Goal: Task Accomplishment & Management: Use online tool/utility

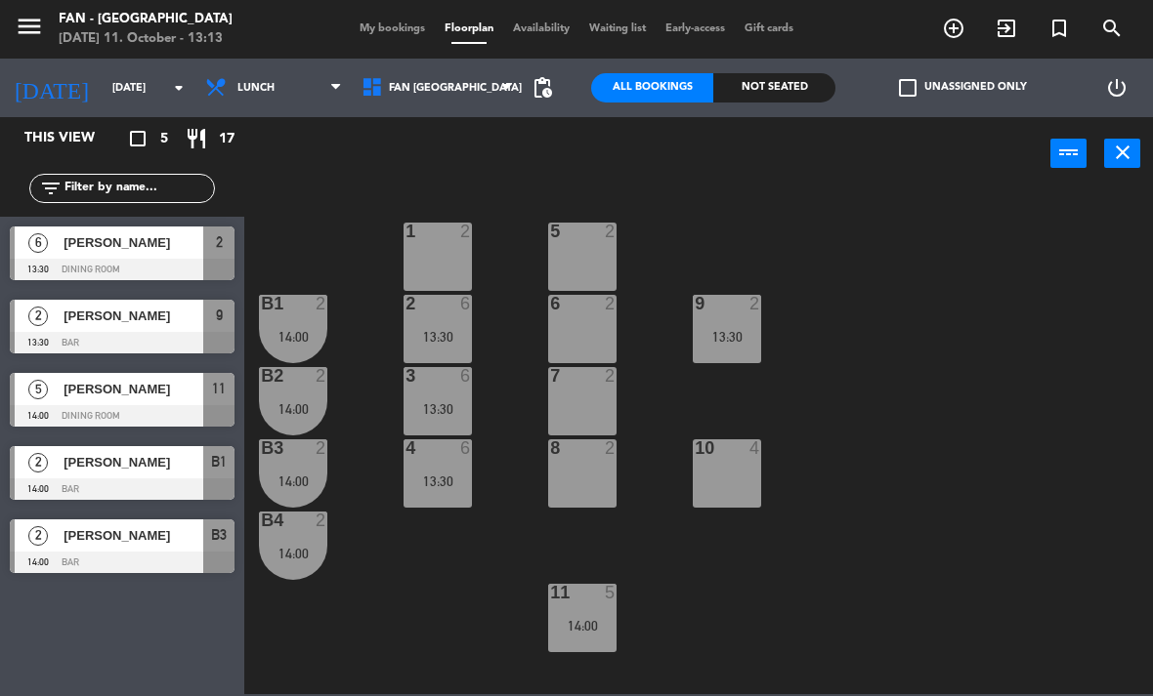
click at [974, 632] on div "1 2 5 2 B1 2 14:00 9 2 13:30 2 6 13:30 6 2 B2 2 14:00 3 6 13:30 7 2 B3 2 14:00 …" at bounding box center [704, 442] width 897 height 506
click at [425, 459] on div "4 6" at bounding box center [437, 450] width 68 height 20
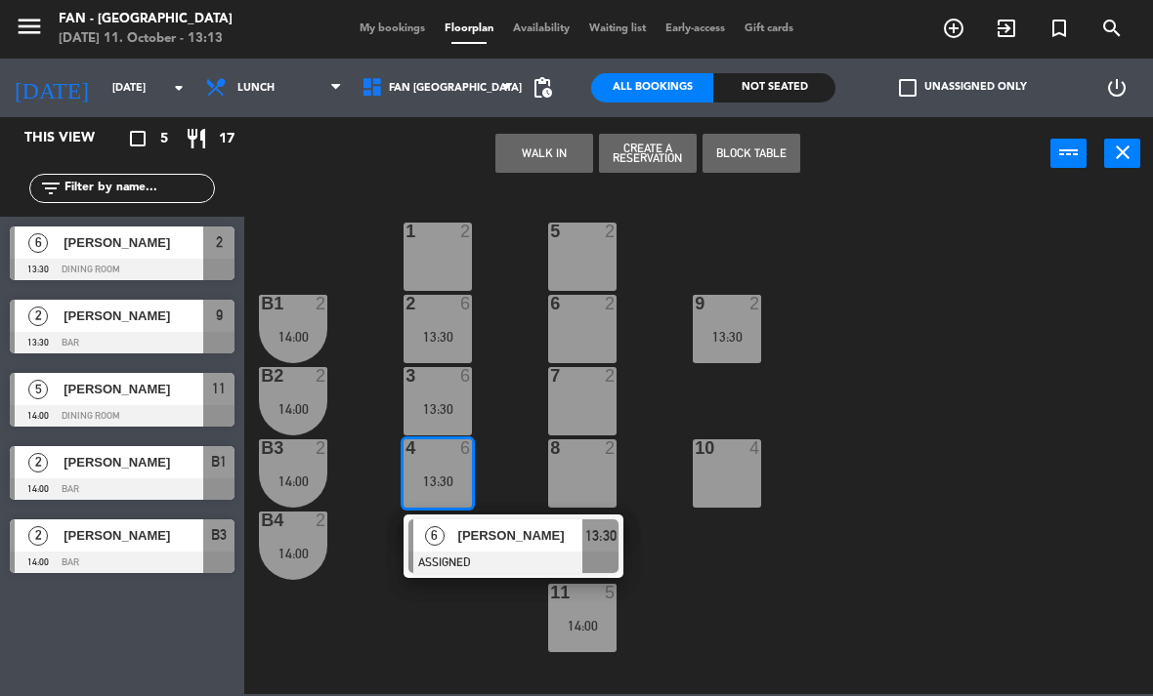
click at [812, 631] on div "1 2 5 2 B1 2 14:00 9 2 13:30 2 6 13:30 6 2 B2 2 14:00 3 6 13:30 7 2 B3 2 14:00 …" at bounding box center [704, 442] width 897 height 506
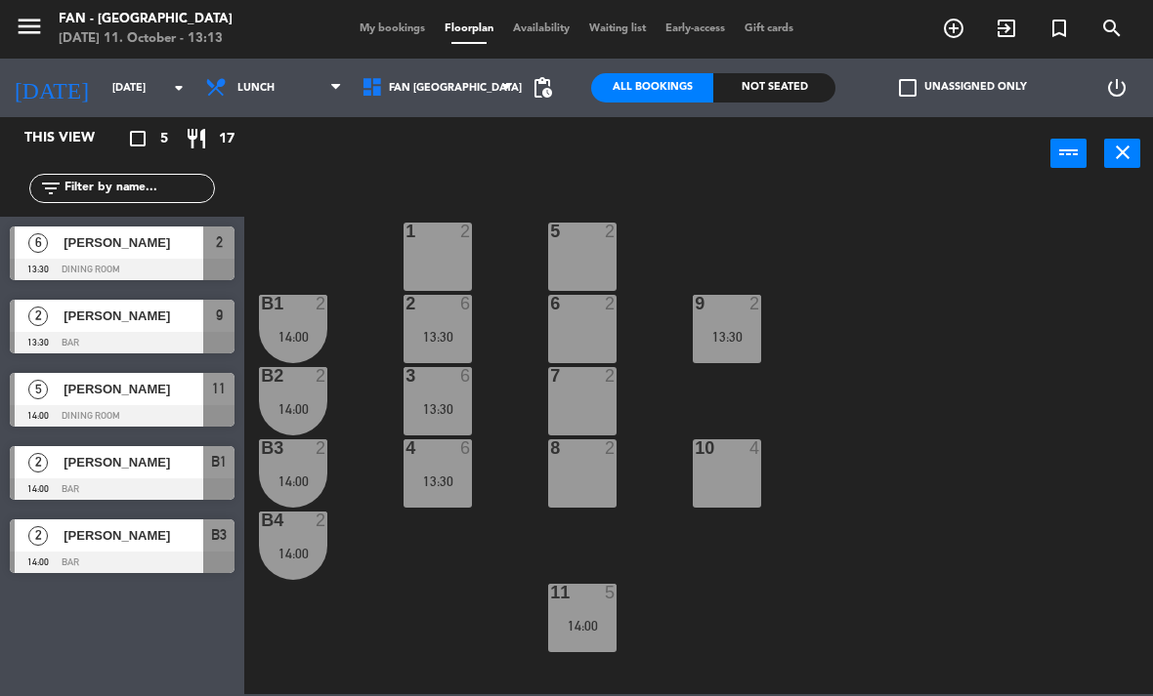
click at [569, 653] on div "11 5 14:00" at bounding box center [582, 618] width 68 height 68
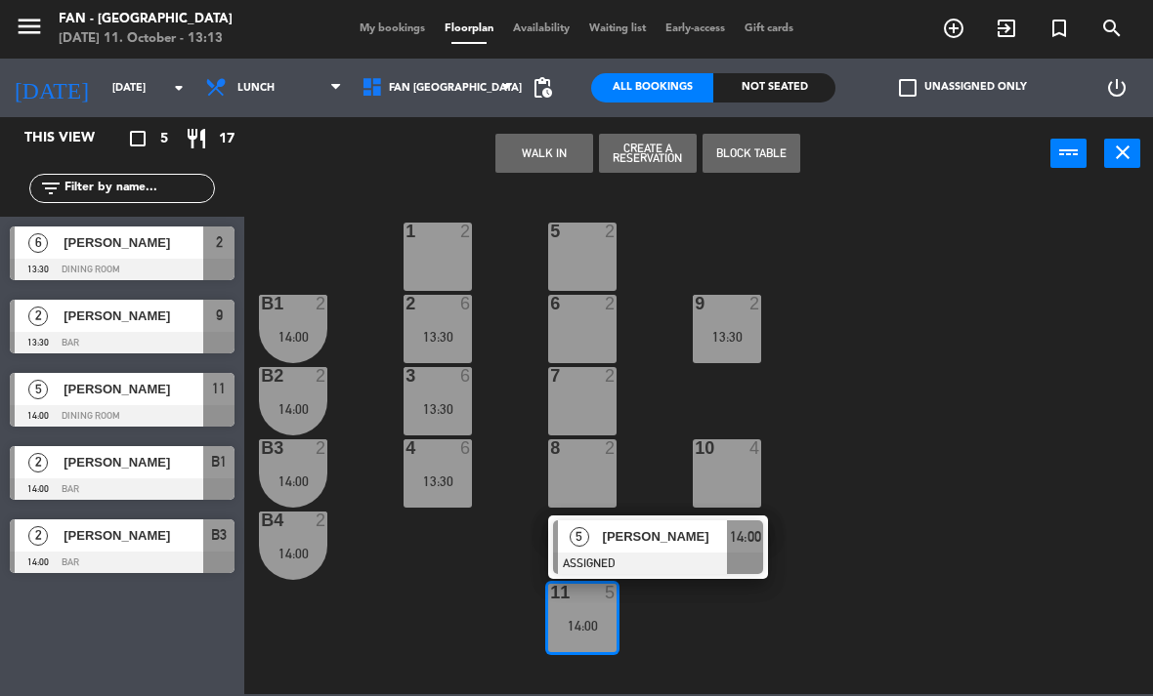
click at [415, 587] on div "1 2 5 2 B1 2 14:00 9 2 13:30 2 6 13:30 6 2 B2 2 14:00 3 6 13:30 7 2 B3 2 14:00 …" at bounding box center [704, 442] width 897 height 506
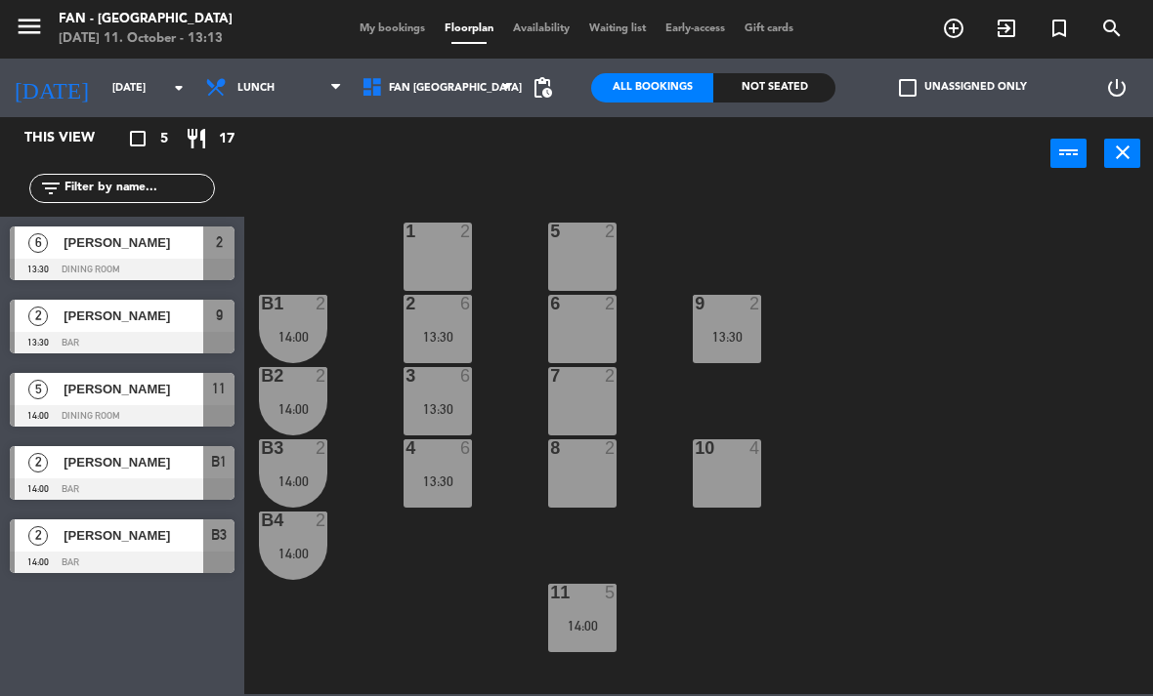
click at [422, 474] on div "13:30" at bounding box center [437, 481] width 68 height 15
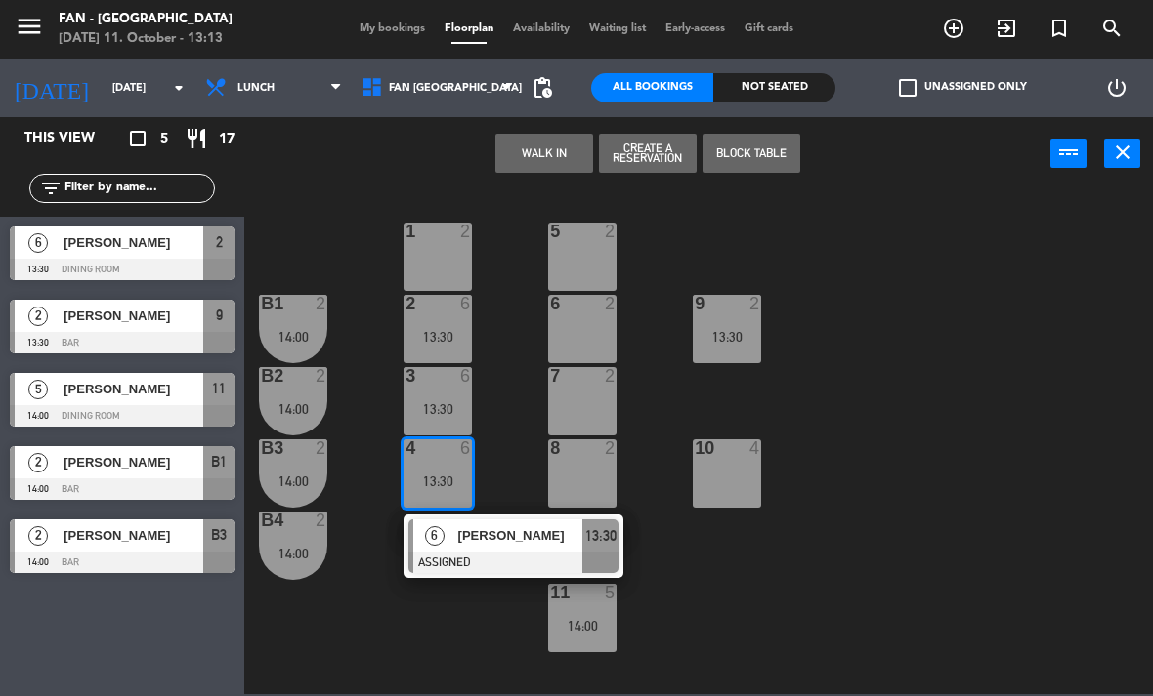
click at [335, 638] on div "1 2 5 2 B1 2 14:00 9 2 13:30 2 6 13:30 6 2 B2 2 14:00 3 6 13:30 7 2 B3 2 14:00 …" at bounding box center [704, 442] width 897 height 506
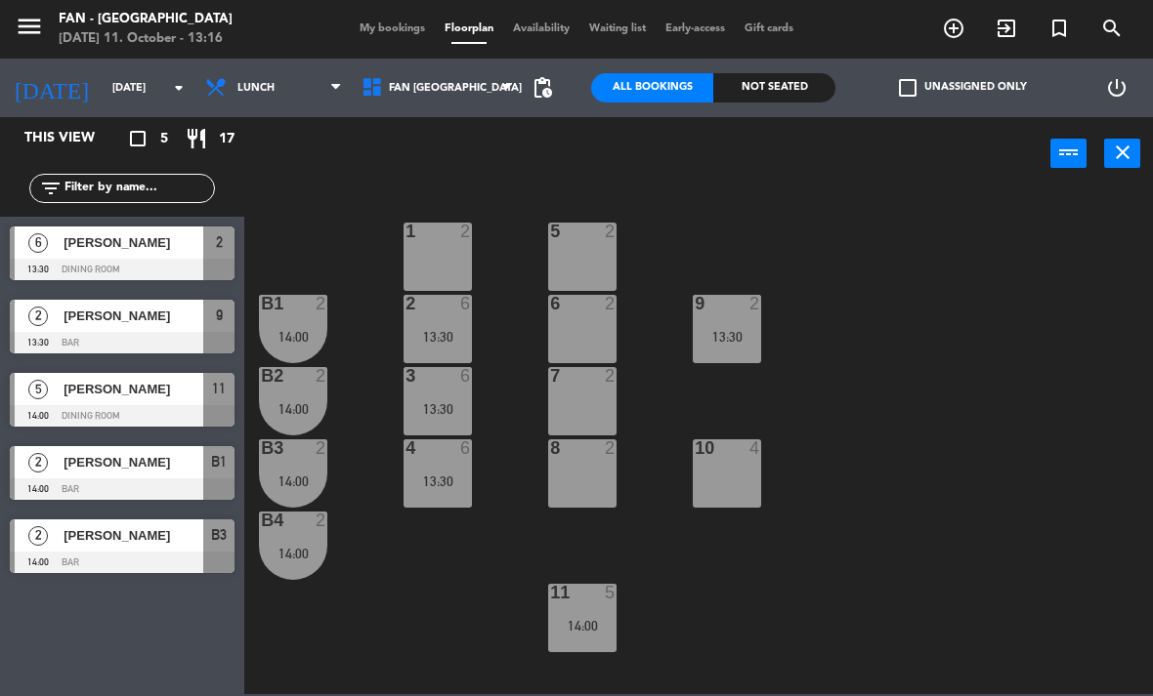
click at [1005, 522] on div "1 2 5 2 B1 2 14:00 9 2 13:30 2 6 13:30 6 2 B2 2 14:00 3 6 13:30 7 2 B3 2 14:00 …" at bounding box center [704, 442] width 897 height 506
click at [723, 481] on div "10 4" at bounding box center [727, 474] width 68 height 68
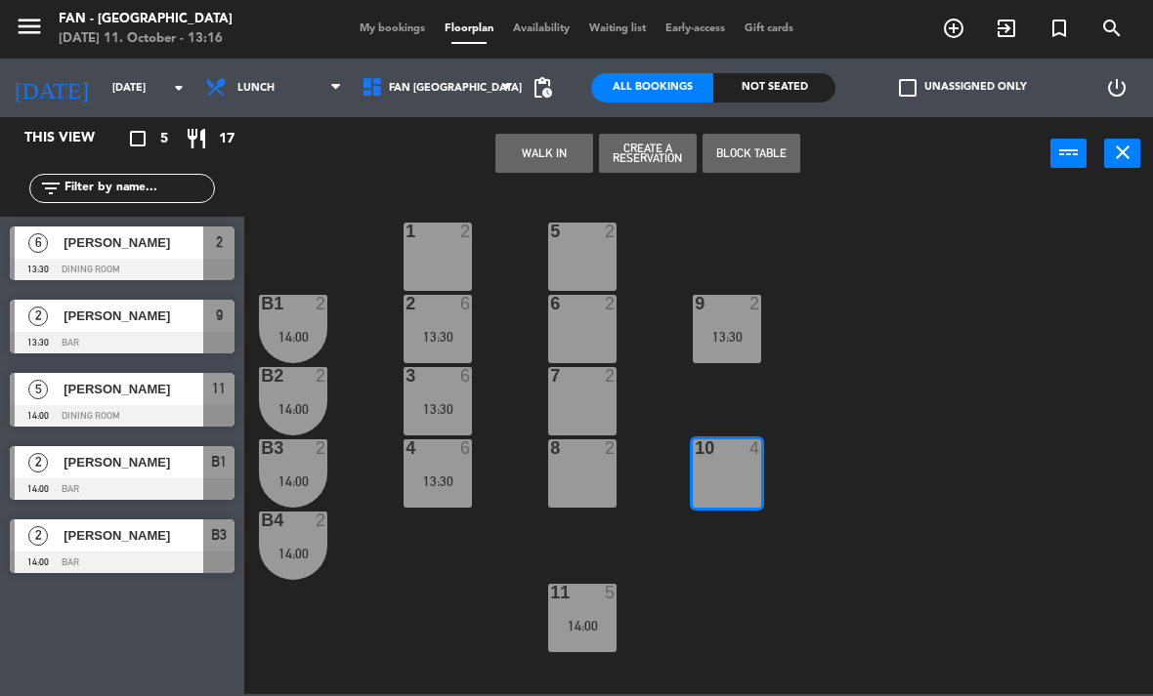
click at [744, 346] on div "9 2 13:30" at bounding box center [727, 329] width 68 height 68
click at [742, 345] on div "9 2 13:30" at bounding box center [727, 329] width 68 height 68
click at [719, 490] on div "10 4" at bounding box center [727, 474] width 68 height 68
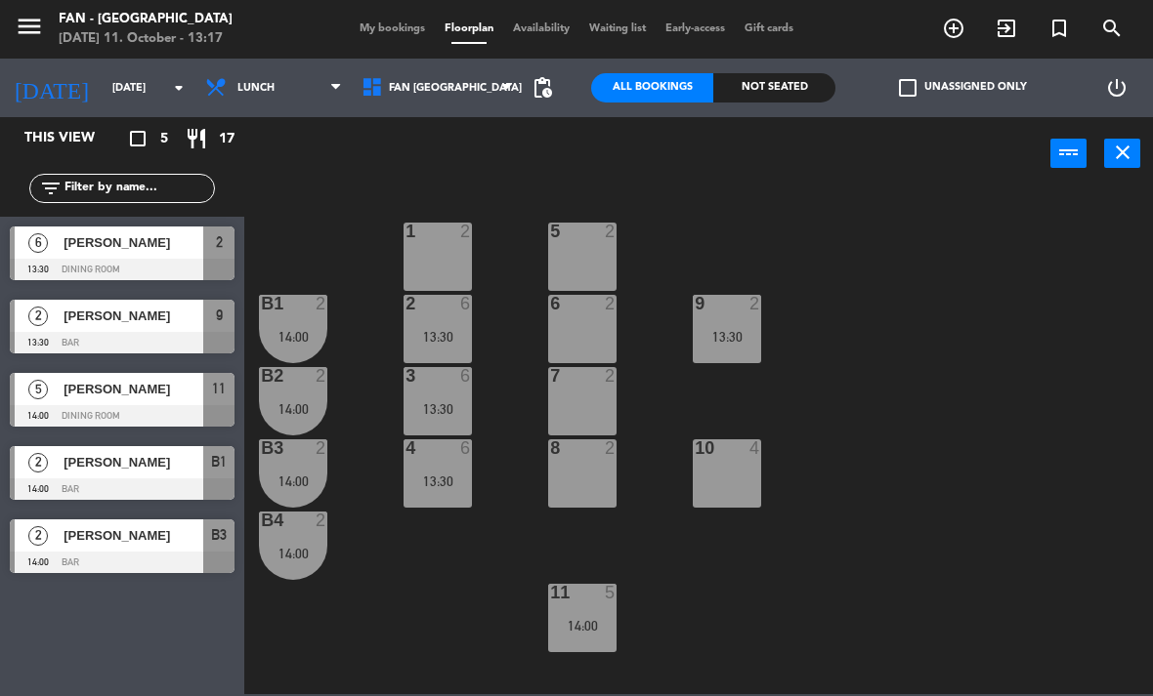
click at [373, 34] on span "My bookings" at bounding box center [392, 28] width 85 height 11
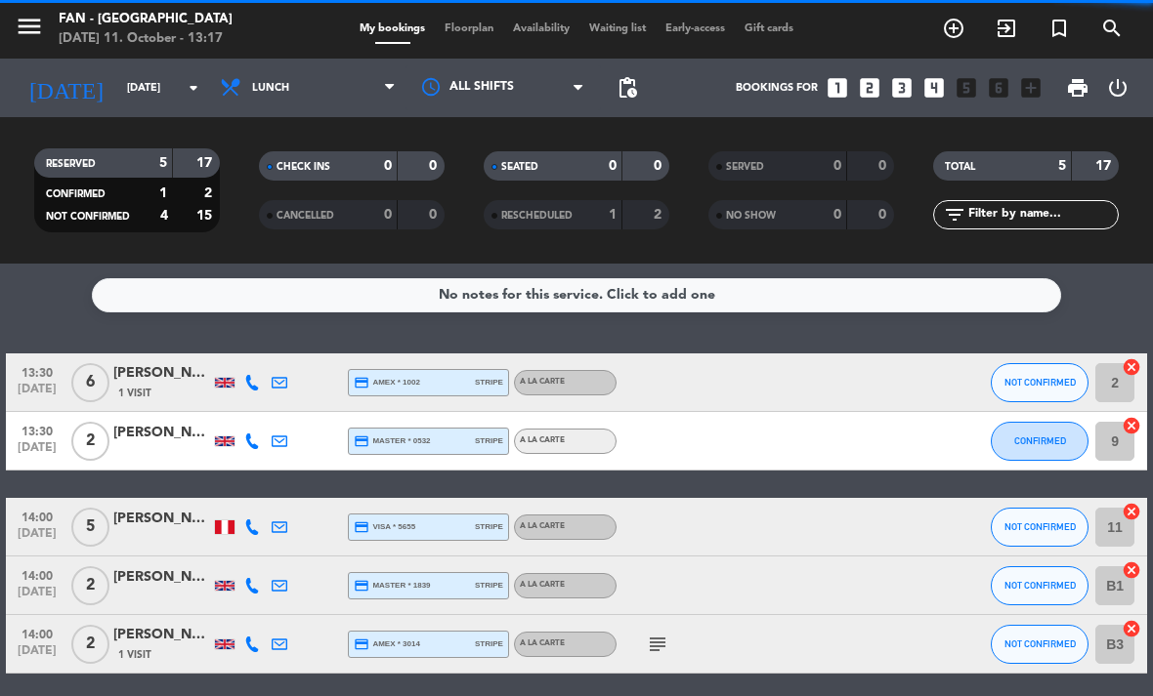
click at [170, 35] on div "[DATE] 11. October - 13:17" at bounding box center [146, 39] width 174 height 20
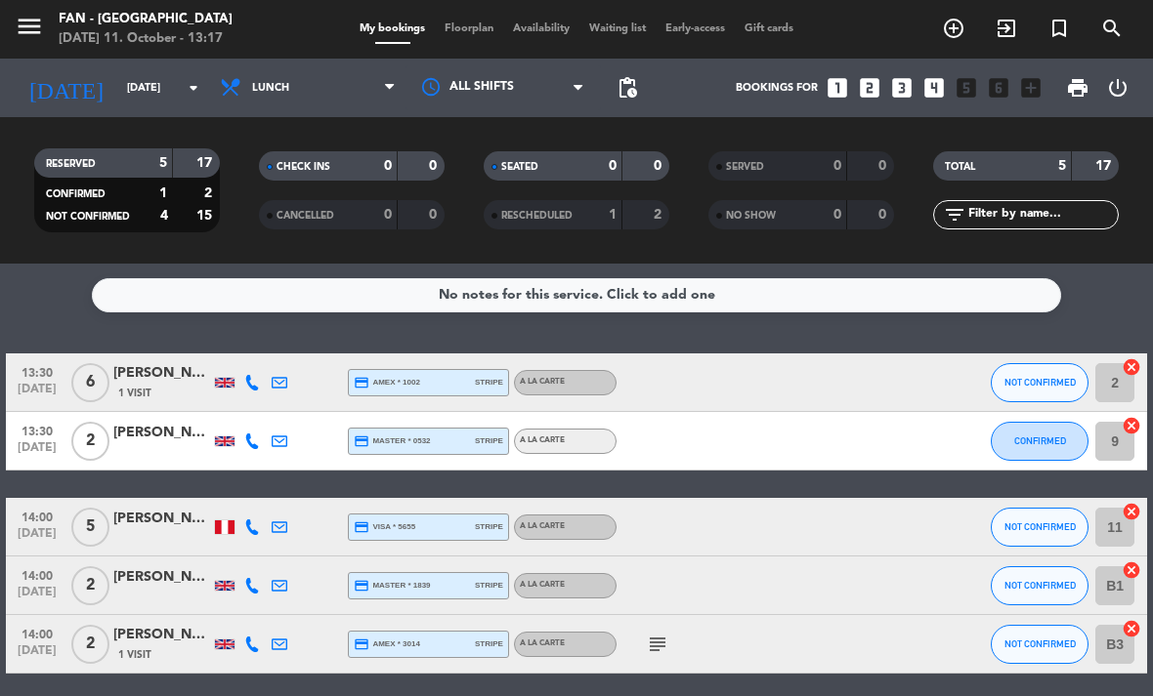
click at [181, 98] on input "[DATE]" at bounding box center [189, 88] width 145 height 32
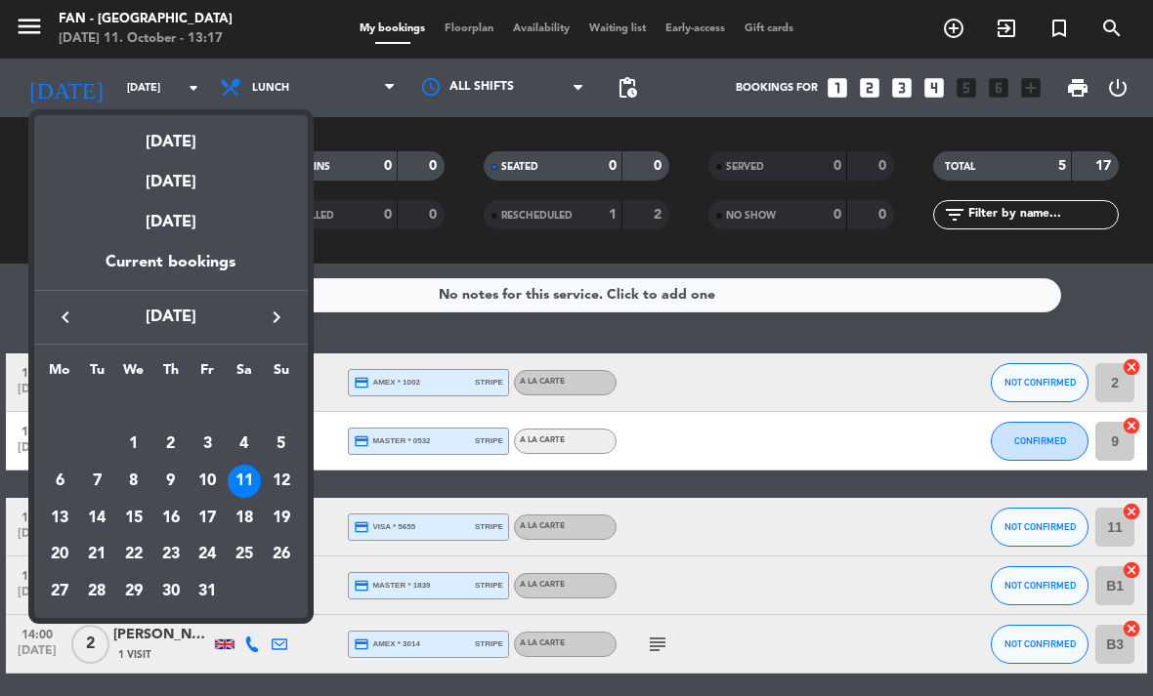
click at [877, 173] on div at bounding box center [576, 348] width 1153 height 696
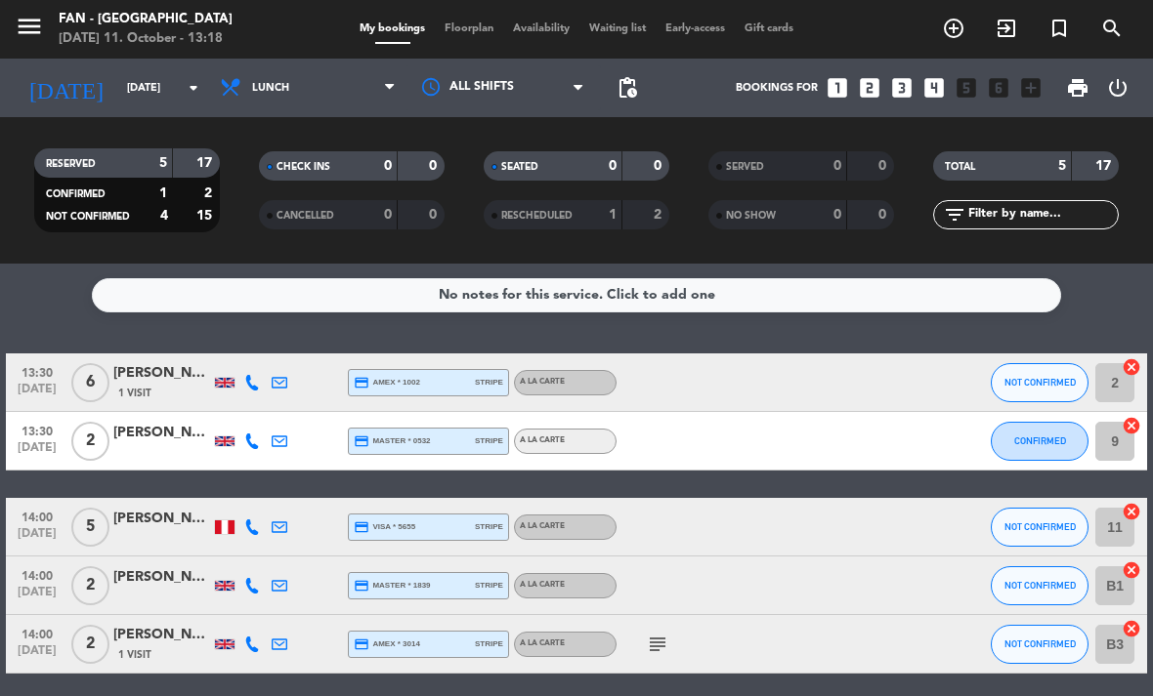
click at [1041, 440] on span "CONFIRMED" at bounding box center [1040, 441] width 52 height 11
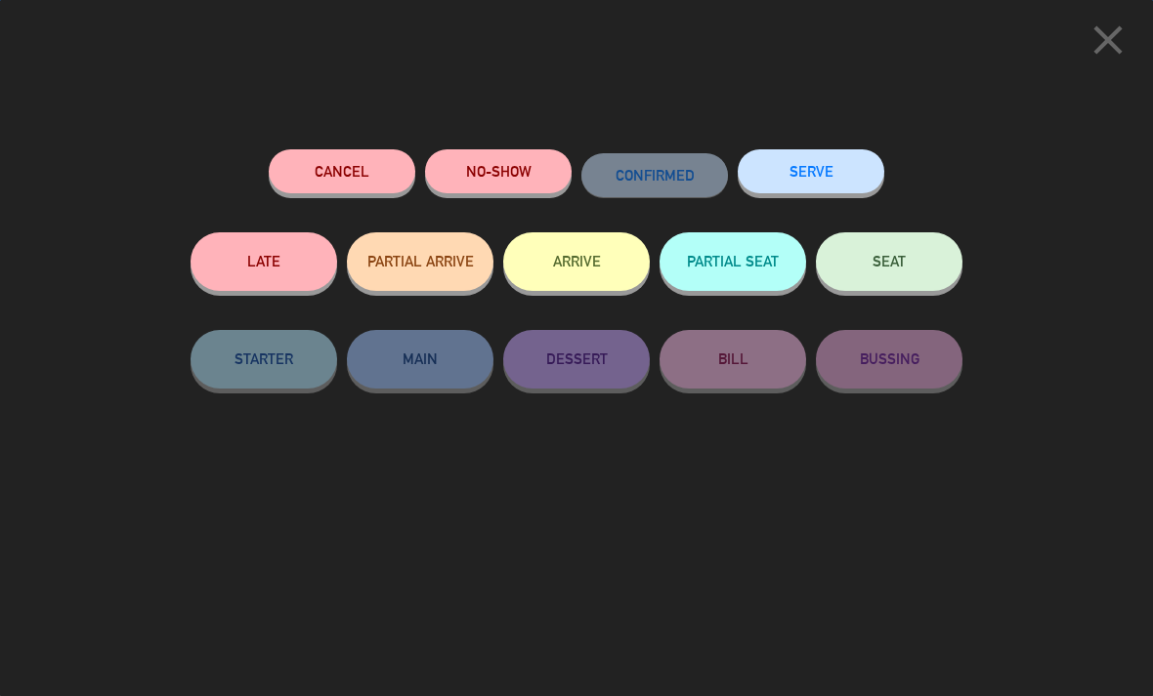
click at [877, 274] on button "SEAT" at bounding box center [889, 261] width 147 height 59
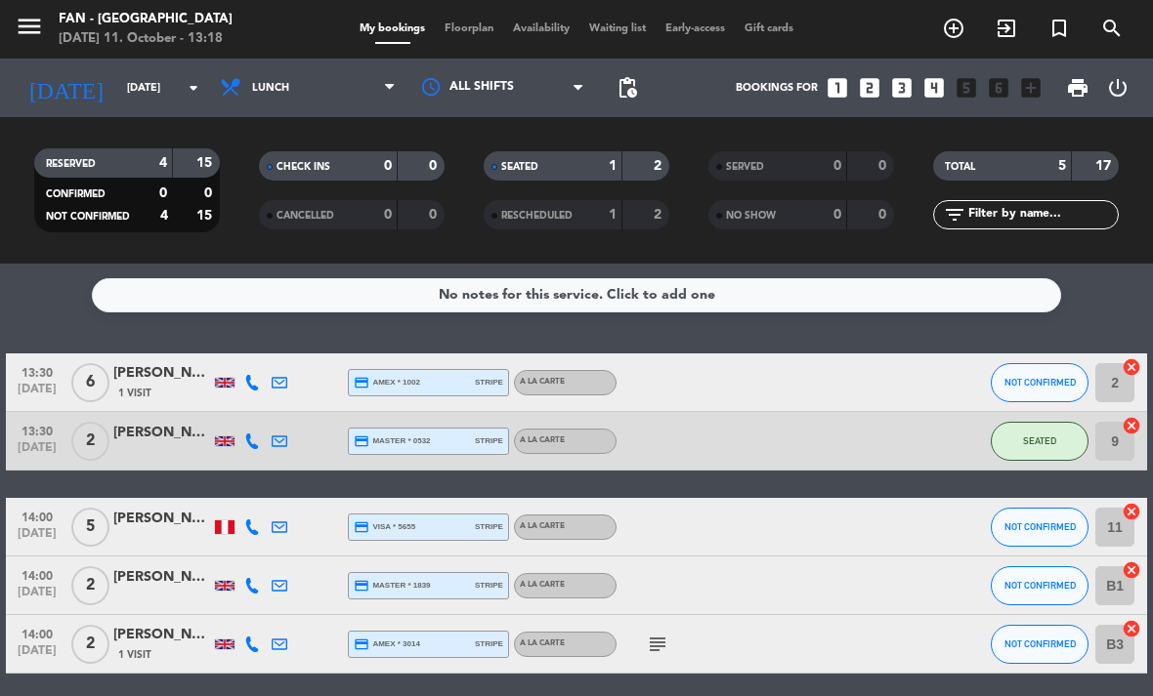
click at [477, 23] on span "Floorplan" at bounding box center [469, 28] width 68 height 11
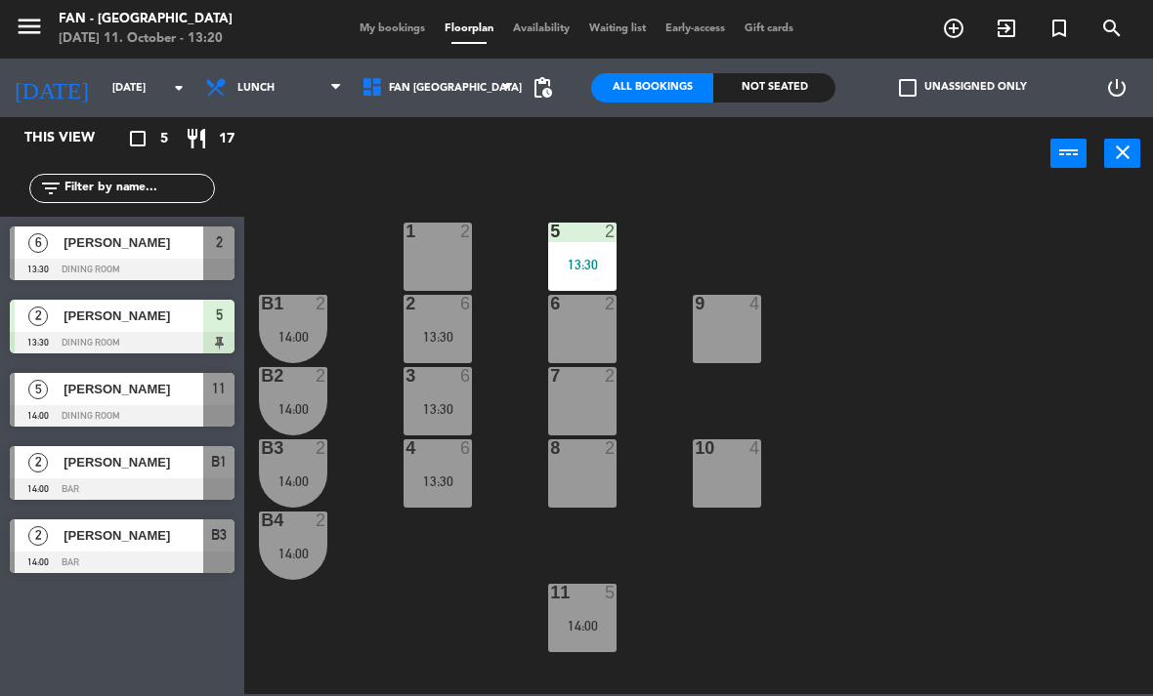
click at [14, 685] on div "This view crop_square 5 restaurant 17 filter_list 6 [PERSON_NAME] 13:30 Dining …" at bounding box center [122, 406] width 244 height 579
click at [435, 482] on div "13:30" at bounding box center [437, 482] width 68 height 14
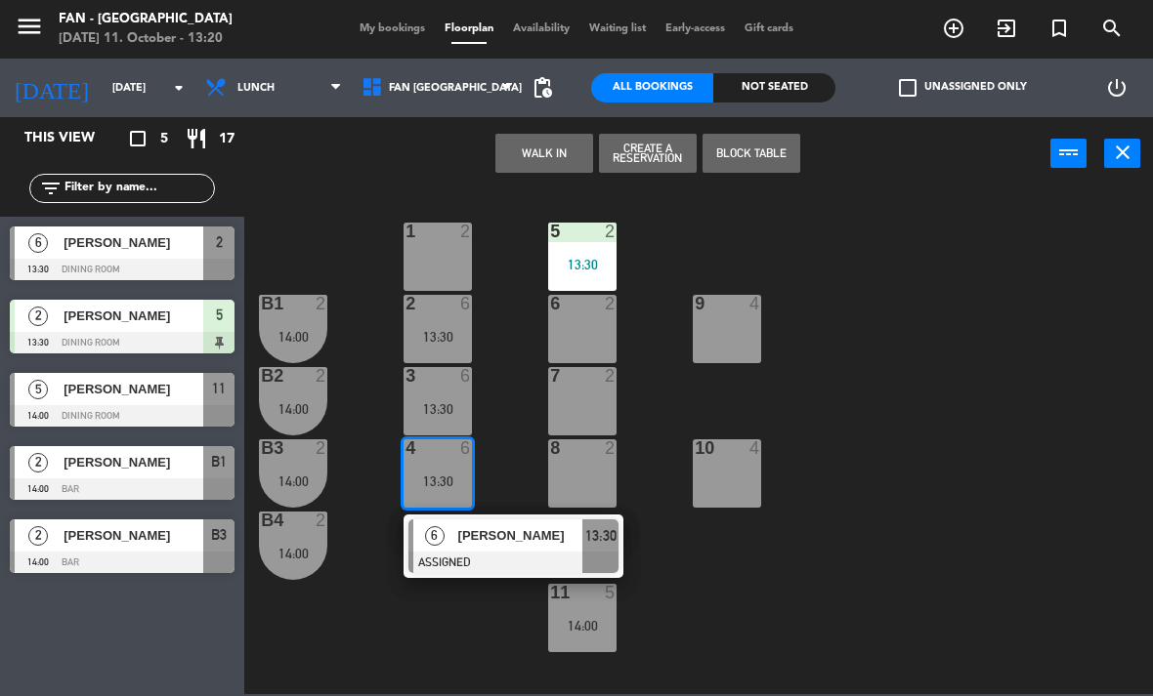
click at [484, 550] on div "[PERSON_NAME]" at bounding box center [519, 536] width 127 height 32
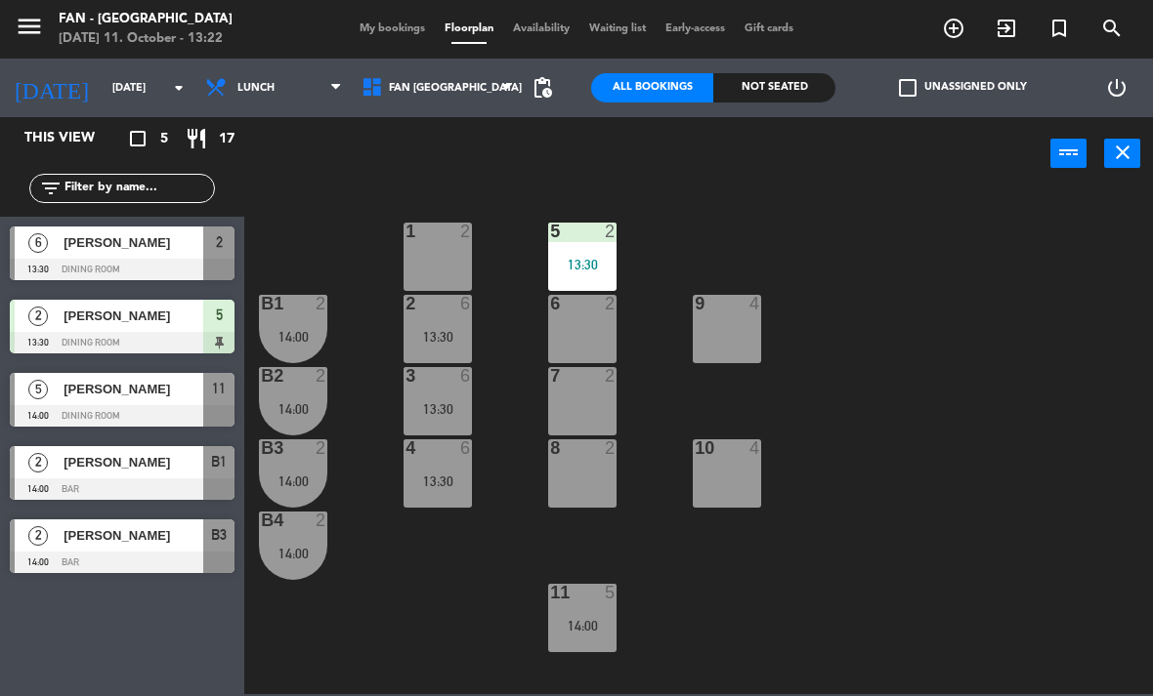
click at [393, 639] on div "1 2 5 2 13:30 B1 2 14:00 9 4 2 6 13:30 6 2 B2 2 14:00 3 6 13:30 7 2 B3 2 14:00 …" at bounding box center [704, 442] width 897 height 506
click at [440, 478] on div "13:30" at bounding box center [437, 482] width 68 height 14
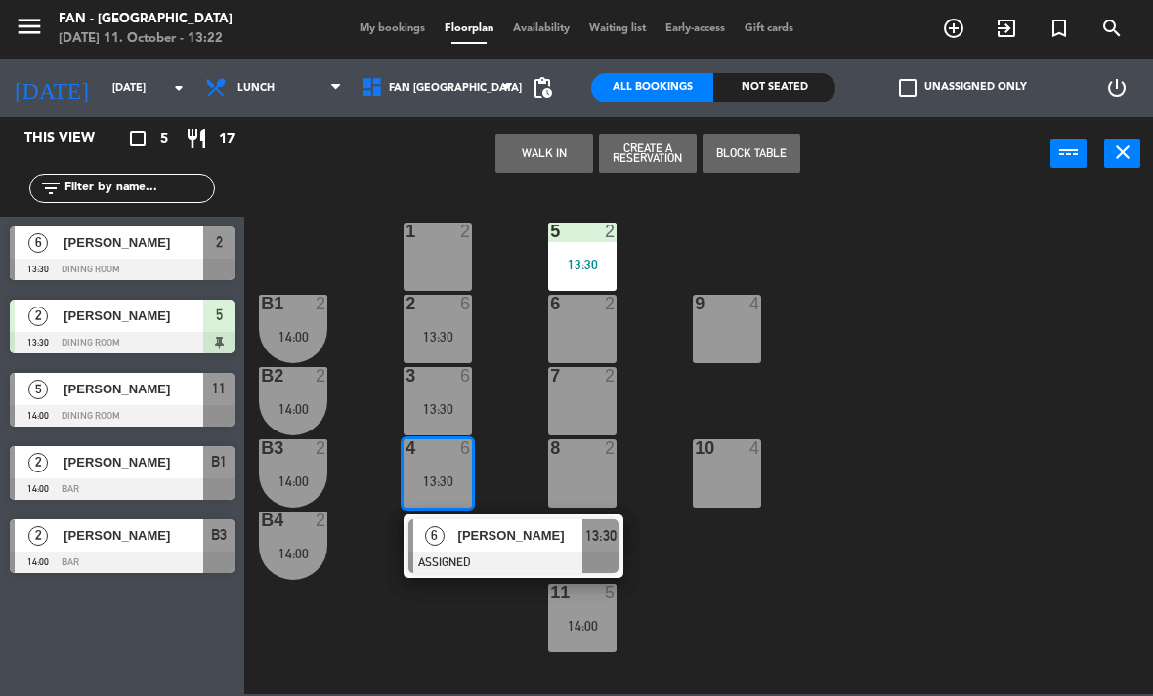
click at [498, 566] on div at bounding box center [513, 562] width 210 height 21
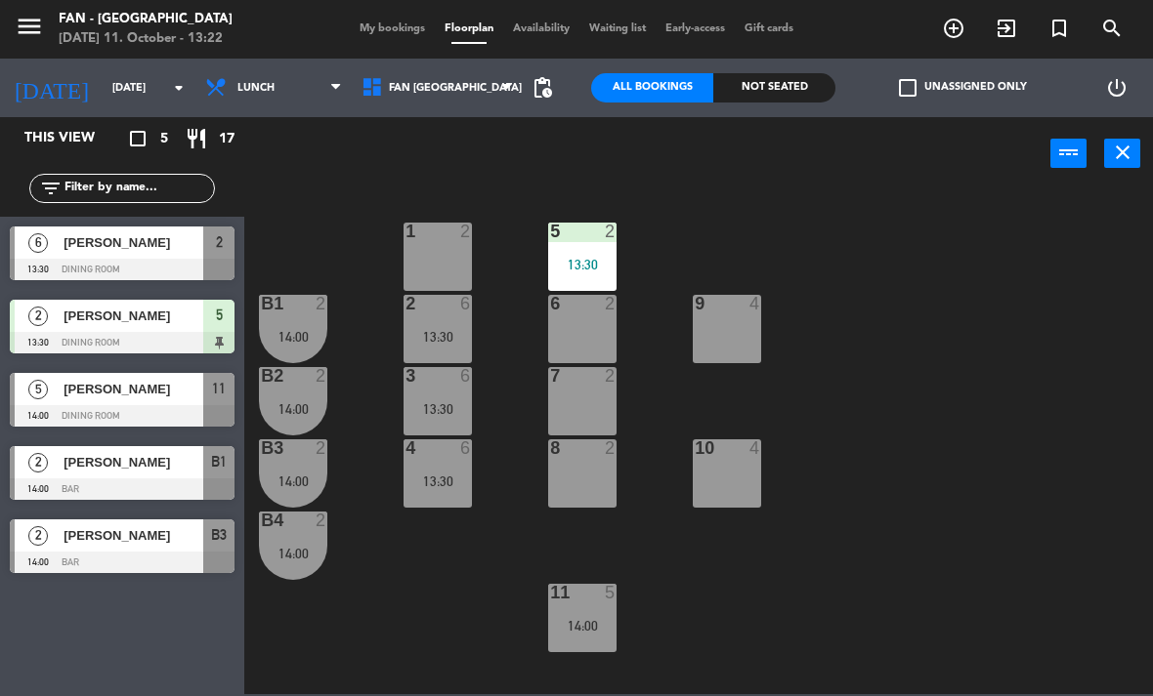
click at [426, 415] on div "13:30" at bounding box center [437, 409] width 68 height 14
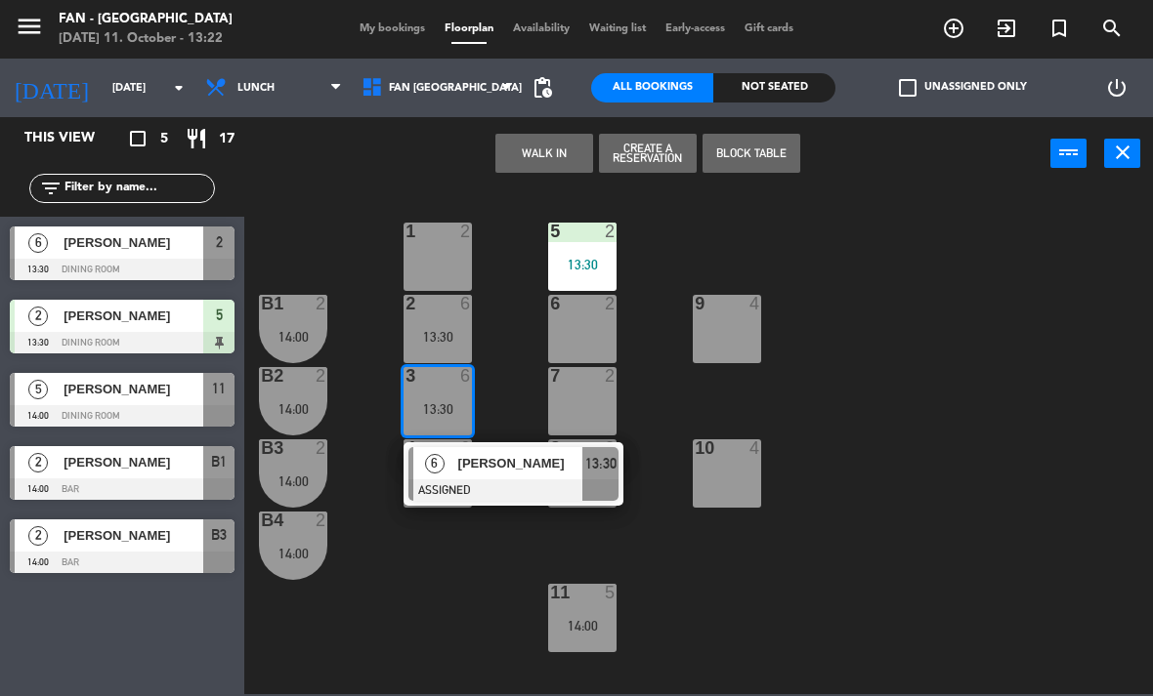
click at [462, 475] on div "[PERSON_NAME]" at bounding box center [519, 463] width 127 height 32
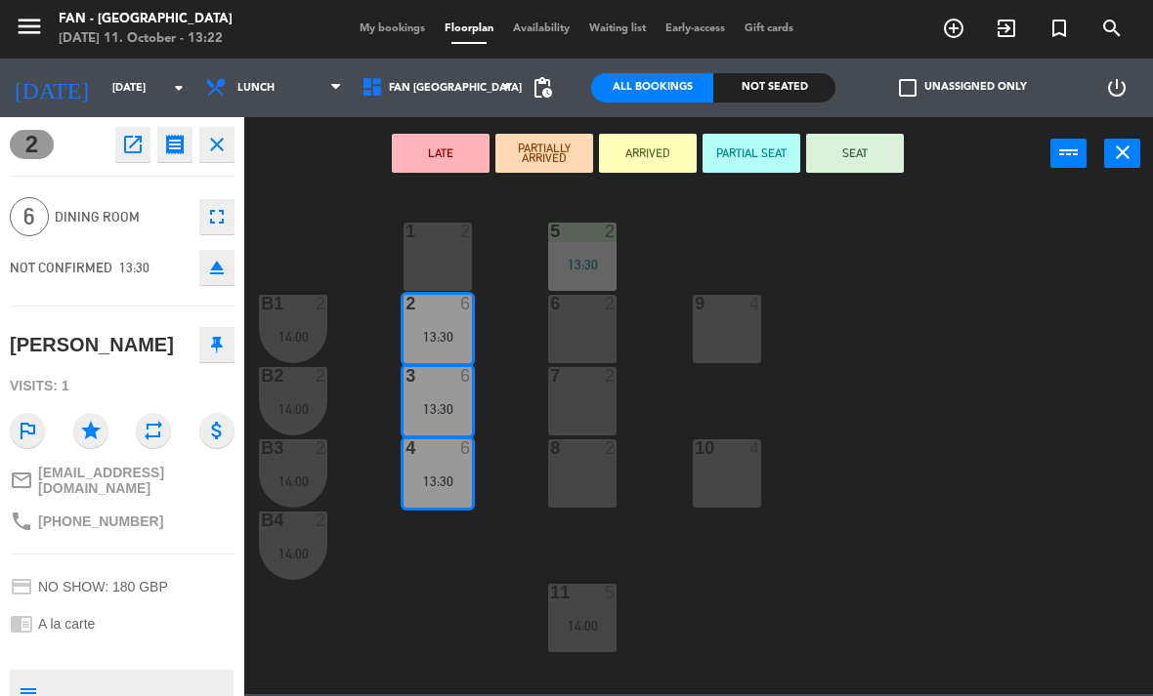
click at [867, 163] on button "SEAT" at bounding box center [855, 153] width 98 height 39
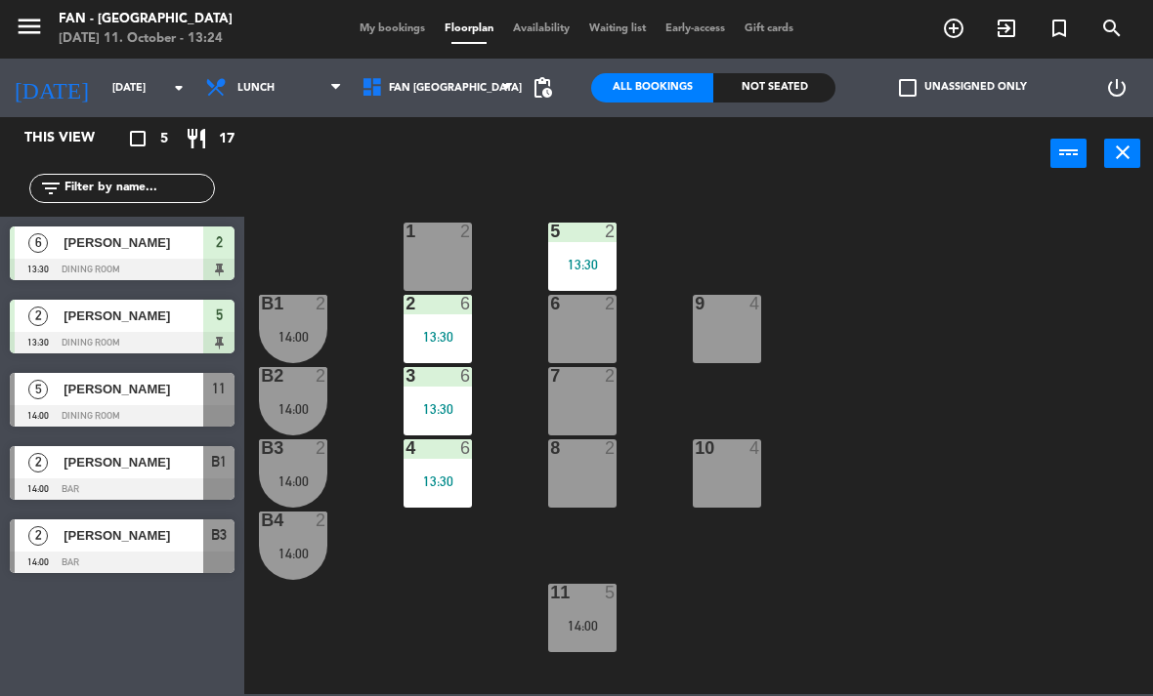
click at [60, 410] on div at bounding box center [122, 415] width 225 height 21
click at [60, 446] on div "2" at bounding box center [38, 462] width 47 height 32
click at [292, 477] on div "14:00" at bounding box center [293, 482] width 68 height 14
click at [333, 658] on div "1 2 5 2 13:30 B1 2 14:00 9 4 2 6 13:30 6 2 B2 2 14:00 3 6 13:30 7 2 B3 2 14:00 …" at bounding box center [704, 442] width 897 height 506
click at [252, 98] on span "Lunch" at bounding box center [273, 87] width 156 height 43
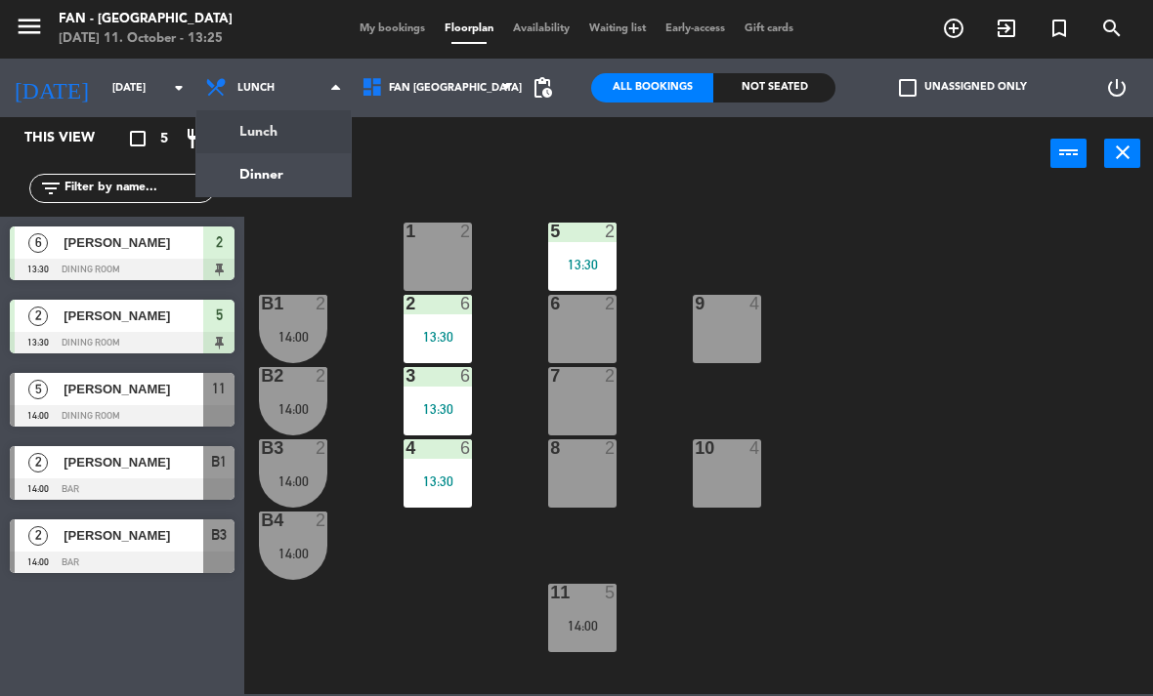
click at [236, 183] on ng-component "menu Fan - [GEOGRAPHIC_DATA] [DATE] 11. October - 13:25 My bookings Floorplan A…" at bounding box center [576, 347] width 1153 height 695
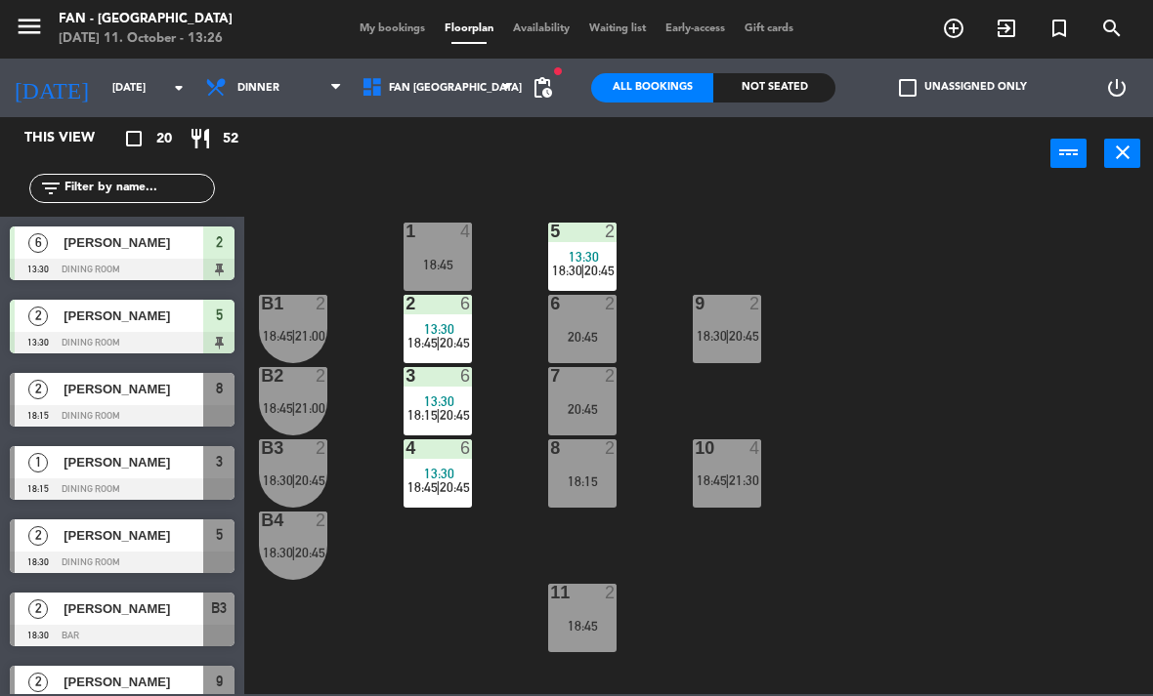
click at [395, 24] on span "My bookings" at bounding box center [392, 28] width 85 height 11
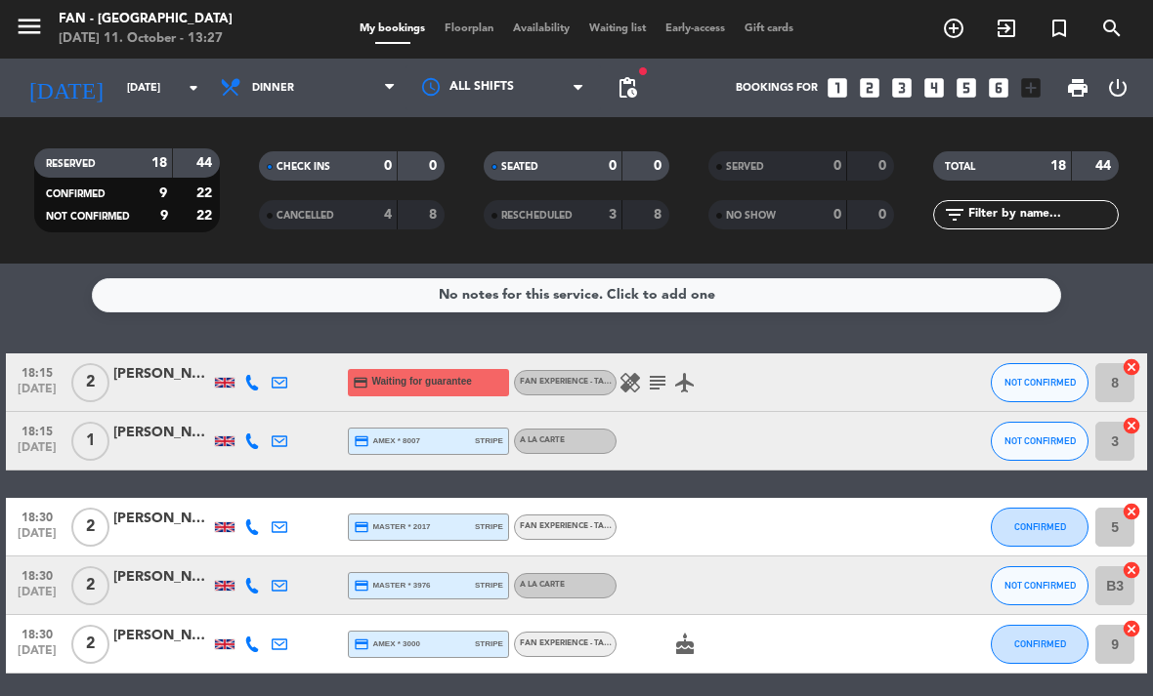
click at [356, 385] on icon "credit_card" at bounding box center [361, 383] width 16 height 16
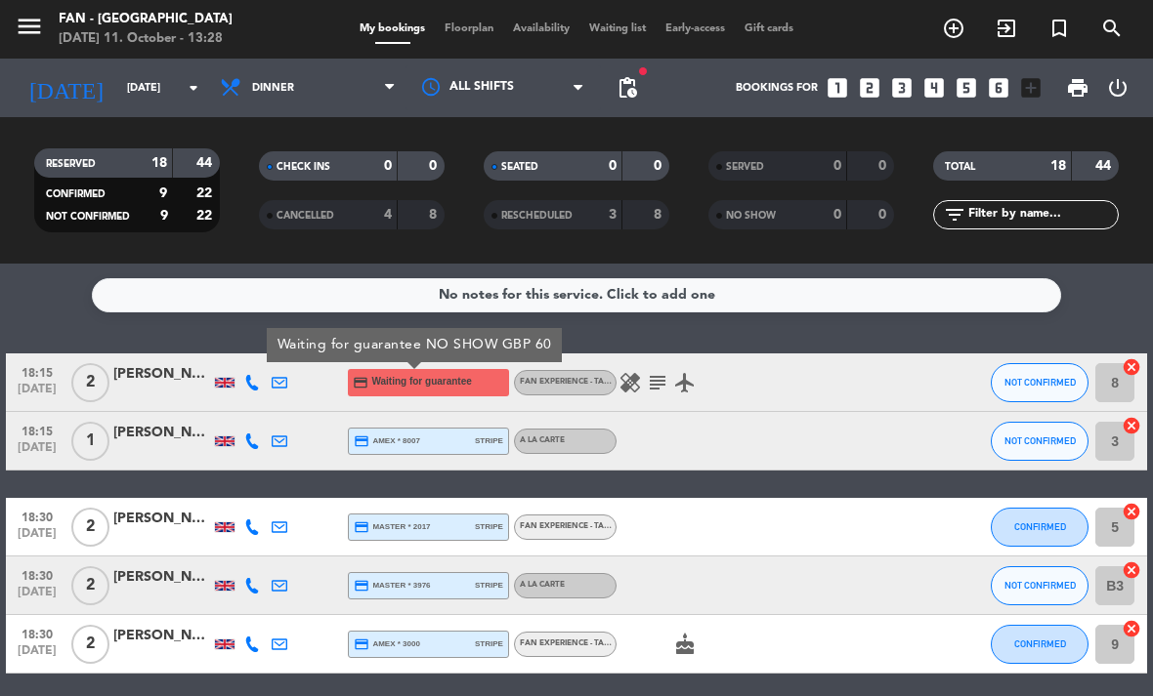
click at [456, 25] on span "Floorplan" at bounding box center [469, 28] width 68 height 11
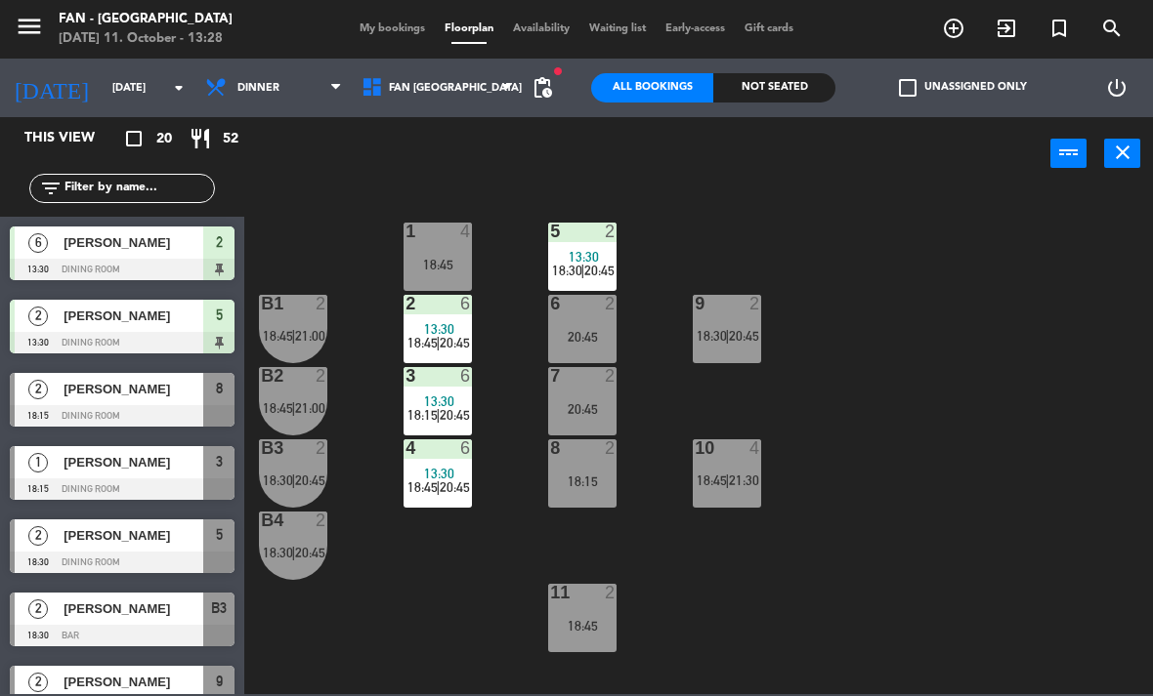
click at [425, 247] on div "1 4 18:45" at bounding box center [437, 257] width 68 height 68
click at [983, 468] on div "1 4 18:45 5 2 13:30 18:30 | 20:45 B1 2 18:45 | 21:00 9 2 18:30 | 20:45 2 6 13:3…" at bounding box center [704, 442] width 897 height 506
click at [717, 485] on span "18:45" at bounding box center [711, 481] width 30 height 16
click at [761, 595] on div "1 4 18:45 5 2 13:30 18:30 | 20:45 B1 2 18:45 | 21:00 9 2 18:30 | 20:45 2 6 13:3…" at bounding box center [704, 442] width 897 height 506
click at [588, 626] on div "18:45" at bounding box center [582, 626] width 68 height 14
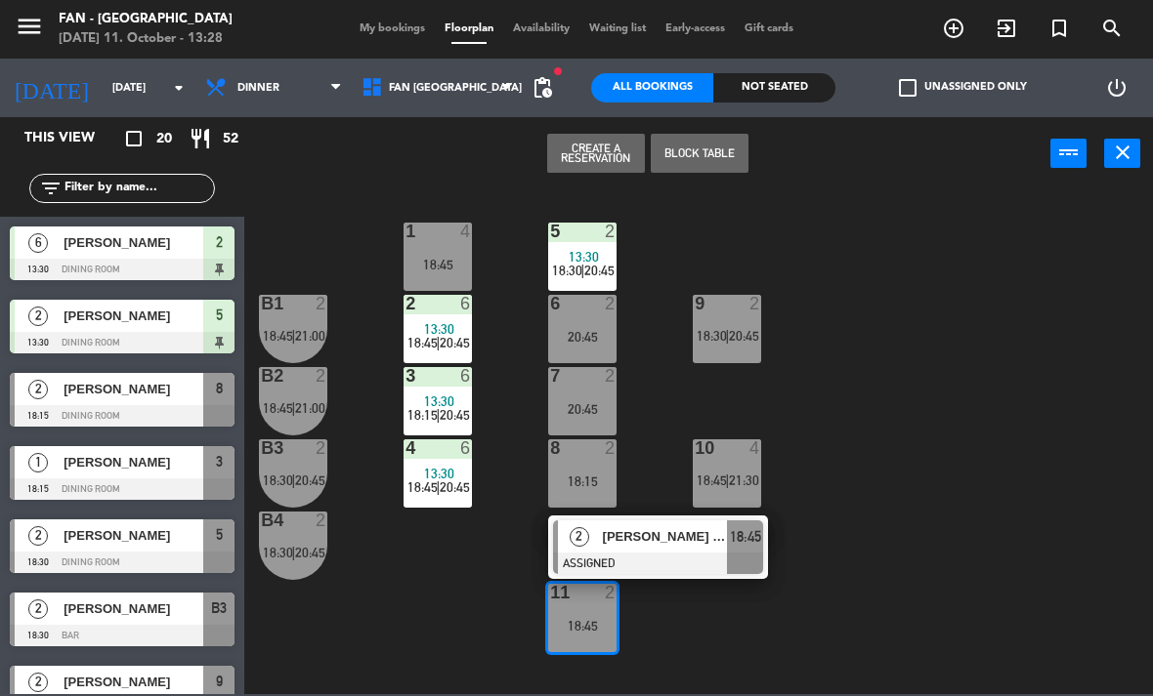
click at [790, 628] on div "1 4 18:45 5 2 13:30 18:30 | 20:45 B1 2 18:45 | 21:00 9 2 18:30 | 20:45 2 6 13:3…" at bounding box center [704, 442] width 897 height 506
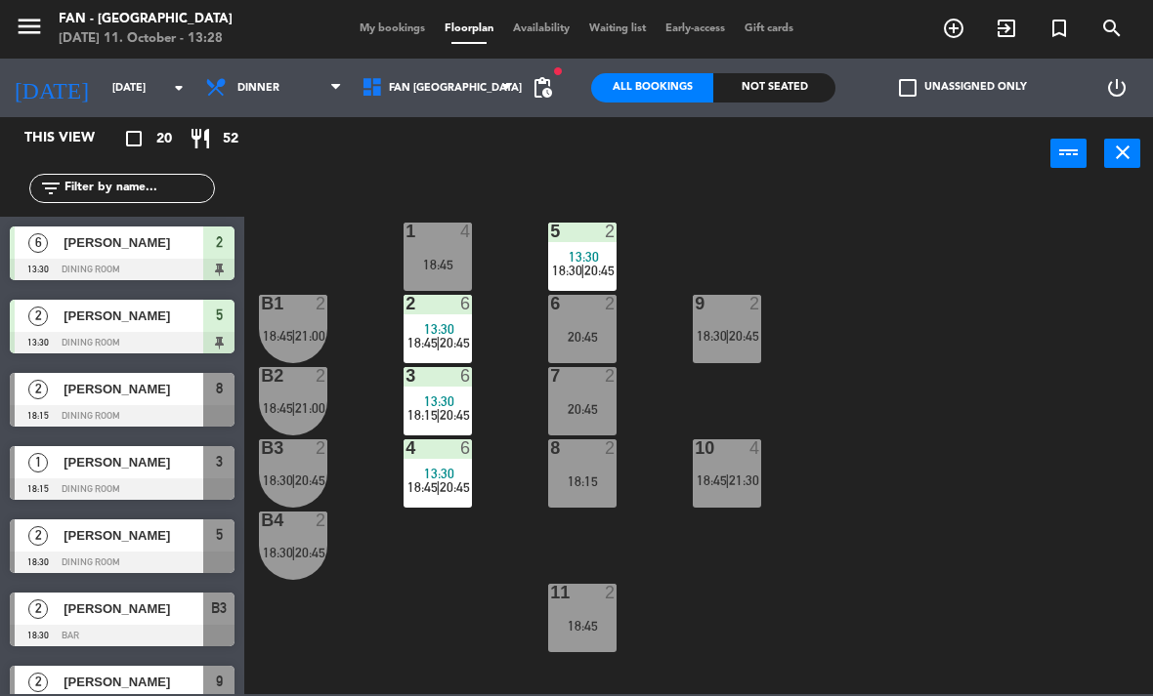
click at [283, 560] on span "18:30" at bounding box center [278, 553] width 30 height 16
click at [351, 655] on div "1 4 18:45 5 2 13:30 18:30 | 20:45 B1 2 18:45 | 21:00 9 2 18:30 | 20:45 2 6 13:3…" at bounding box center [704, 442] width 897 height 506
click at [292, 399] on div "B2 2 18:45 | 21:00" at bounding box center [293, 401] width 68 height 68
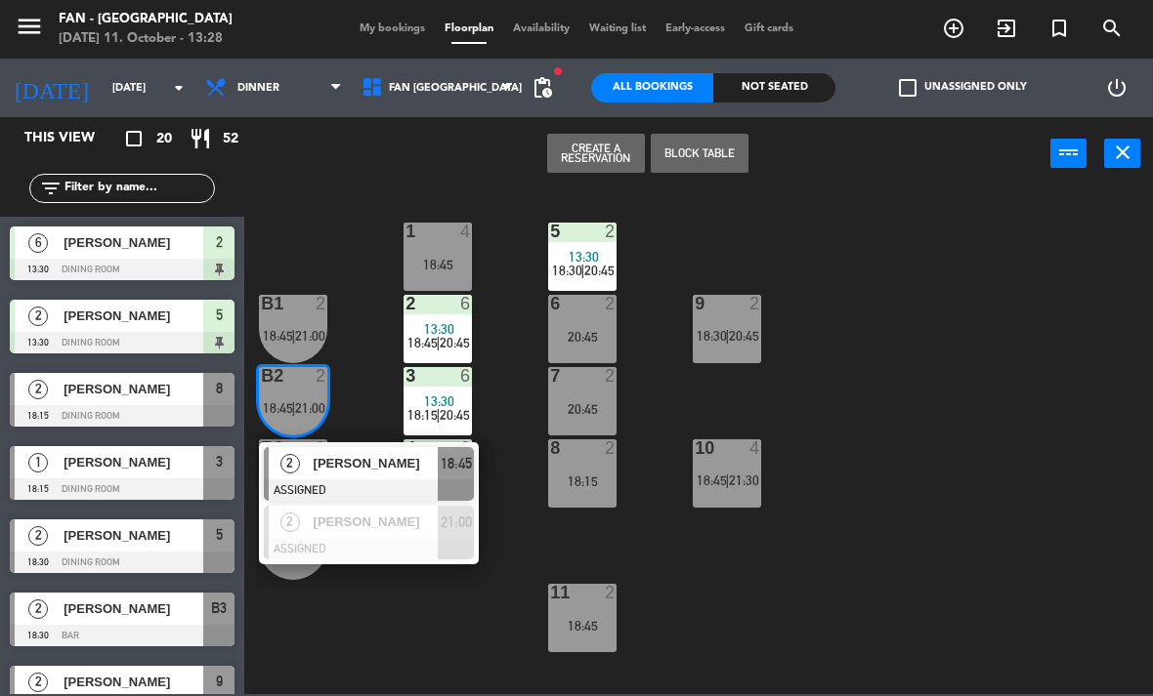
click at [458, 657] on div "1 4 18:45 5 2 13:30 18:30 | 20:45 B1 2 18:45 | 21:00 9 2 18:30 | 20:45 2 6 13:3…" at bounding box center [704, 442] width 897 height 506
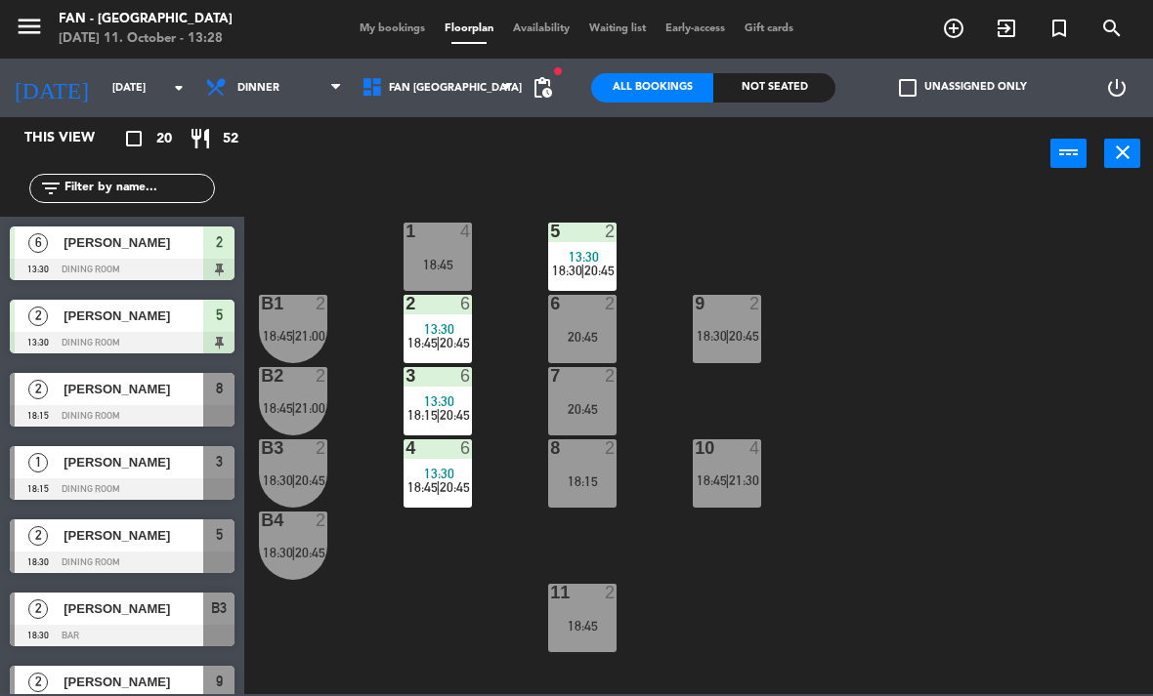
click at [430, 335] on span "18:45" at bounding box center [422, 343] width 30 height 16
click at [331, 641] on div "1 4 18:45 5 2 13:30 18:30 | 20:45 B1 2 18:45 | 21:00 9 2 18:30 | 20:45 2 6 13:3…" at bounding box center [704, 442] width 897 height 506
click at [441, 481] on span "20:45" at bounding box center [455, 488] width 30 height 16
click at [322, 633] on div "1 4 18:45 5 2 13:30 18:30 | 20:45 B1 2 18:45 | 21:00 9 2 18:30 | 20:45 2 6 13:3…" at bounding box center [704, 442] width 897 height 506
click at [418, 402] on div "13:30" at bounding box center [437, 402] width 68 height 14
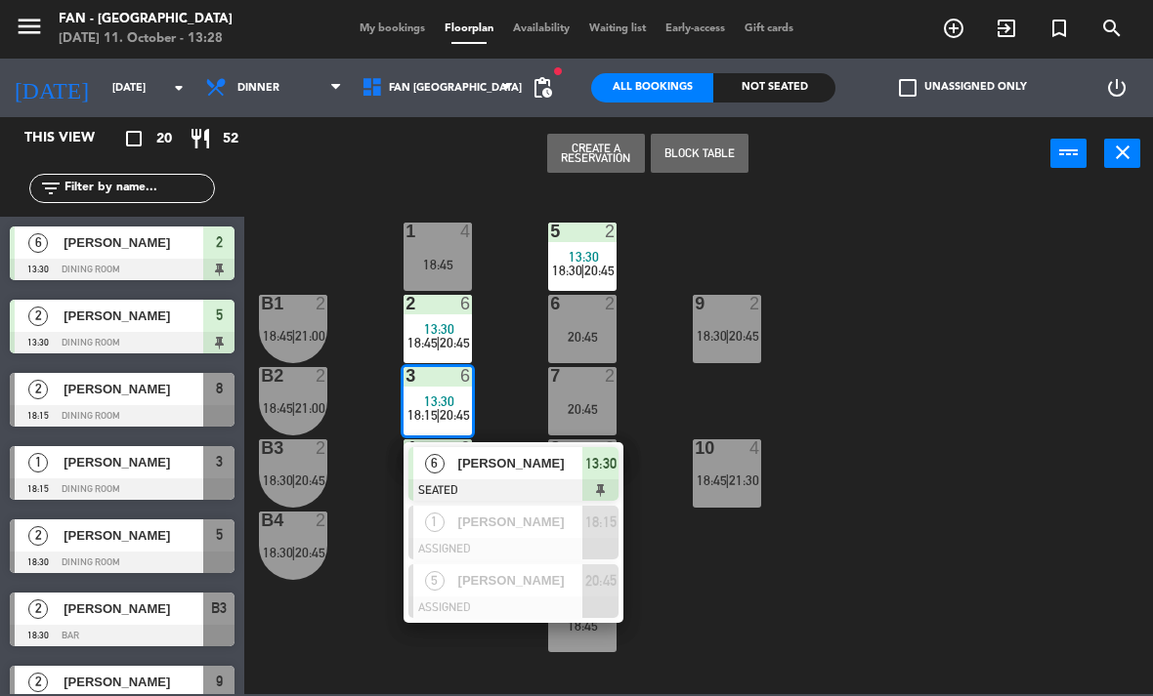
click at [324, 649] on div "1 4 18:45 5 2 13:30 18:30 | 20:45 B1 2 18:45 | 21:00 9 2 18:30 | 20:45 2 6 13:3…" at bounding box center [704, 442] width 897 height 506
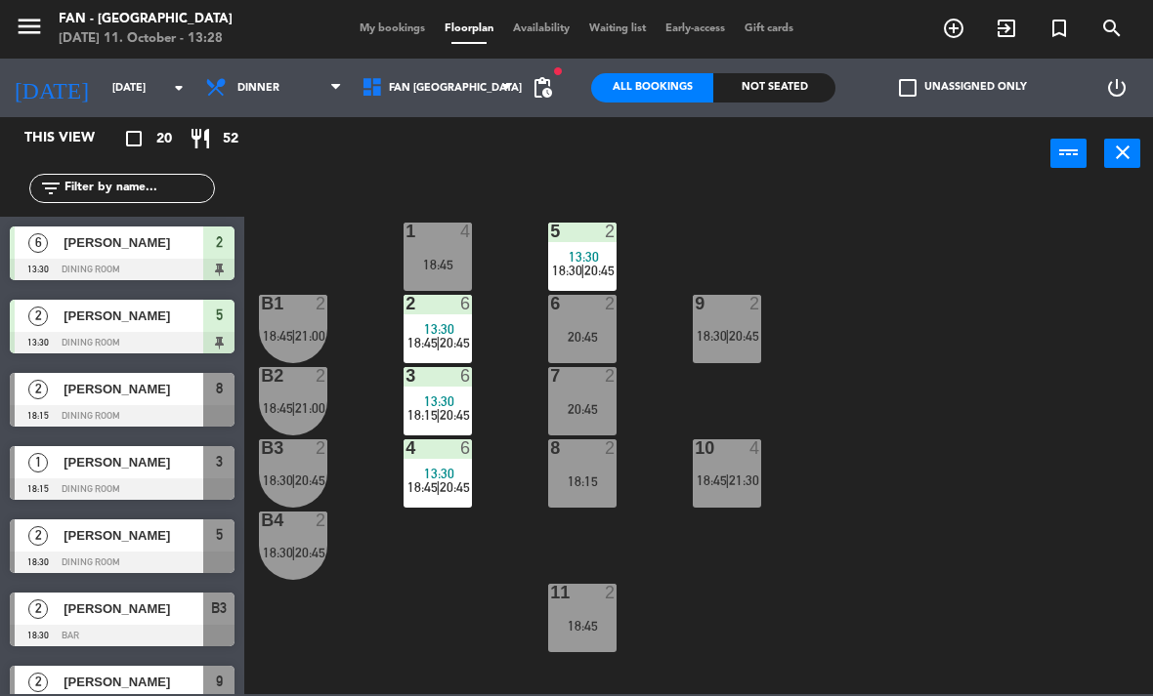
click at [387, 25] on span "My bookings" at bounding box center [392, 28] width 85 height 11
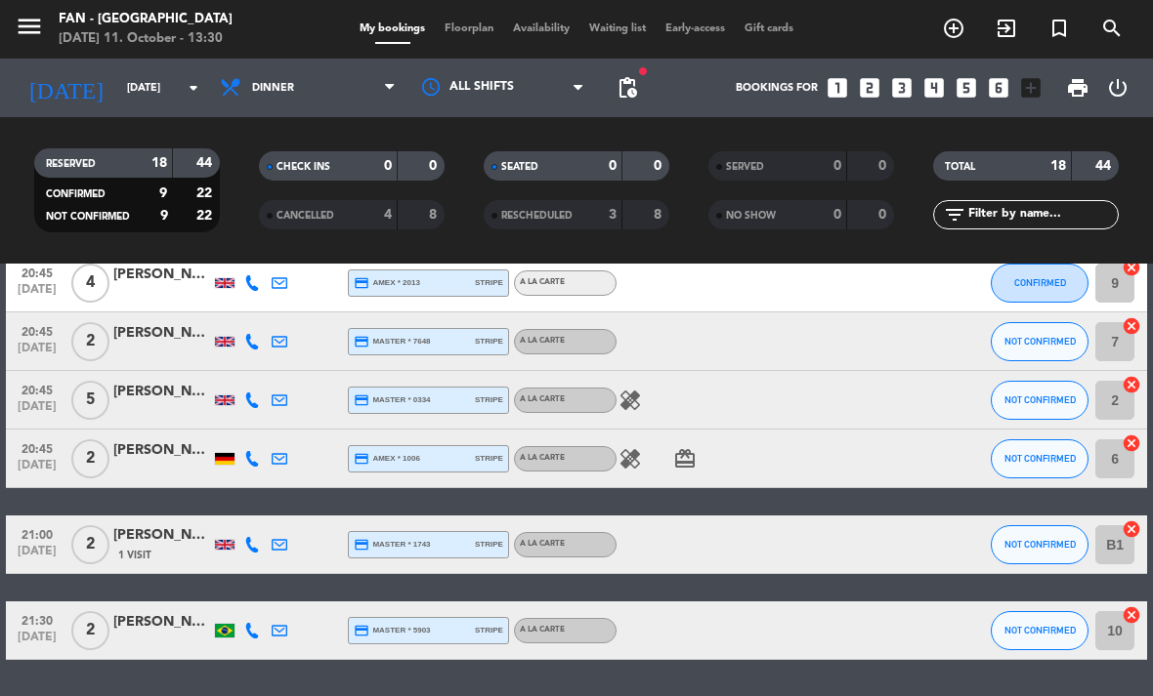
scroll to position [884, 0]
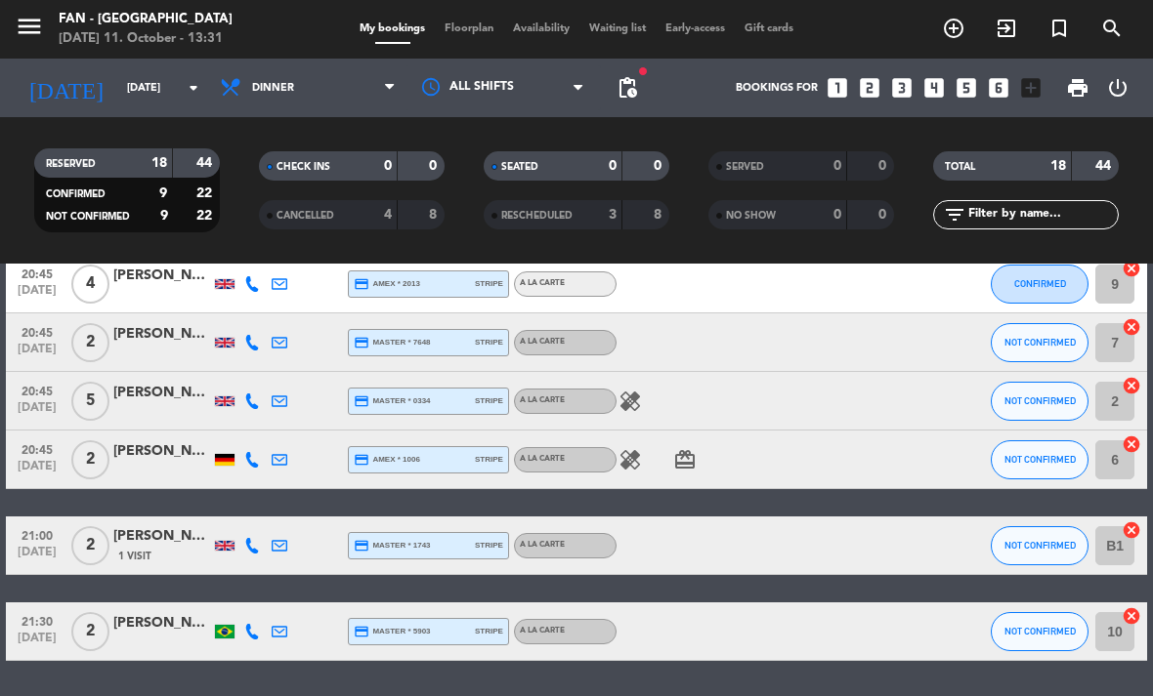
click at [461, 34] on span "Floorplan" at bounding box center [469, 28] width 68 height 11
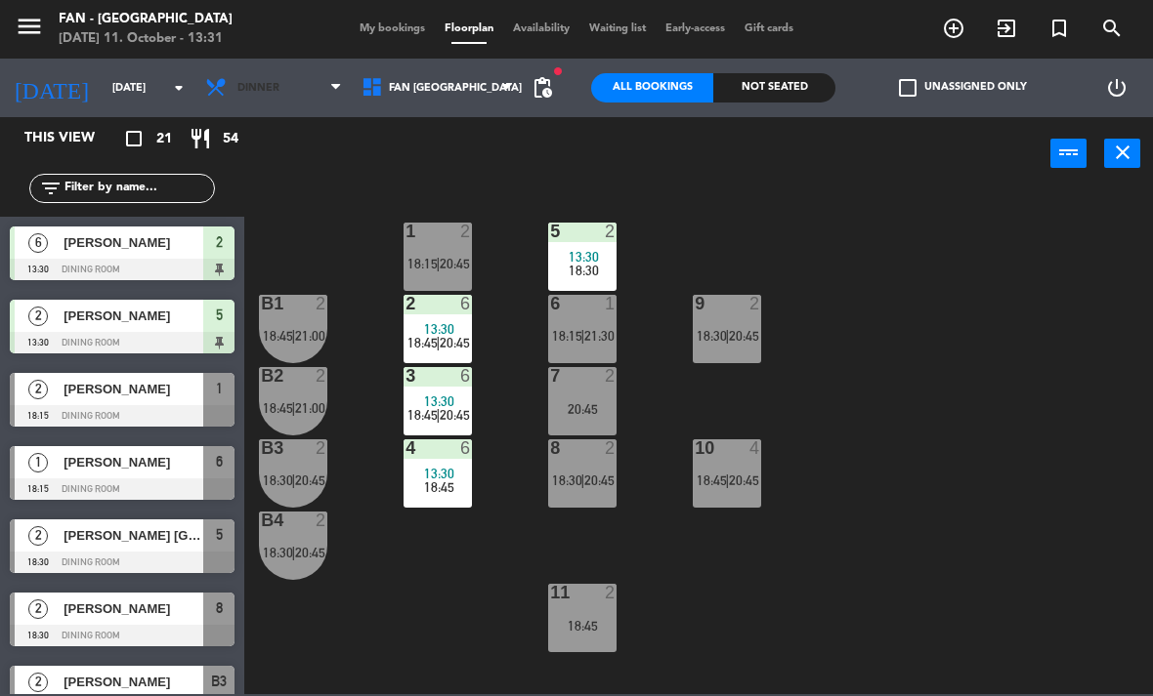
click at [265, 101] on span "Dinner" at bounding box center [273, 87] width 156 height 43
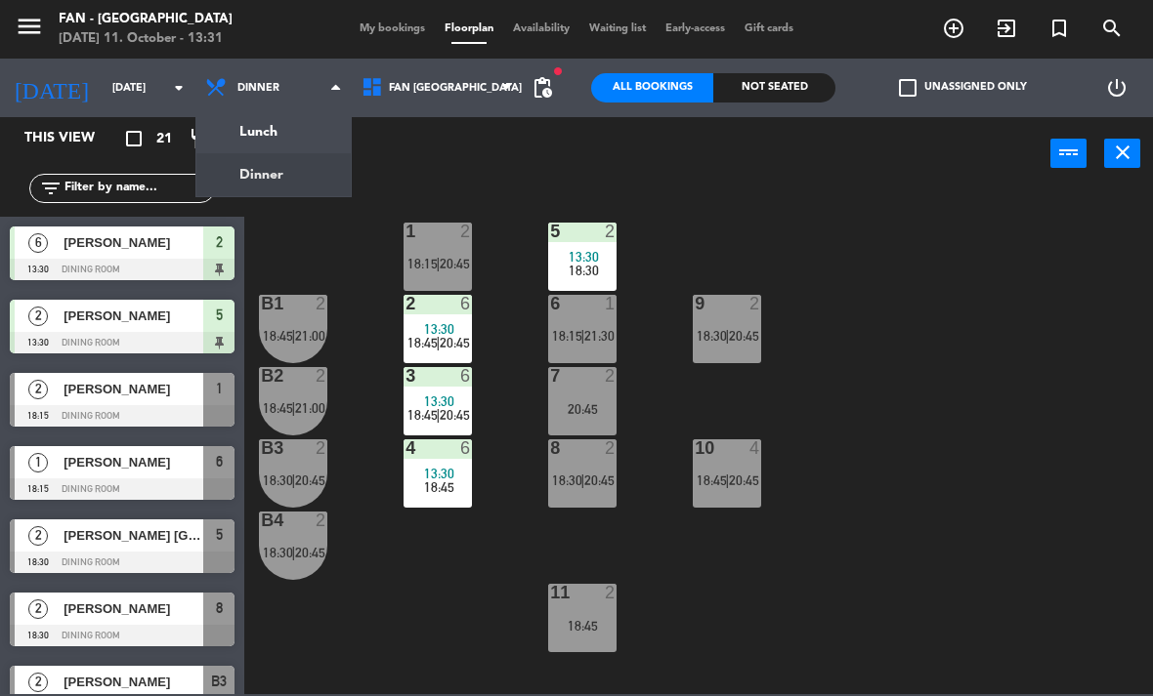
click at [323, 156] on ng-component "menu Fan - [GEOGRAPHIC_DATA] [DATE] 11. October - 13:31 My bookings Floorplan A…" at bounding box center [576, 347] width 1153 height 695
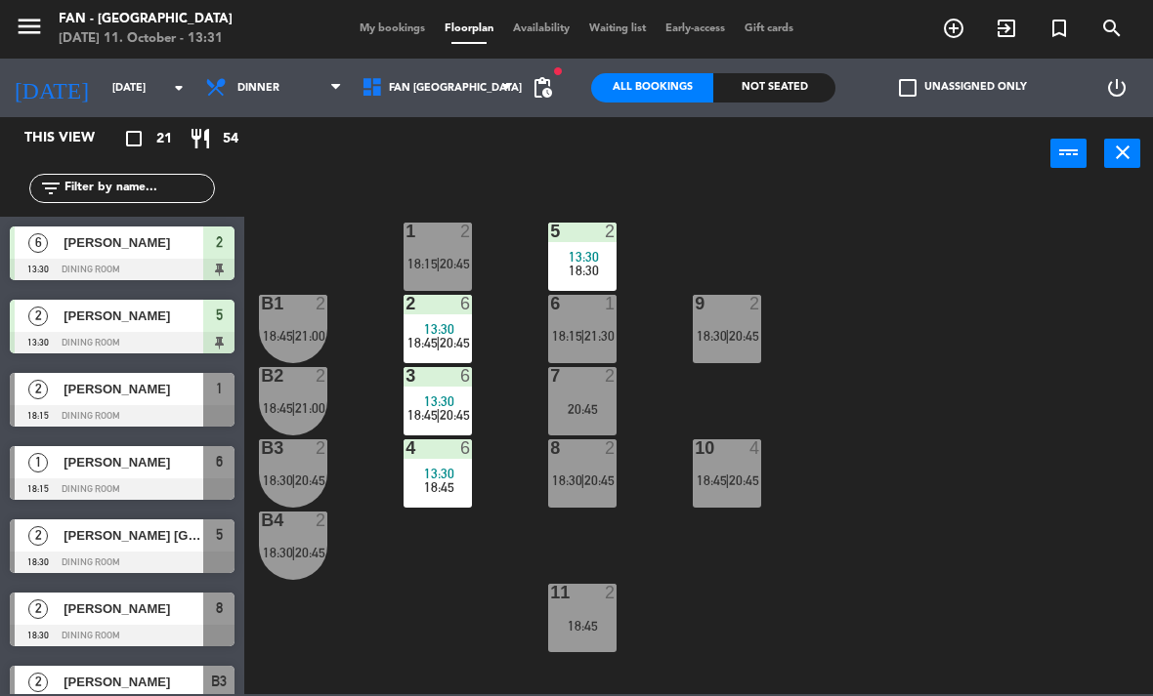
click at [293, 97] on span "Dinner" at bounding box center [273, 87] width 156 height 43
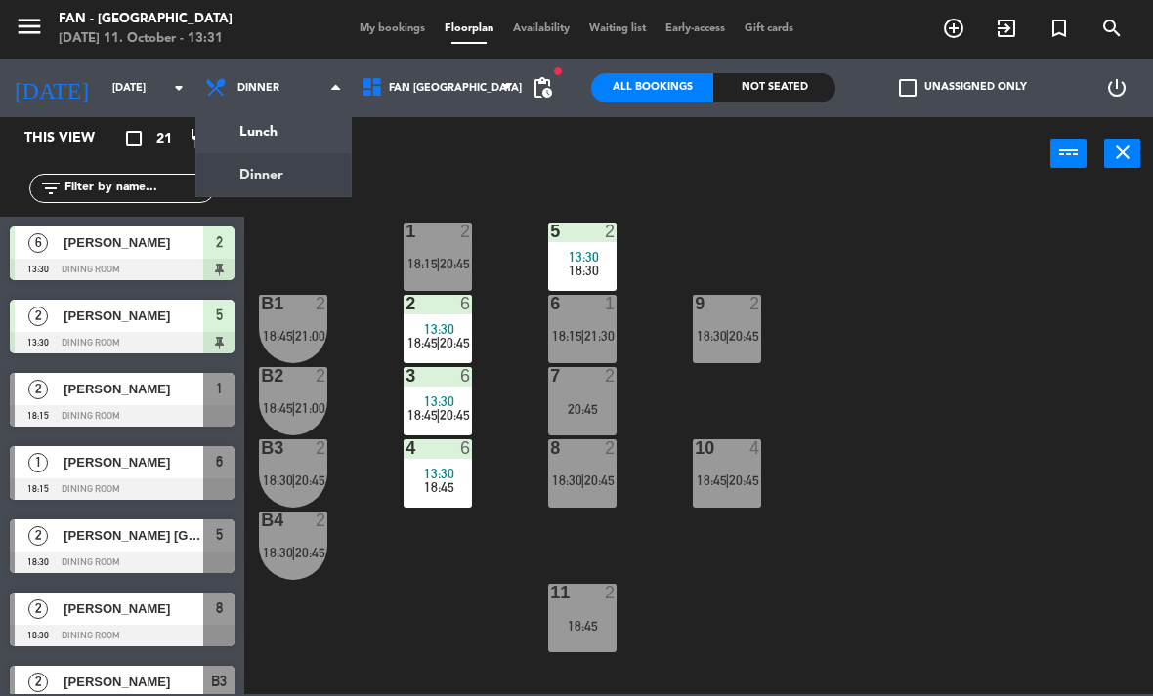
click at [278, 134] on ng-component "menu Fan - [GEOGRAPHIC_DATA] [DATE] 11. October - 13:31 My bookings Floorplan A…" at bounding box center [576, 347] width 1153 height 695
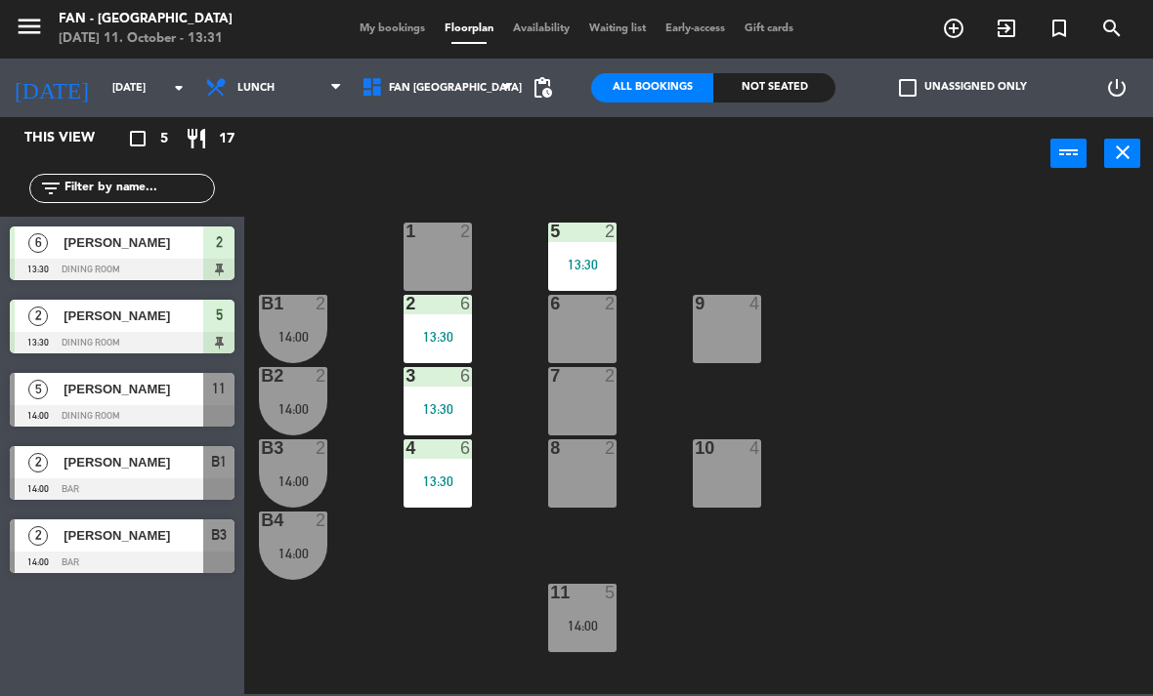
click at [50, 424] on div at bounding box center [122, 415] width 225 height 21
click at [92, 470] on span "[PERSON_NAME]" at bounding box center [133, 462] width 140 height 21
click at [39, 487] on div at bounding box center [122, 489] width 225 height 21
click at [108, 552] on div at bounding box center [122, 562] width 225 height 21
click at [427, 320] on div "2 6 13:30" at bounding box center [437, 329] width 68 height 68
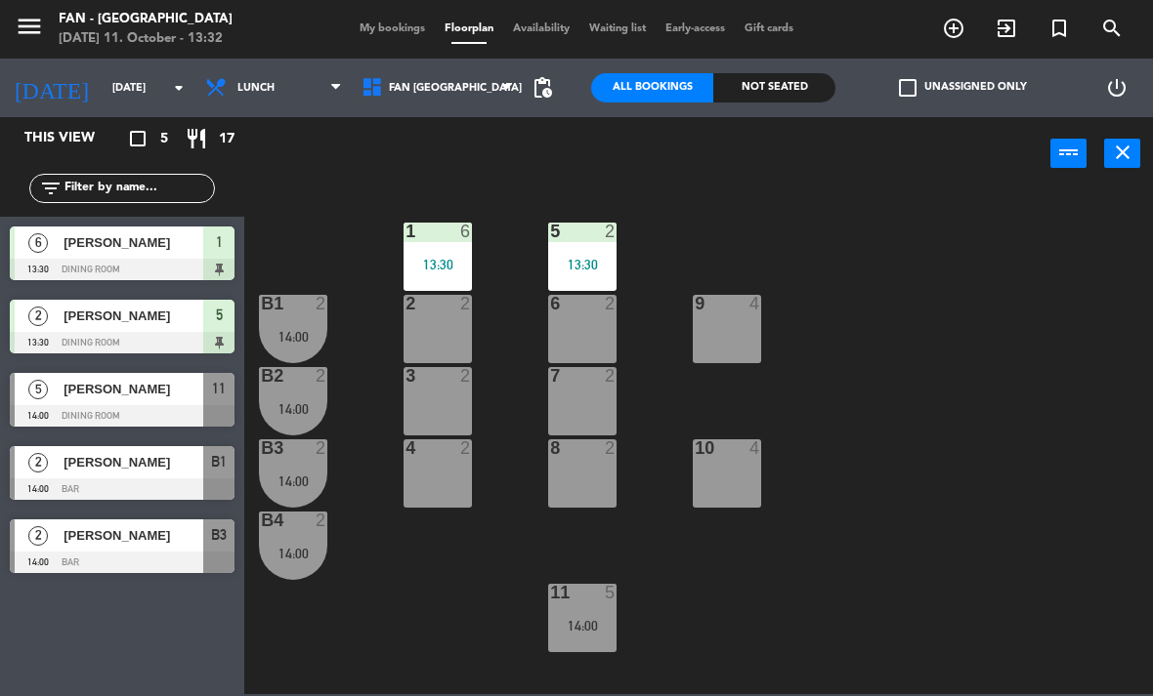
click at [424, 263] on div "13:30" at bounding box center [437, 265] width 68 height 14
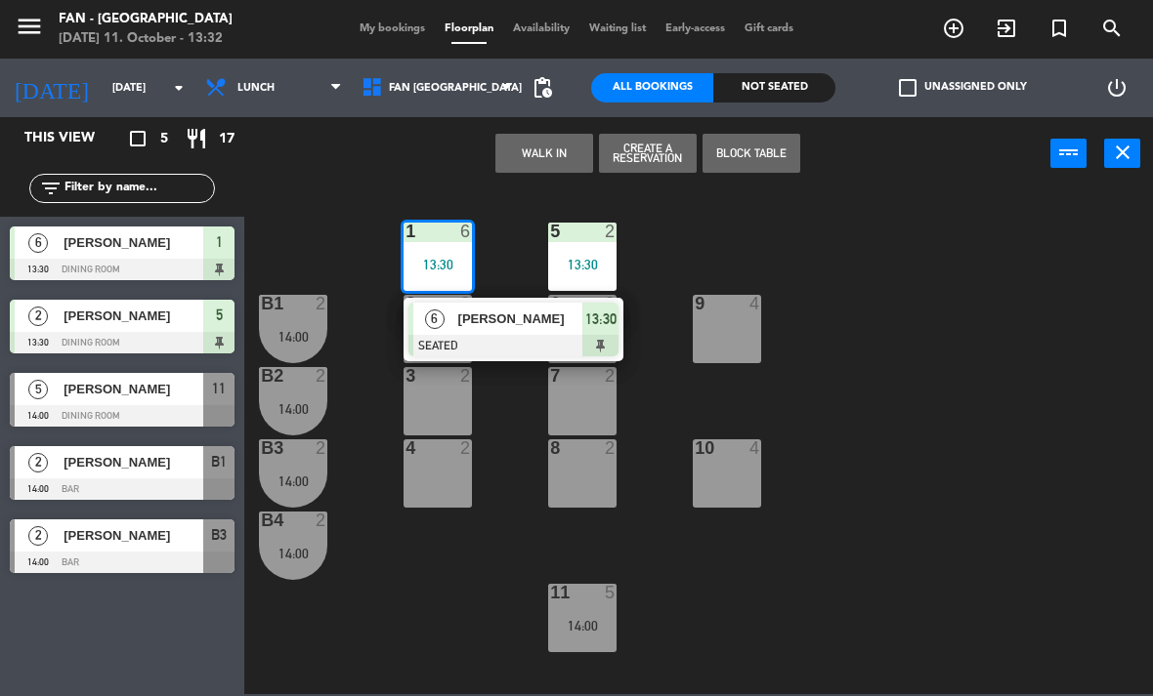
click at [423, 336] on div at bounding box center [513, 345] width 210 height 21
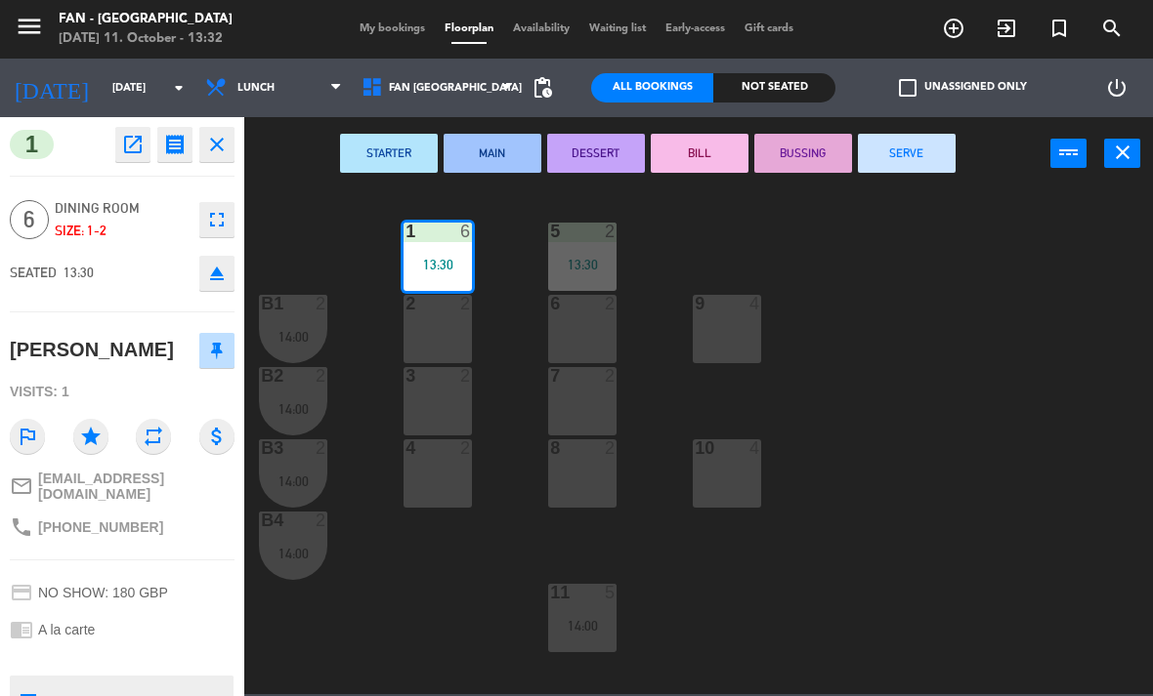
click at [423, 335] on div "2 2" at bounding box center [437, 329] width 68 height 68
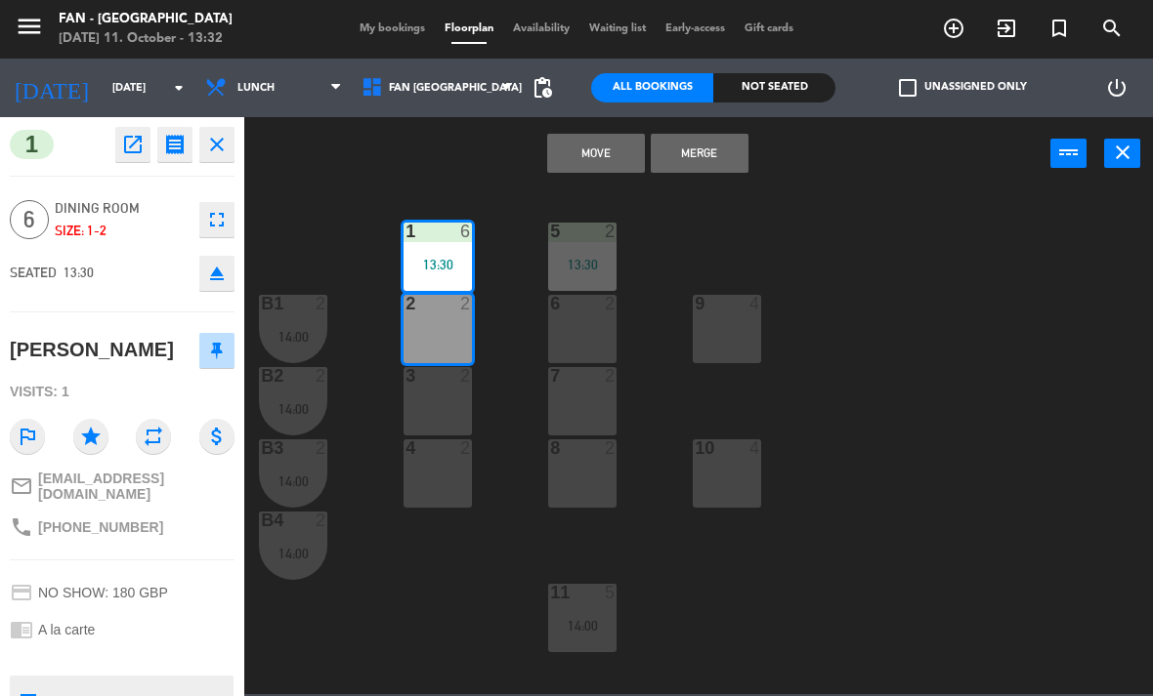
click at [441, 416] on div "3 2" at bounding box center [437, 401] width 68 height 68
click at [691, 166] on button "Merge" at bounding box center [700, 153] width 98 height 39
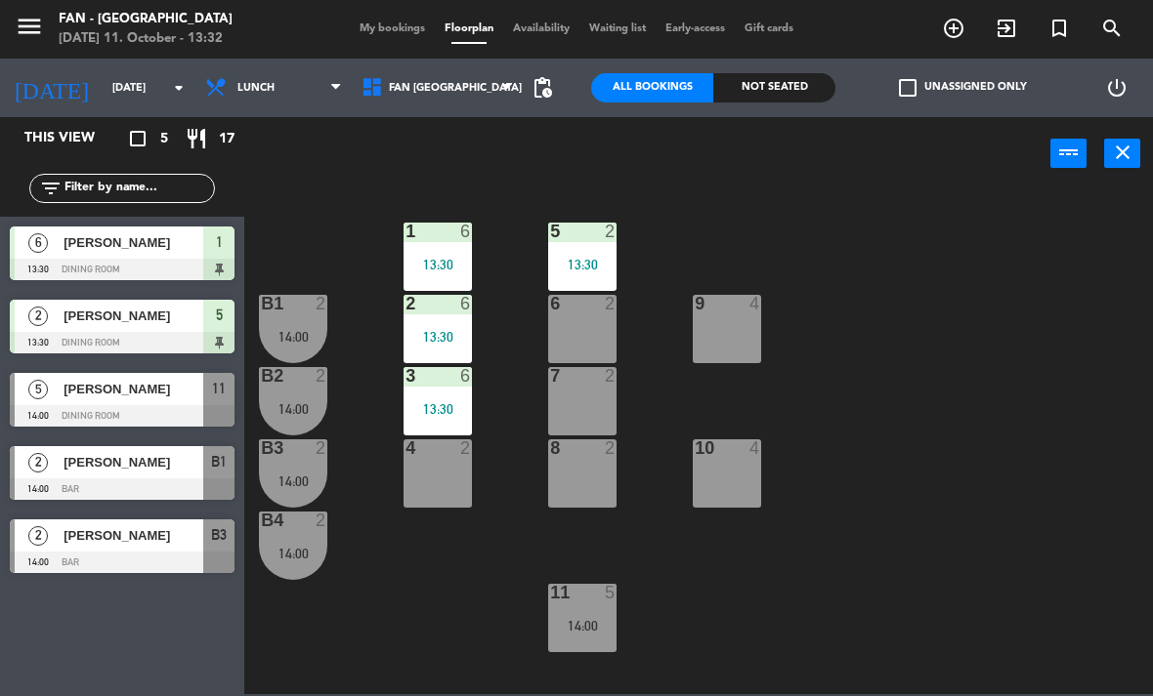
click at [453, 12] on div "menu Fan - [GEOGRAPHIC_DATA] [DATE] 11. October - 13:32 My bookings Floorplan A…" at bounding box center [576, 29] width 1153 height 59
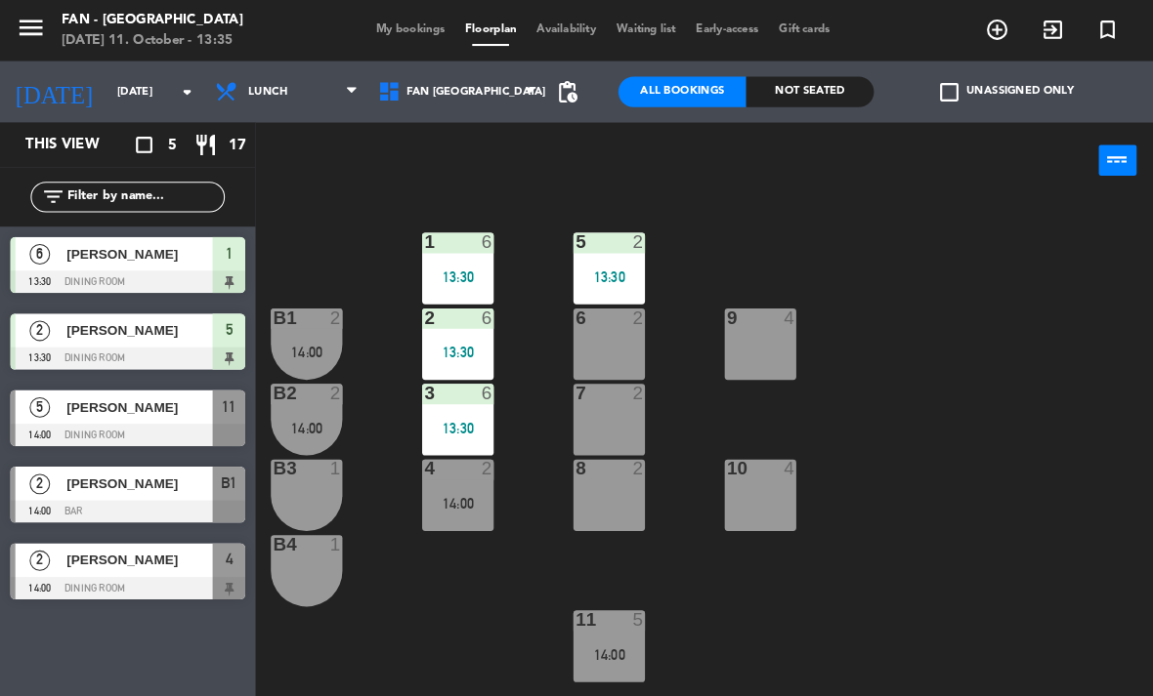
click at [307, 466] on div "B3 1" at bounding box center [293, 474] width 68 height 68
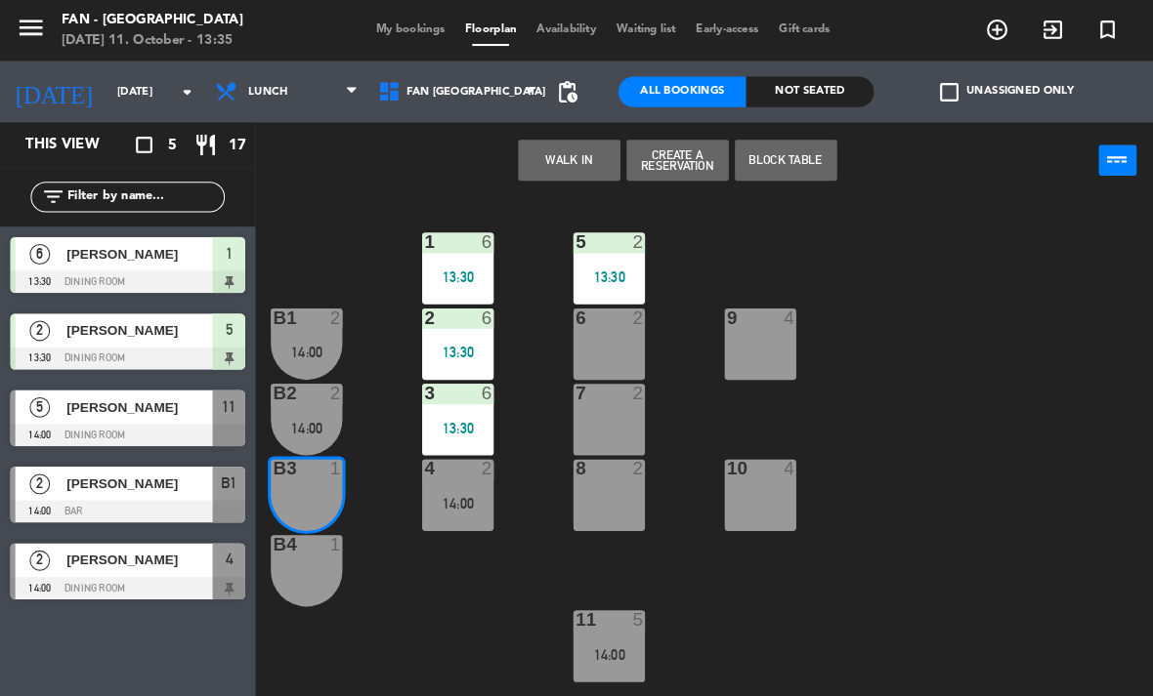
click at [295, 445] on div at bounding box center [293, 449] width 32 height 18
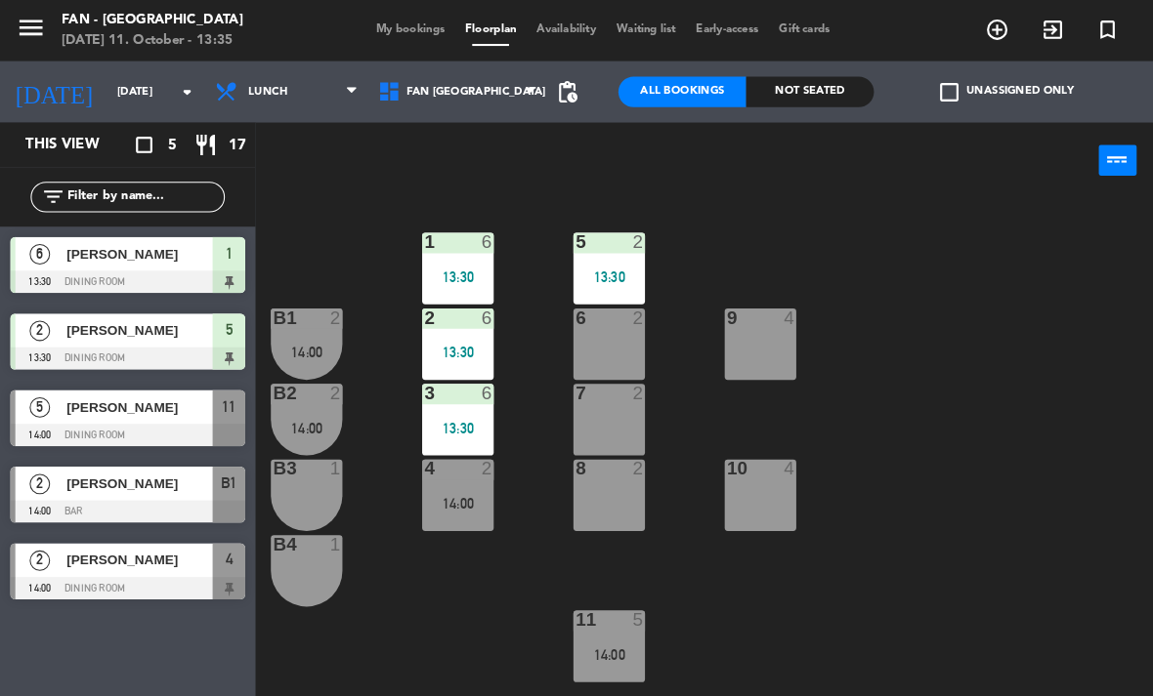
click at [293, 471] on div "B3 1" at bounding box center [293, 474] width 68 height 68
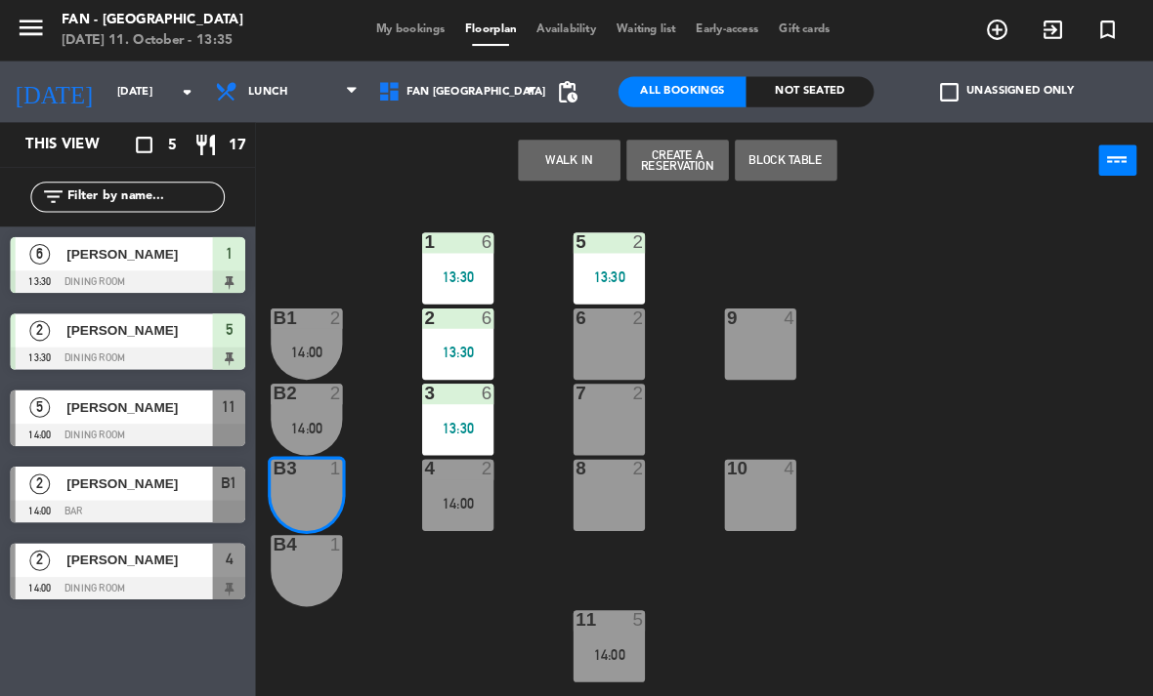
click at [551, 153] on button "WALK IN" at bounding box center [544, 153] width 98 height 39
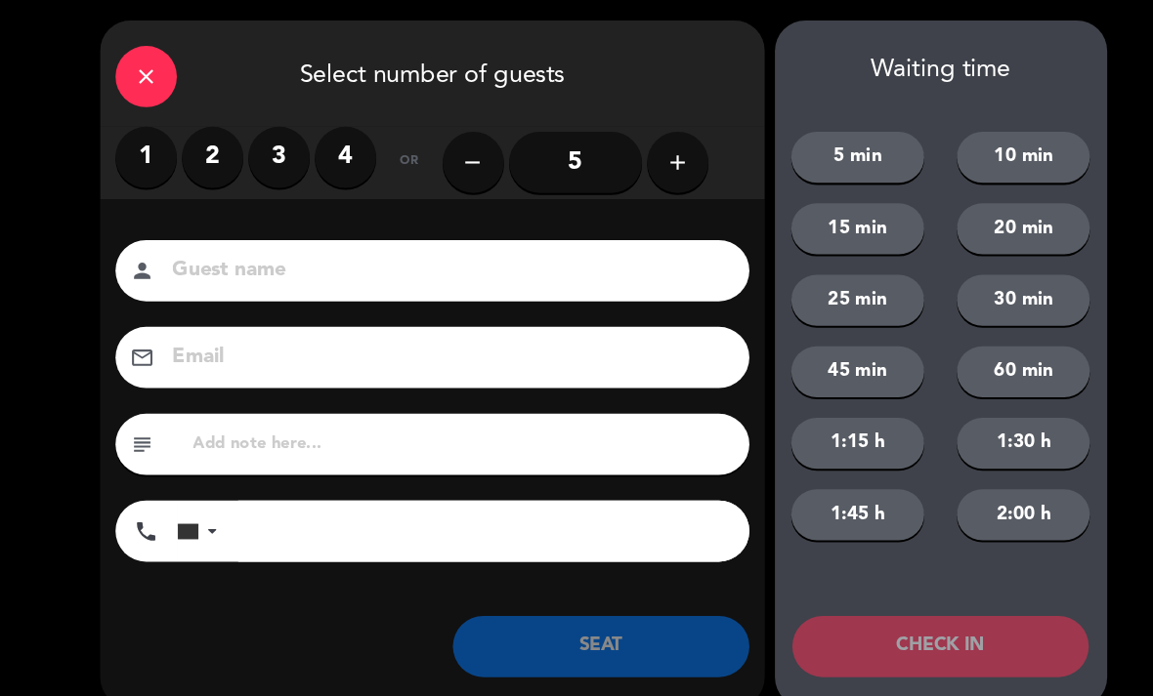
click at [137, 167] on label "1" at bounding box center [139, 150] width 59 height 59
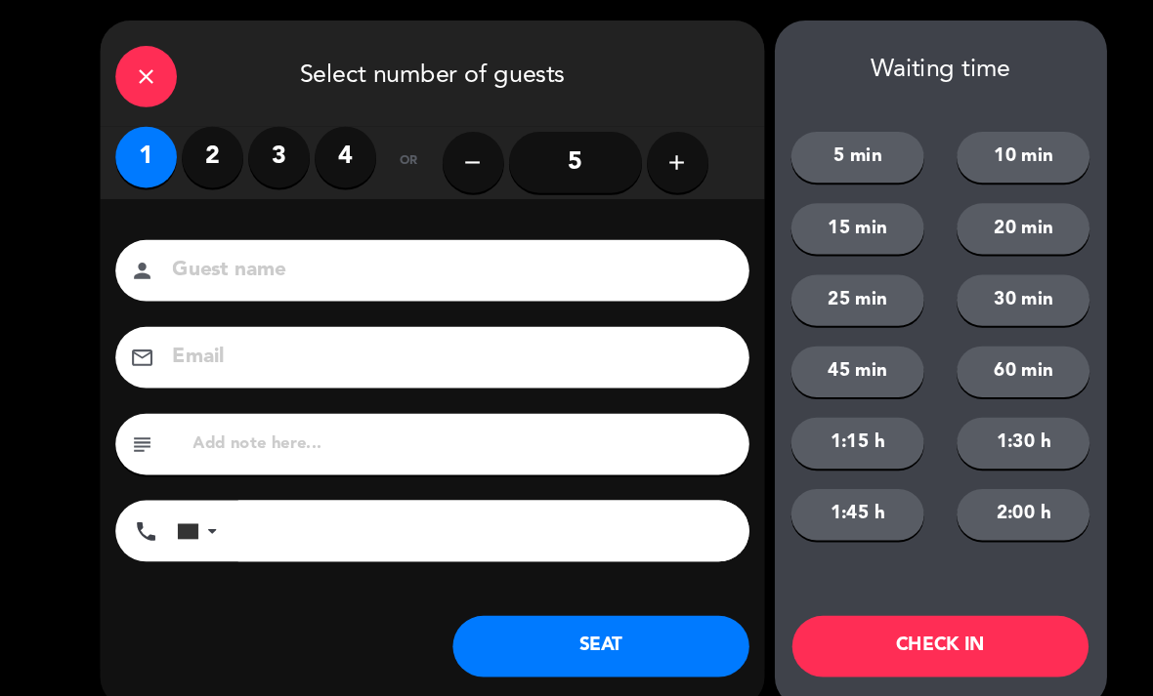
click at [591, 636] on button "SEAT" at bounding box center [574, 618] width 283 height 59
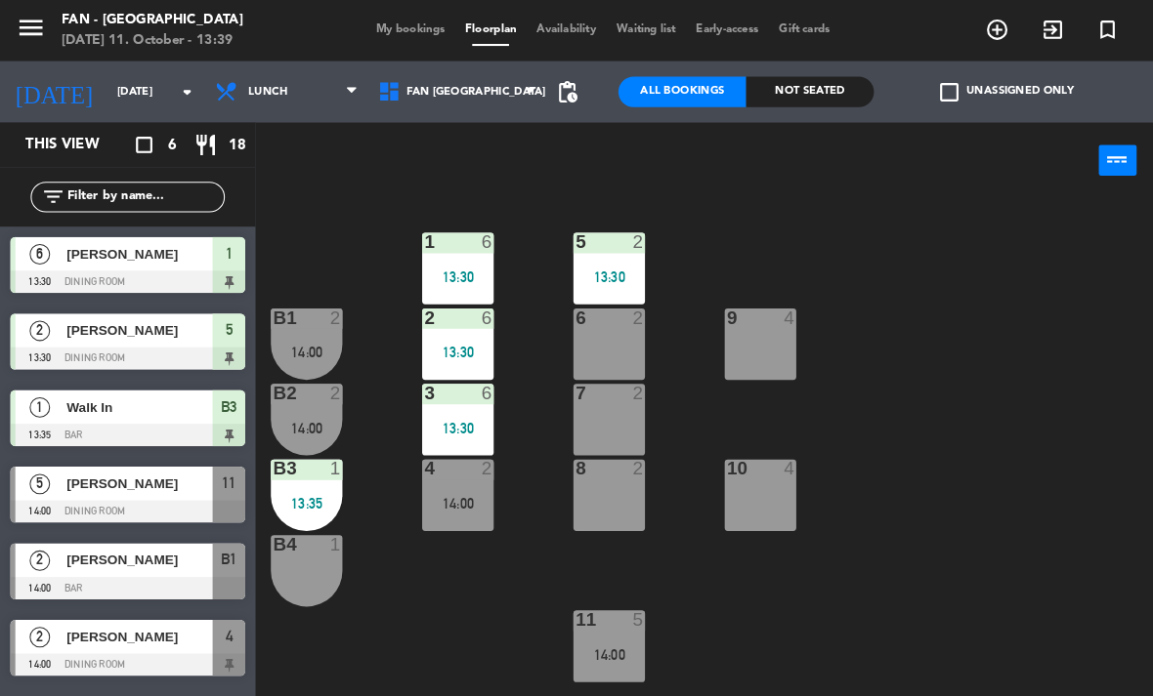
click at [77, 478] on div "[PERSON_NAME]" at bounding box center [133, 462] width 142 height 32
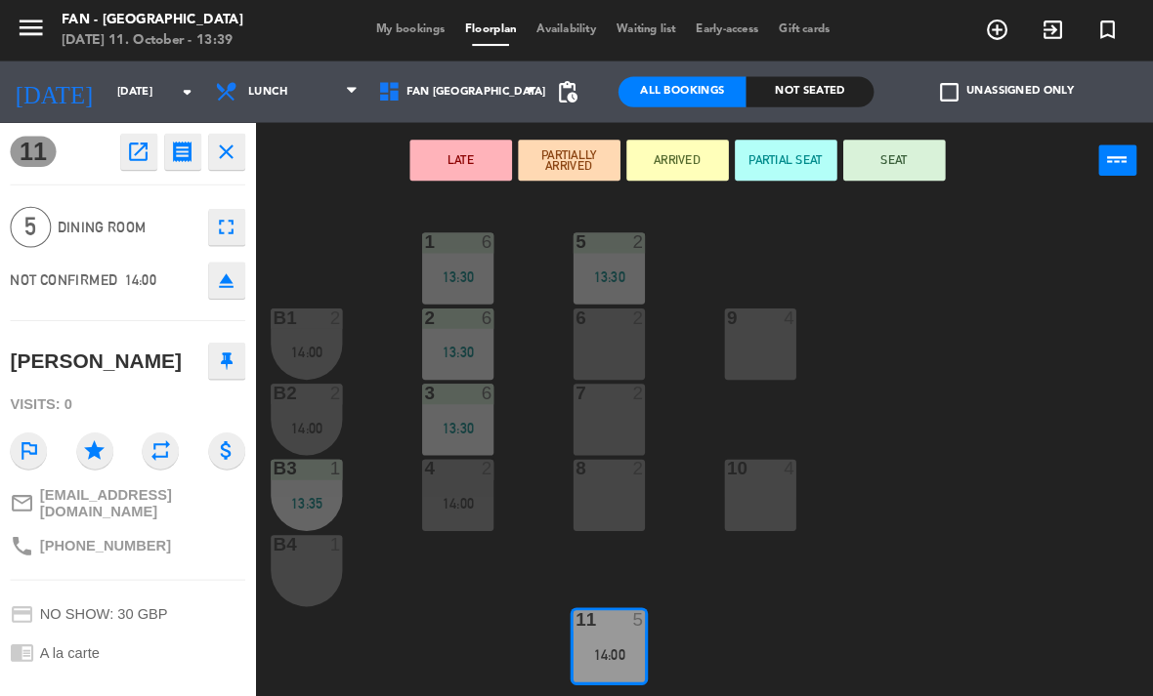
click at [875, 167] on button "SEAT" at bounding box center [855, 153] width 98 height 39
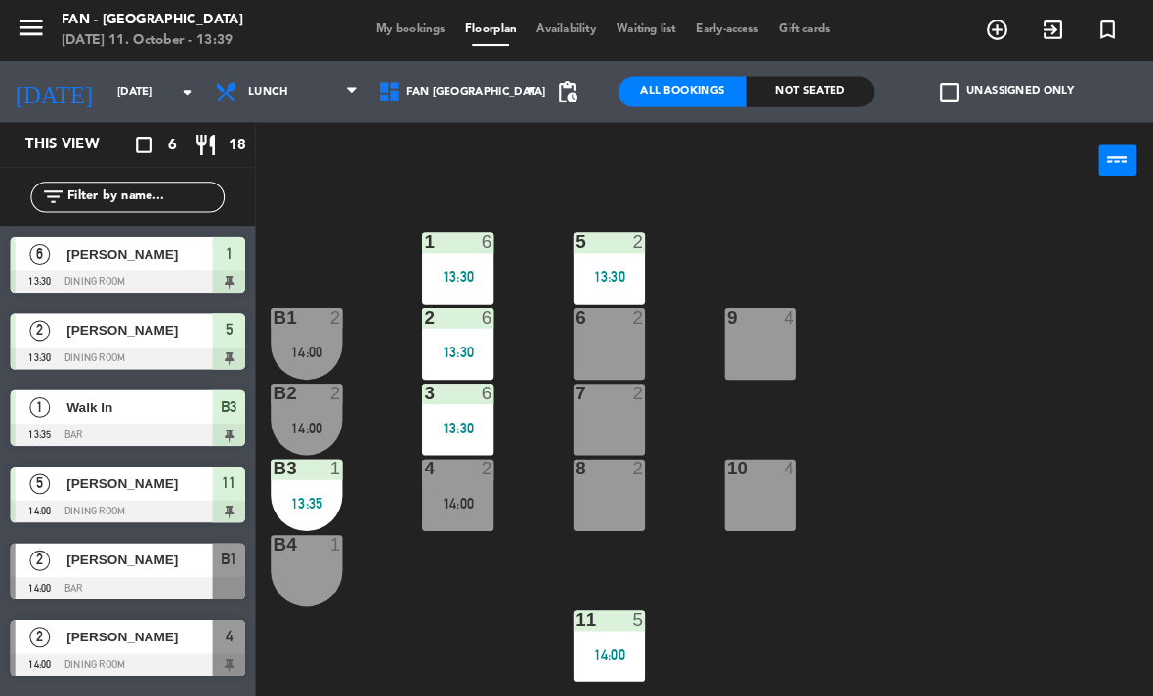
click at [175, 478] on div "[PERSON_NAME]" at bounding box center [133, 462] width 142 height 32
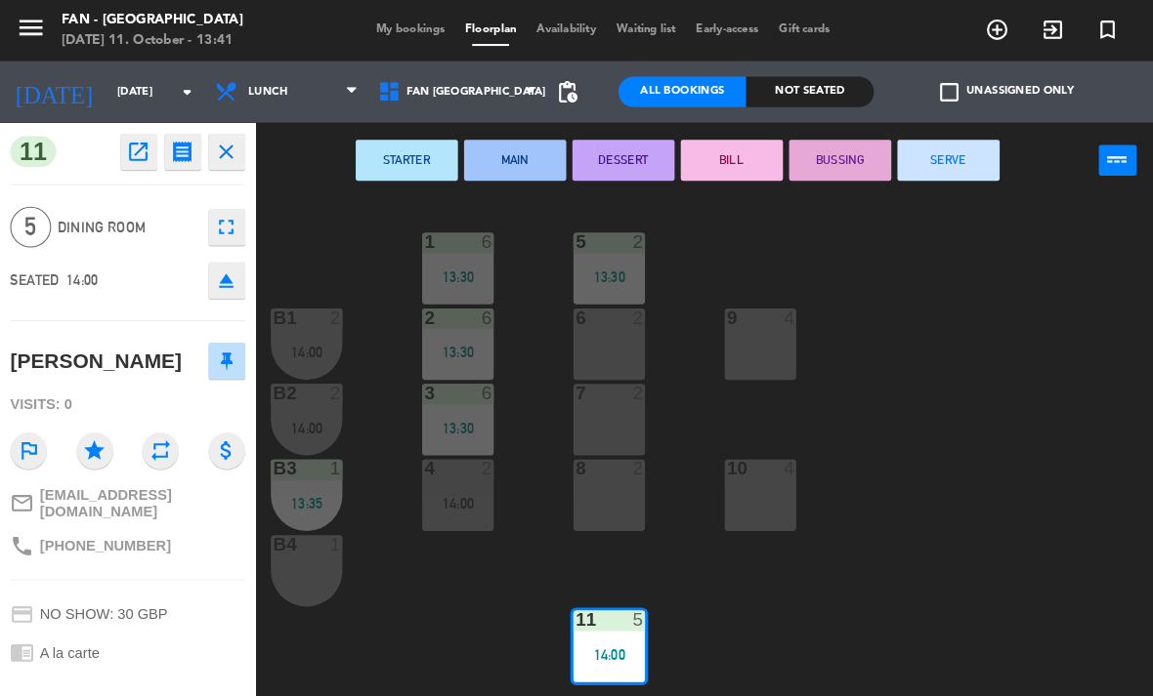
click at [822, 7] on div "menu Fan - [GEOGRAPHIC_DATA] [DATE] 11. October - 13:41 My bookings Floorplan A…" at bounding box center [576, 29] width 1153 height 59
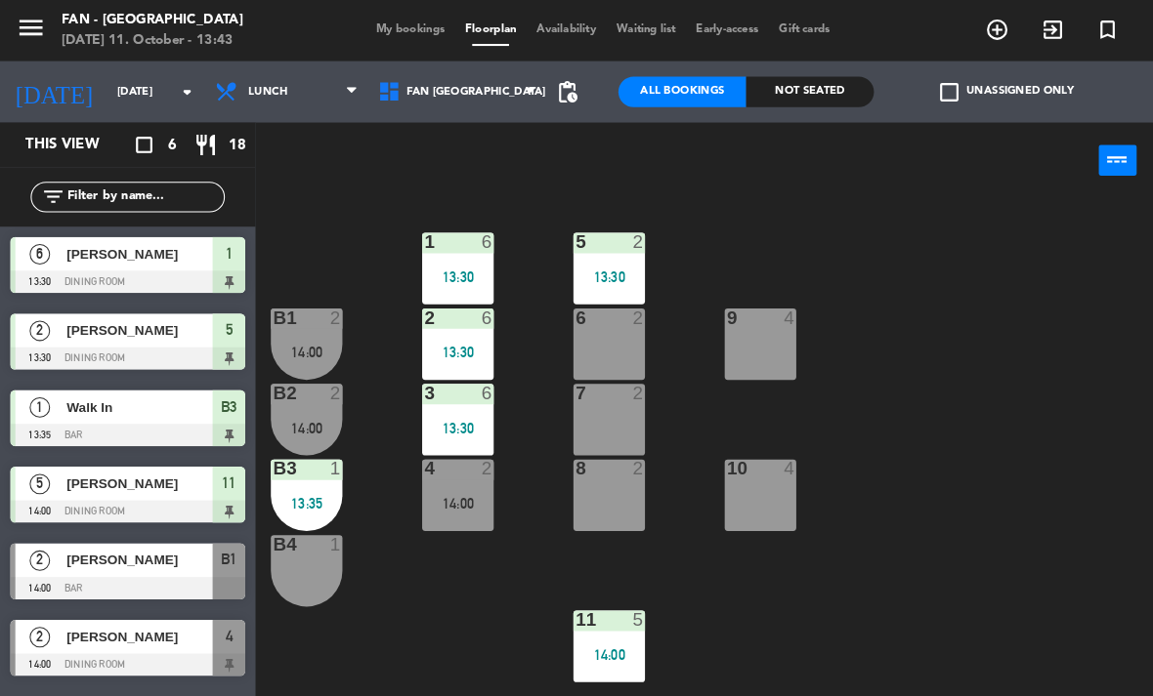
click at [405, 475] on div "14:00" at bounding box center [437, 482] width 68 height 14
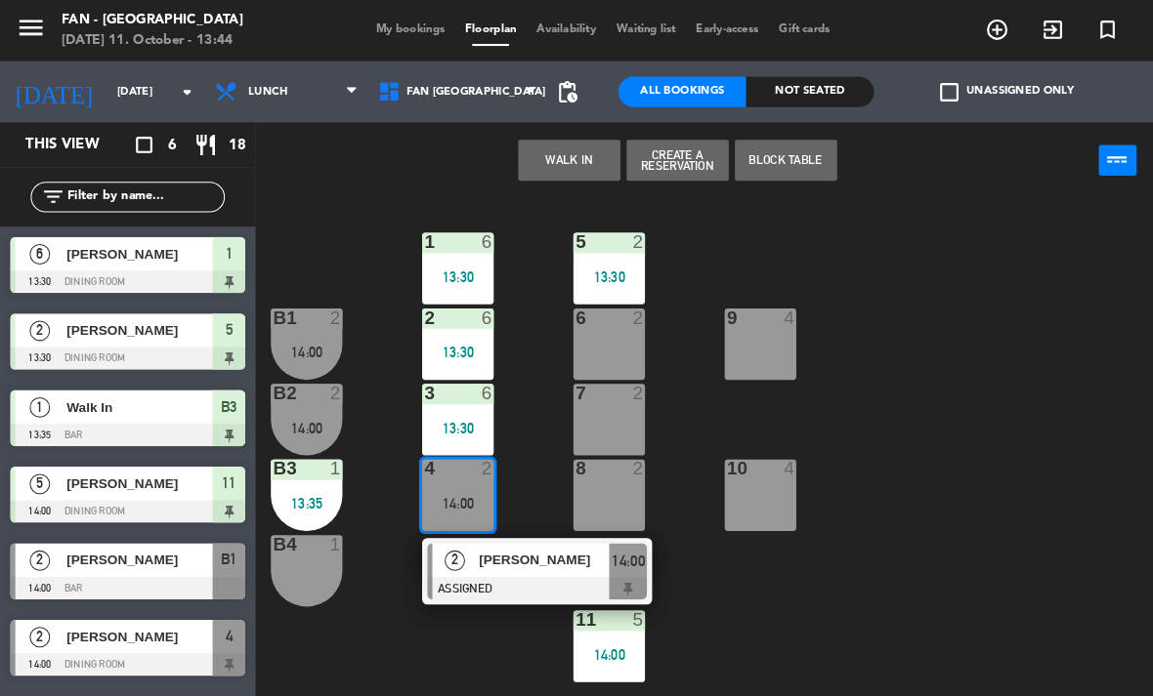
click at [445, 546] on div "2" at bounding box center [434, 536] width 42 height 32
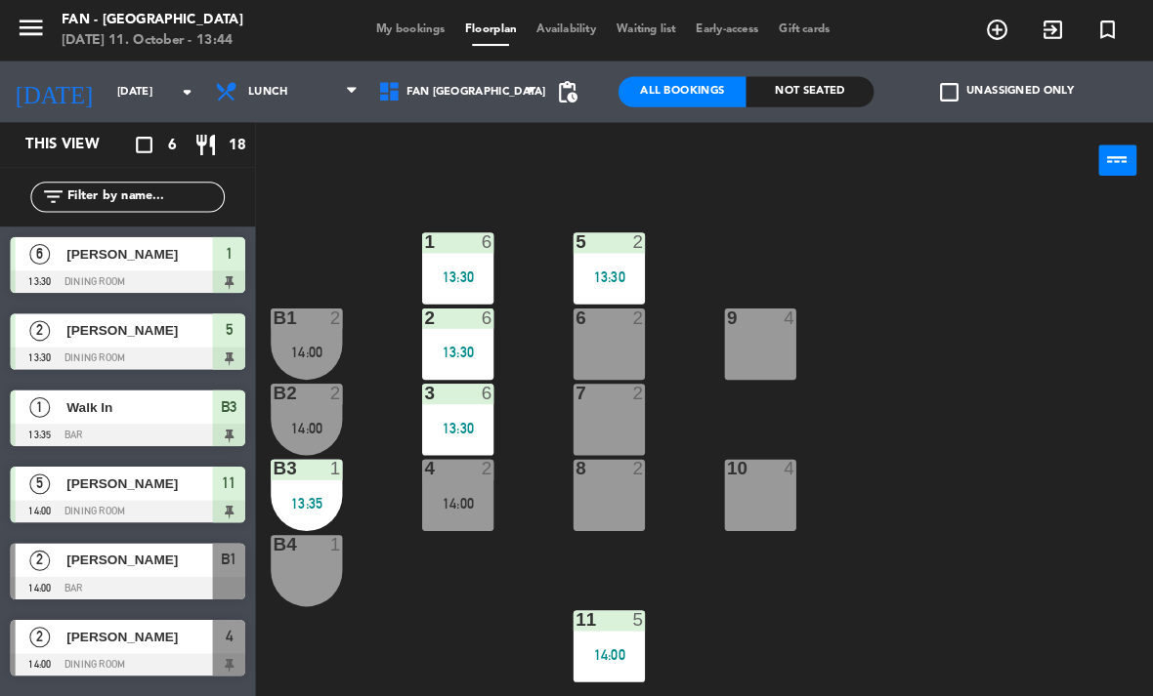
click at [273, 316] on div "B1 2 14:00" at bounding box center [293, 329] width 68 height 68
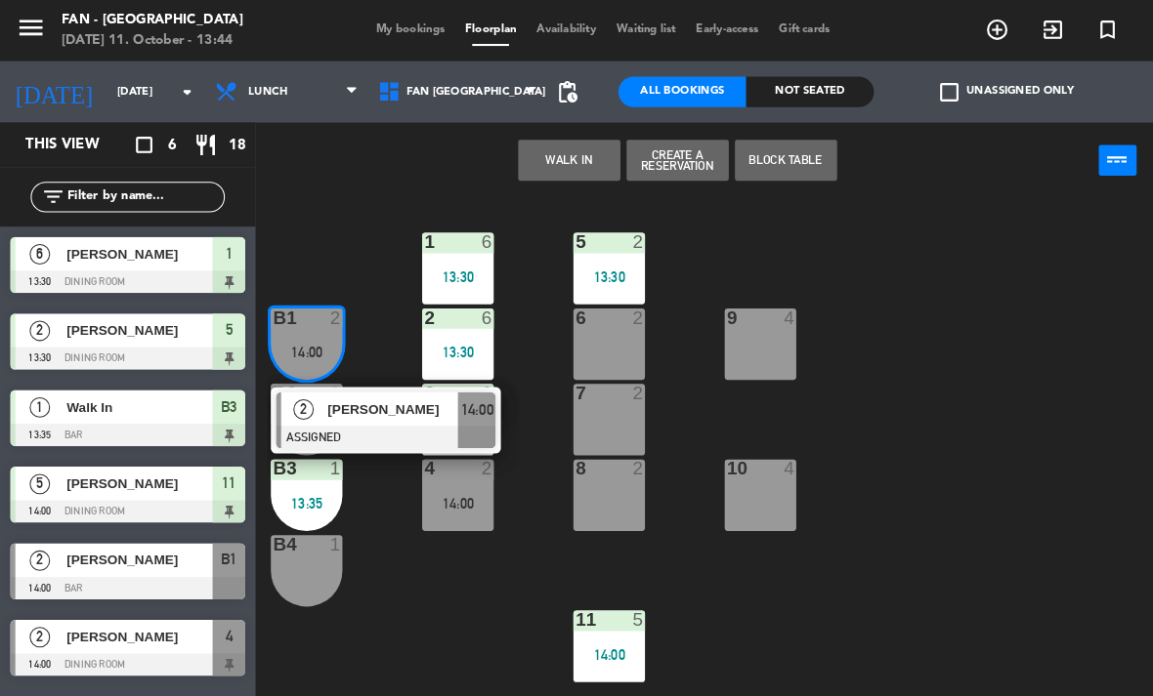
click at [295, 409] on div at bounding box center [369, 417] width 210 height 21
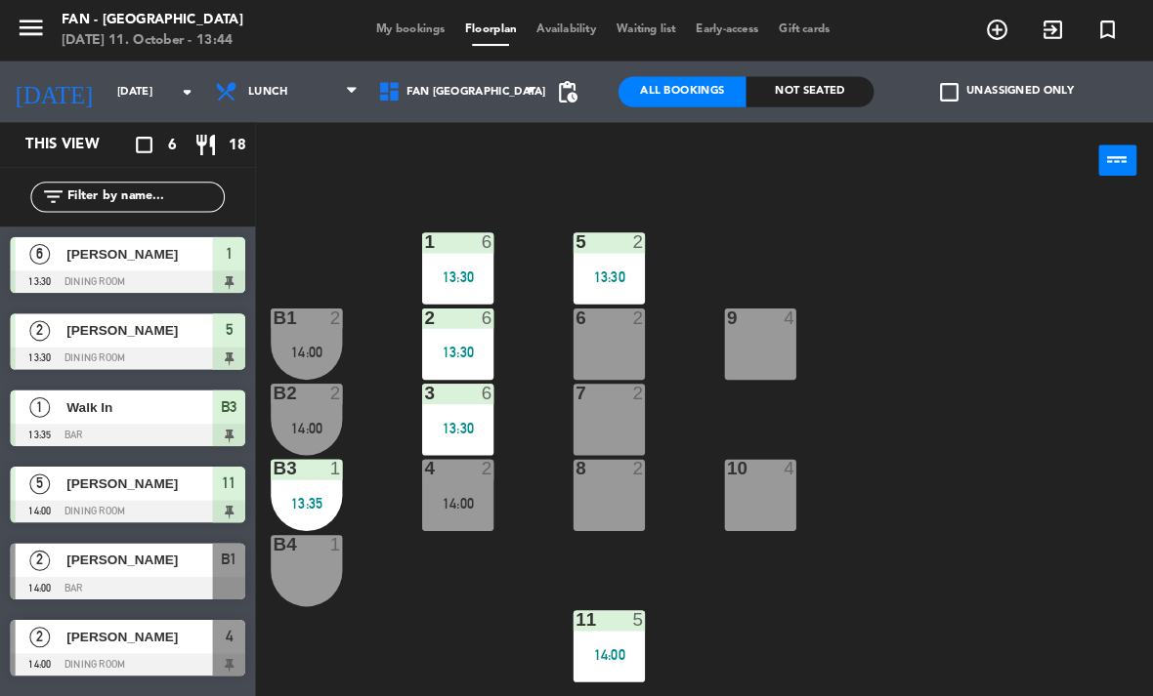
scroll to position [16, 0]
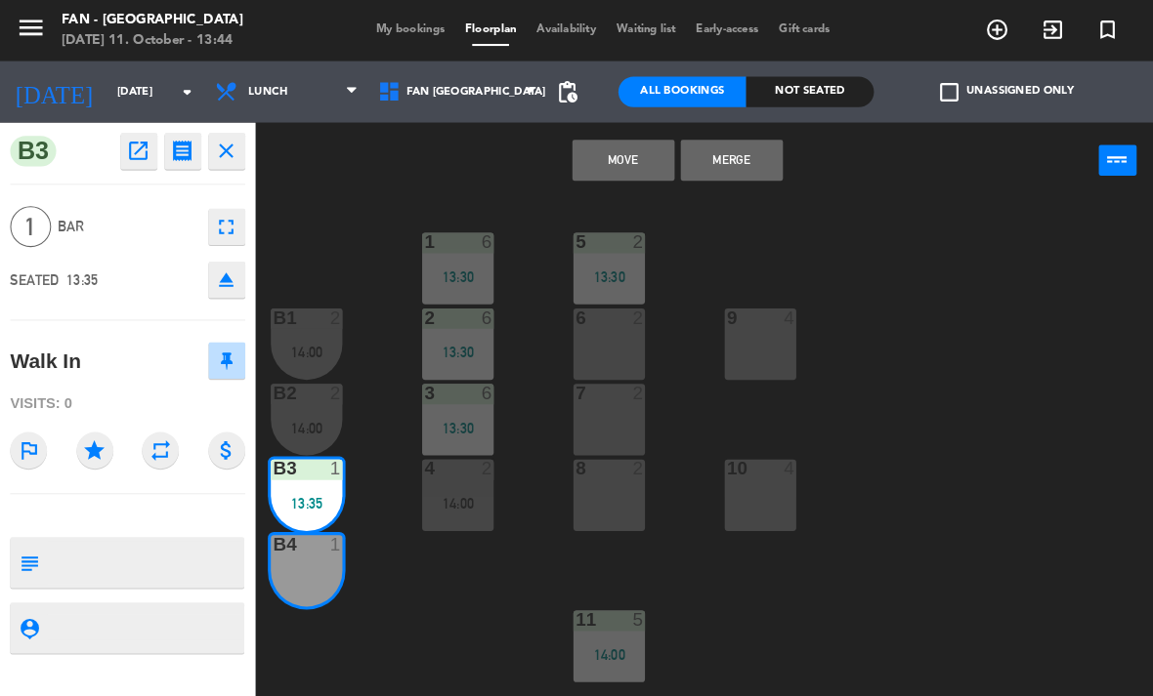
click at [608, 160] on button "Move" at bounding box center [596, 153] width 98 height 39
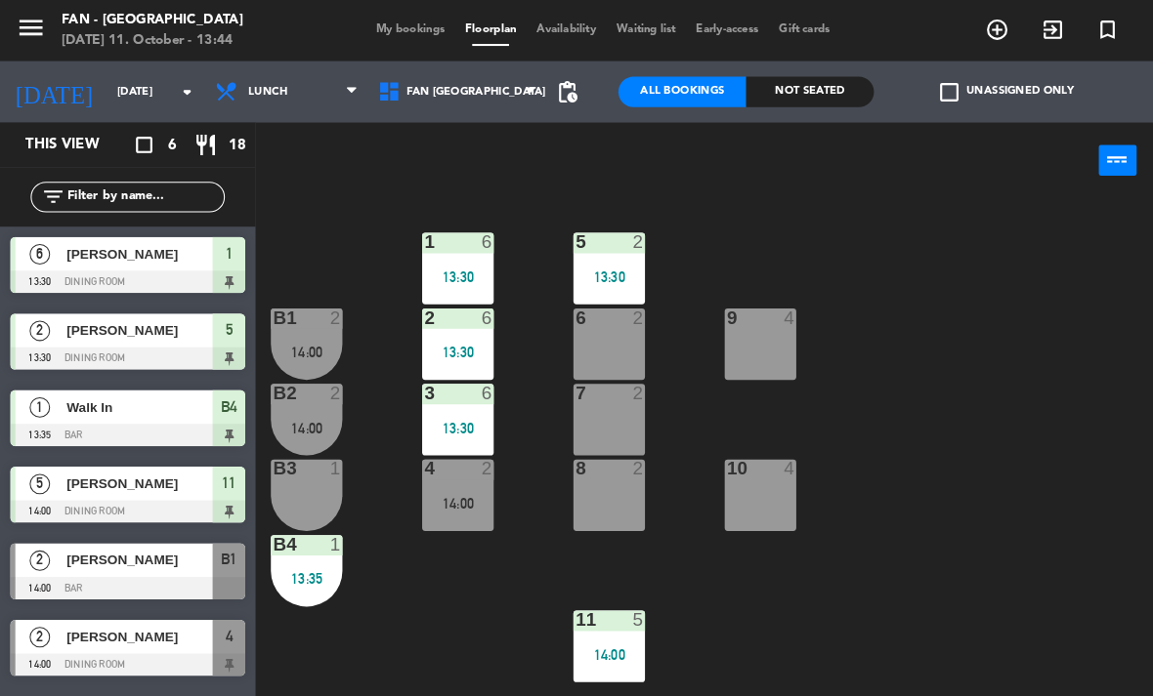
click at [327, 465] on div "B3 1" at bounding box center [293, 474] width 68 height 68
click at [1035, 484] on div "1 6 13:30 5 2 13:30 B1 2 14:00 9 4 2 6 13:30 6 2 B2 2 14:00 3 6 13:30 7 2 B3 1 …" at bounding box center [704, 442] width 897 height 506
click at [288, 535] on div "B4 1 13:35" at bounding box center [293, 546] width 68 height 68
click at [332, 647] on div "1 6 13:30 5 2 13:30 B1 2 14:00 9 4 2 6 13:30 6 2 B2 2 14:00 3 6 13:30 7 2 B3 1 …" at bounding box center [704, 442] width 897 height 506
click at [85, 557] on div at bounding box center [122, 562] width 225 height 21
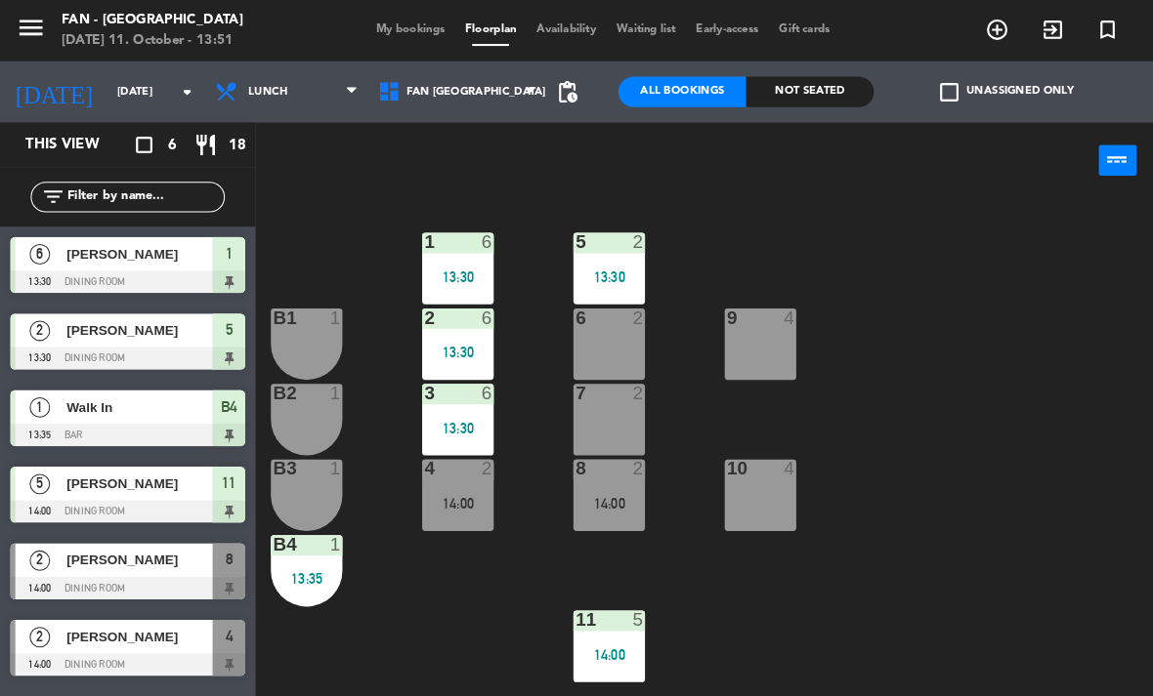
scroll to position [0, 0]
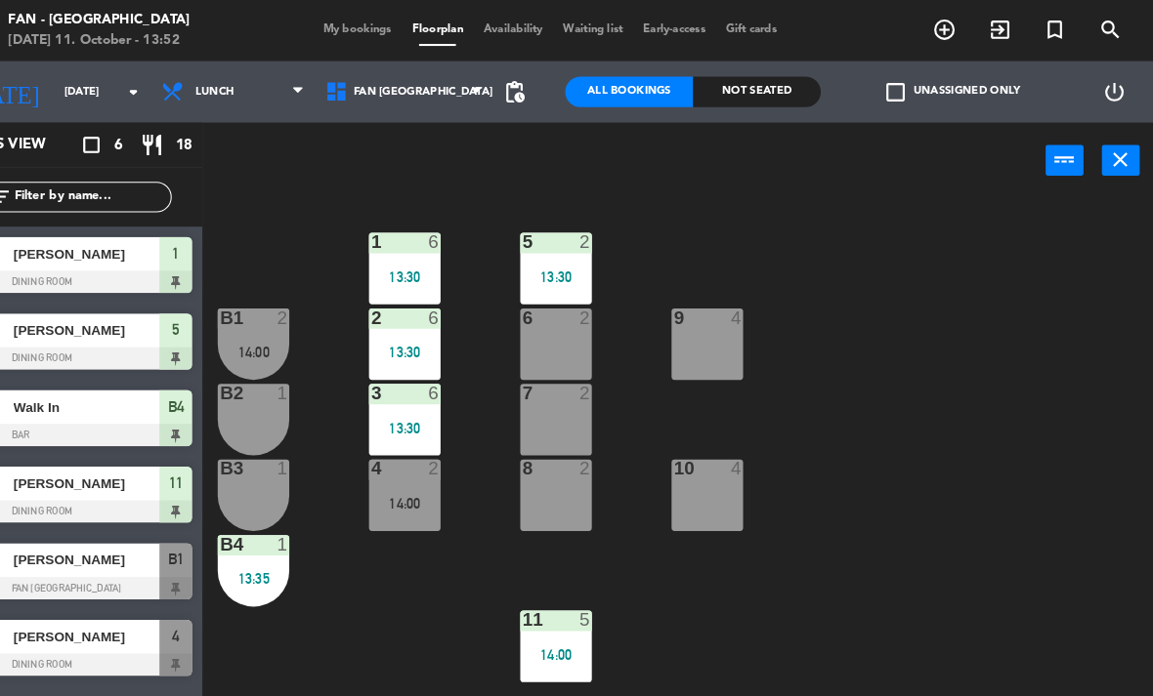
click at [260, 351] on div "B1 2 14:00" at bounding box center [293, 329] width 68 height 68
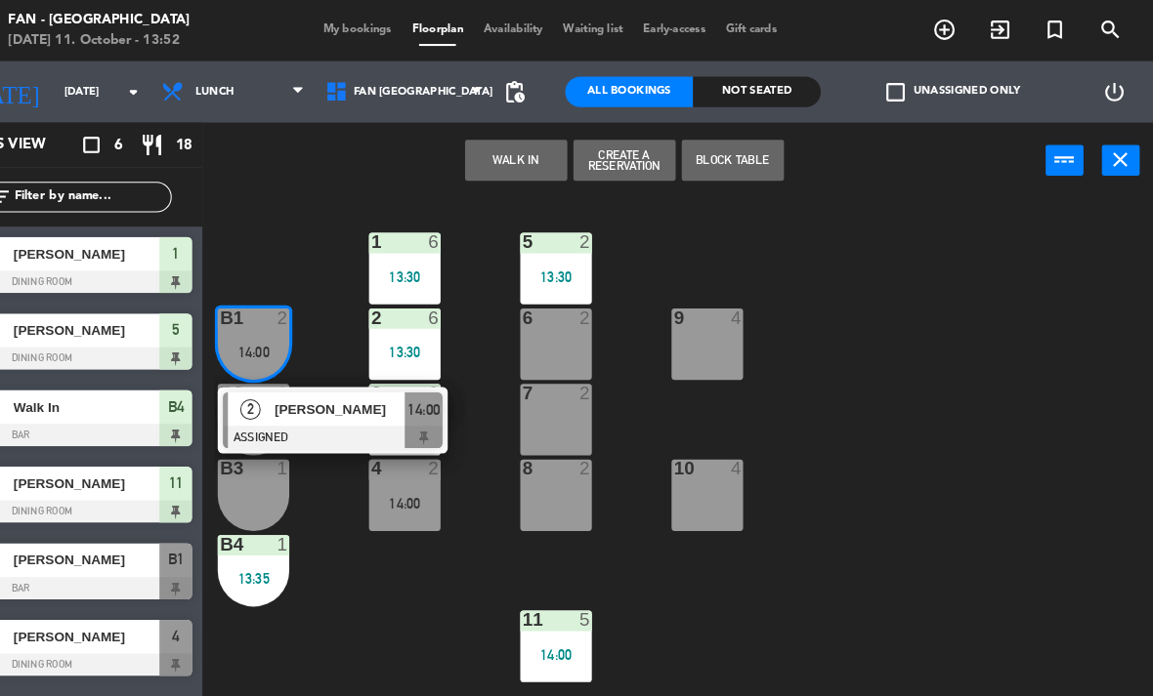
click at [268, 407] on div at bounding box center [369, 417] width 210 height 21
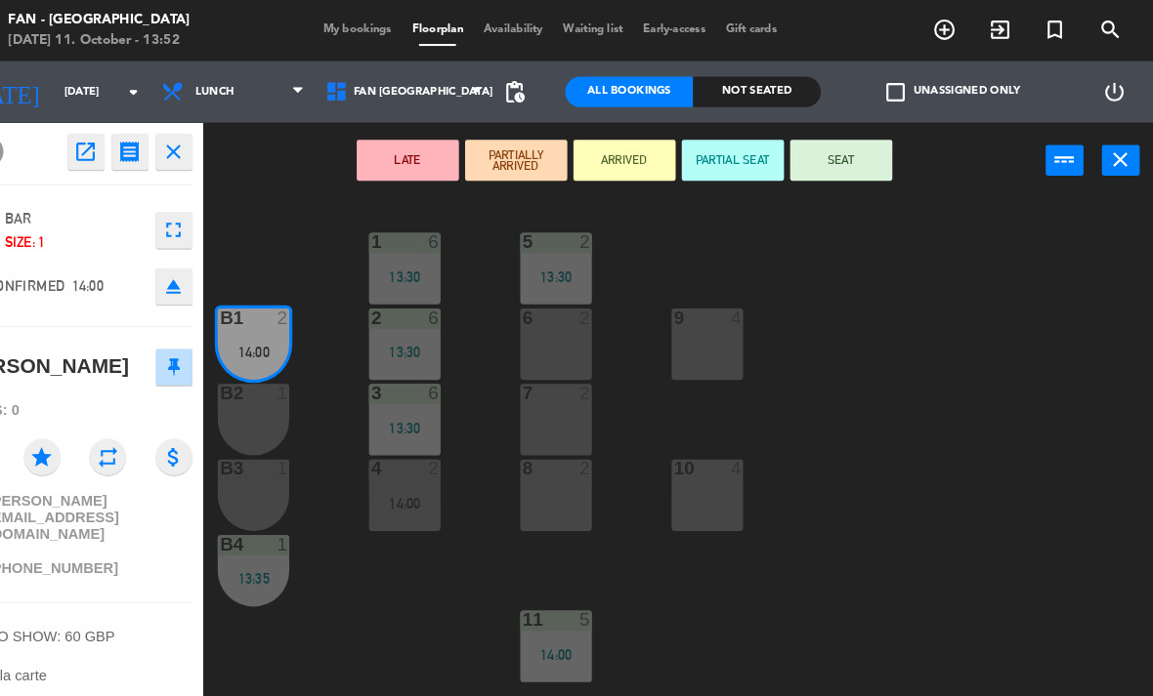
click at [259, 413] on div "B2 1" at bounding box center [293, 401] width 68 height 68
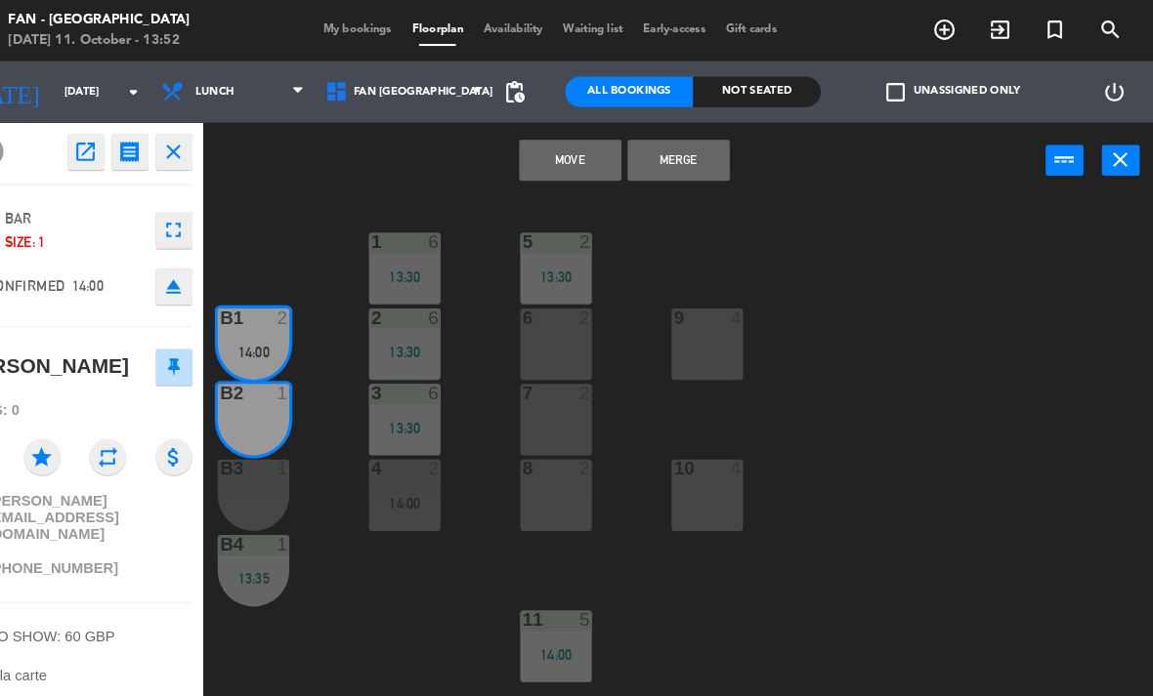
click at [662, 152] on button "Merge" at bounding box center [700, 153] width 98 height 39
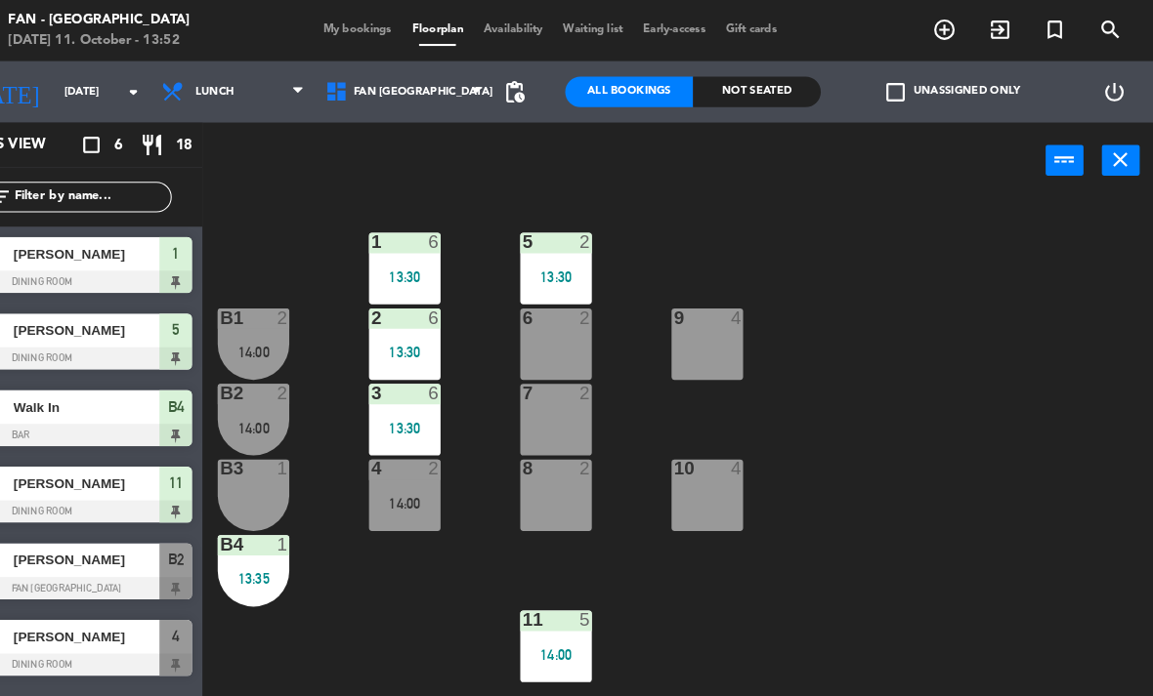
click at [263, 325] on div "B1 2 14:00" at bounding box center [293, 329] width 68 height 68
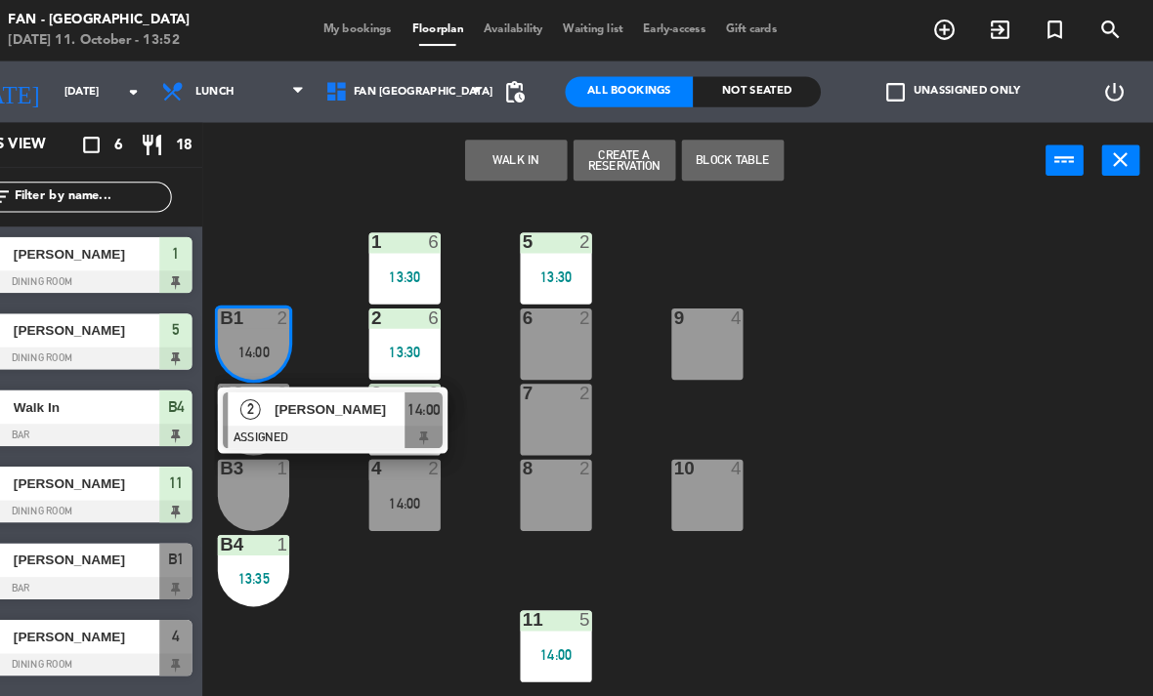
click at [377, 395] on span "[PERSON_NAME]" at bounding box center [376, 391] width 125 height 21
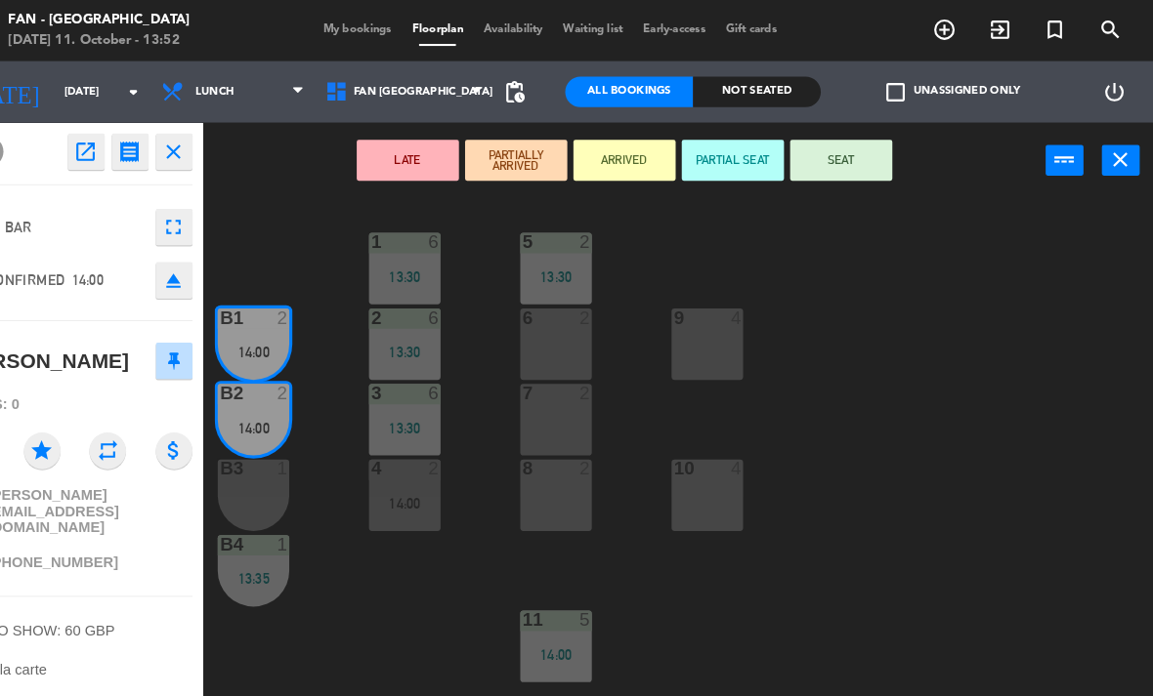
click at [806, 170] on button "SEAT" at bounding box center [855, 153] width 98 height 39
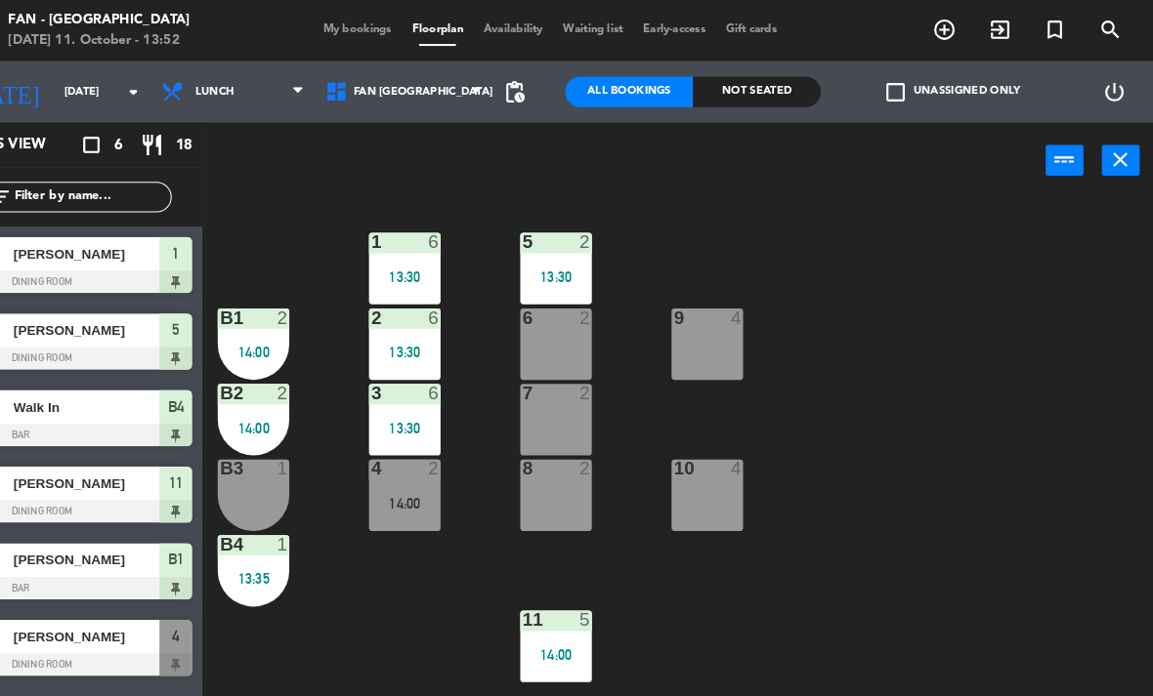
click at [403, 507] on div "4 2 14:00" at bounding box center [437, 474] width 68 height 68
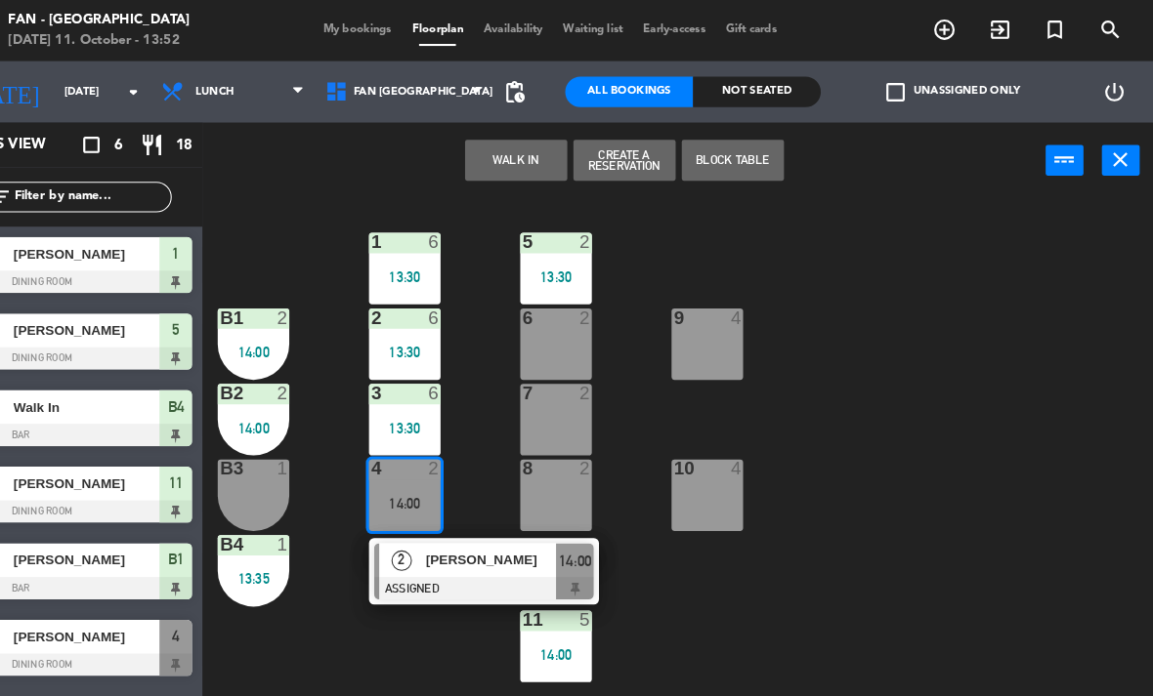
click at [435, 553] on div at bounding box center [513, 562] width 210 height 21
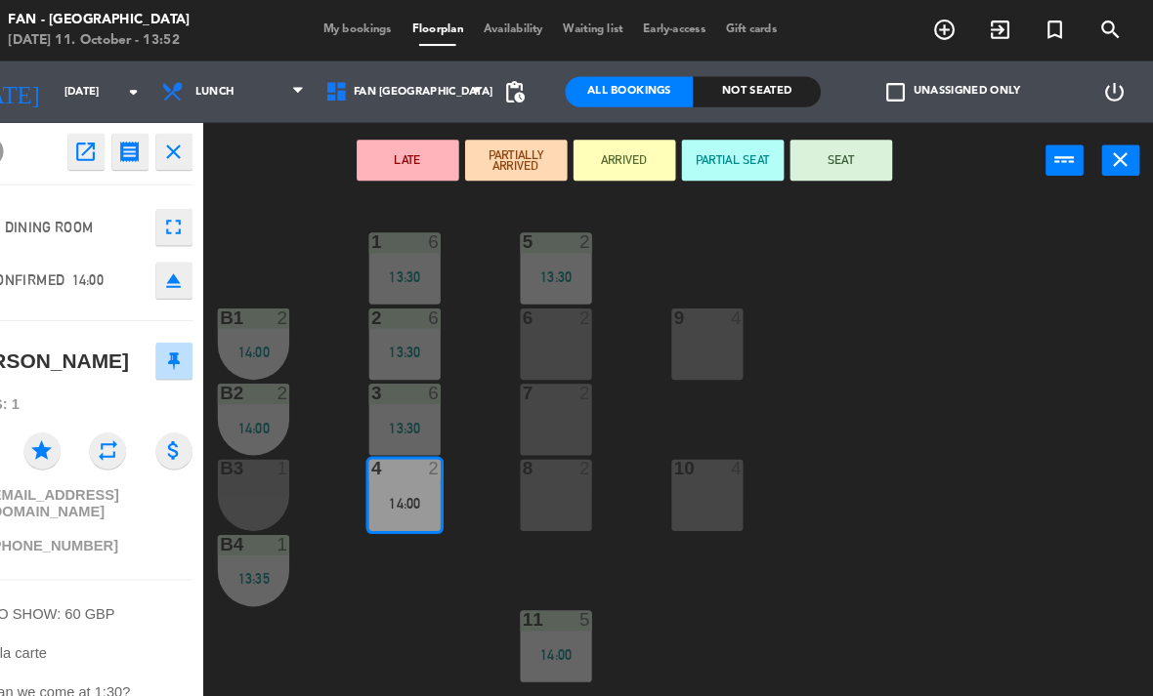
click at [802, 185] on div "LATE PARTIALLY ARRIVED ARRIVED PARTIAL SEAT SEAT power_input close" at bounding box center [647, 154] width 806 height 74
click at [826, 151] on button "SEAT" at bounding box center [855, 153] width 98 height 39
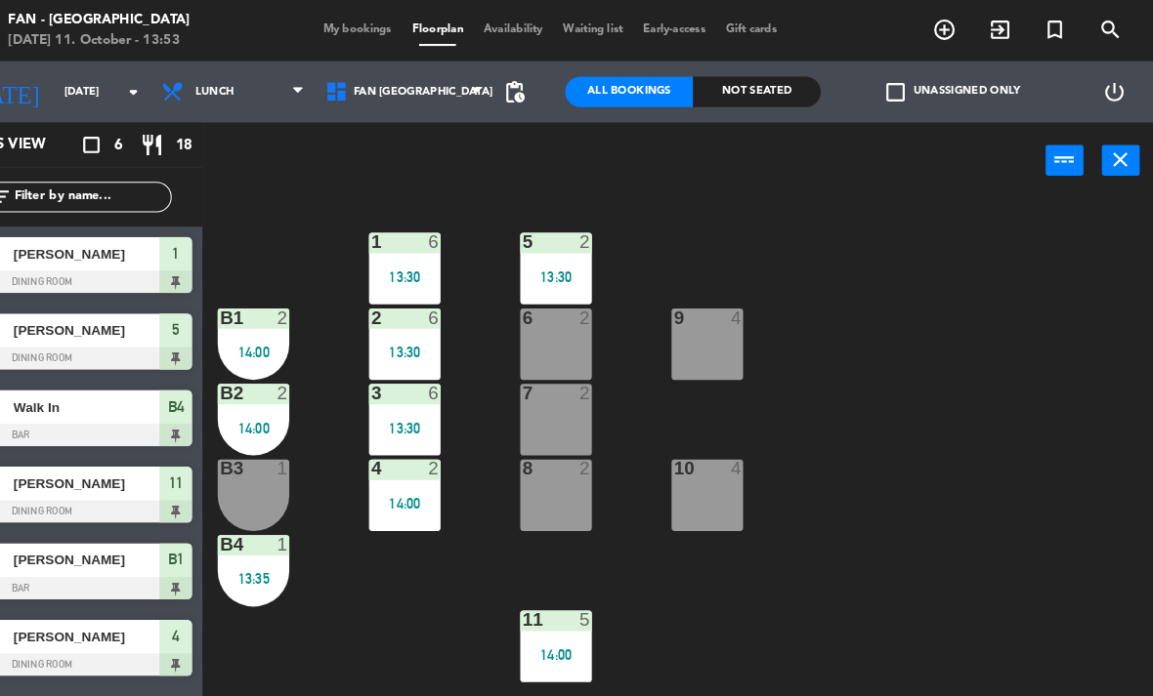
click at [259, 539] on div "B4 1 13:35" at bounding box center [293, 546] width 68 height 68
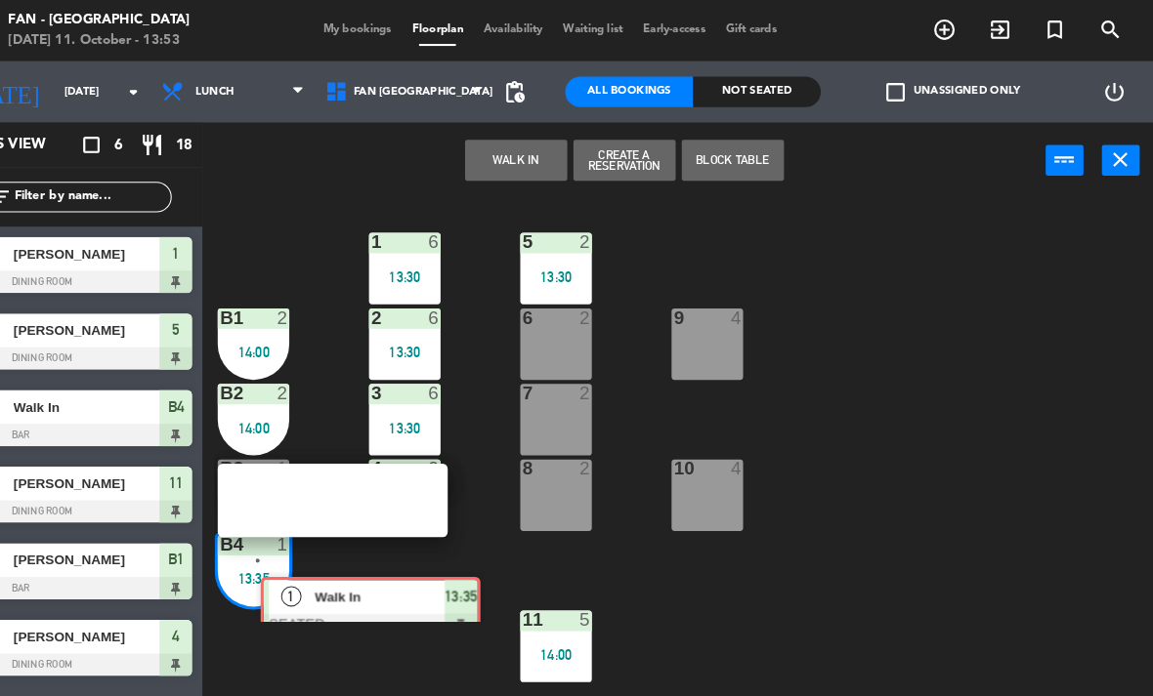
scroll to position [0, 15]
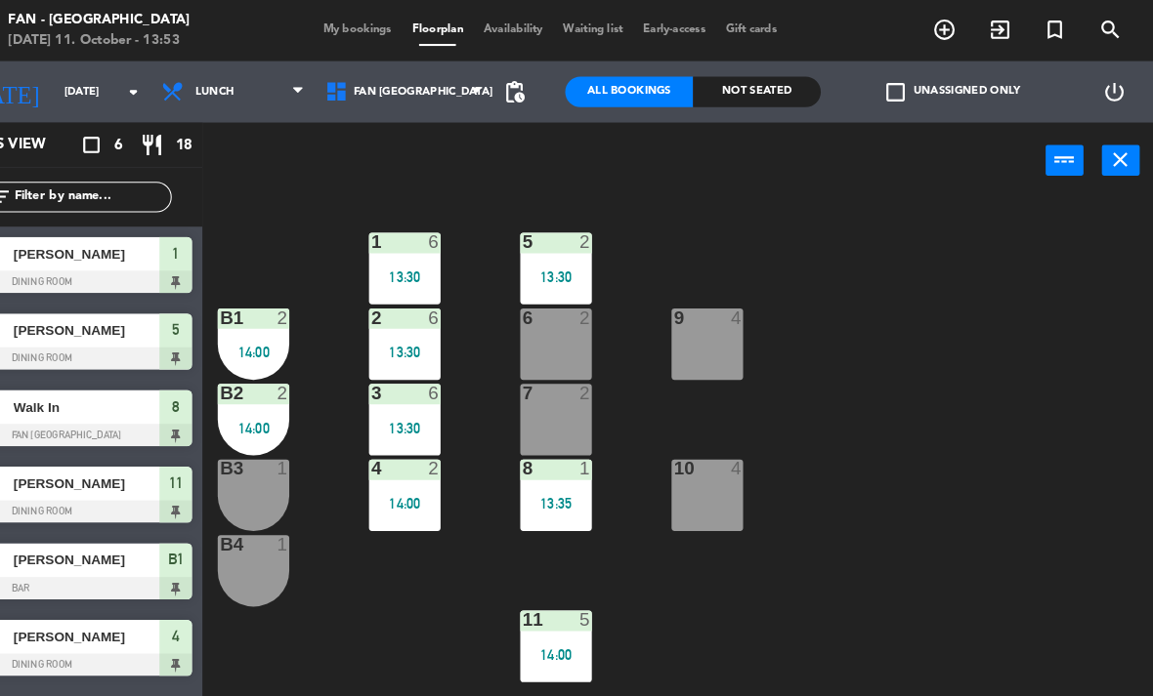
click at [259, 316] on div "B1 2 14:00" at bounding box center [293, 329] width 68 height 68
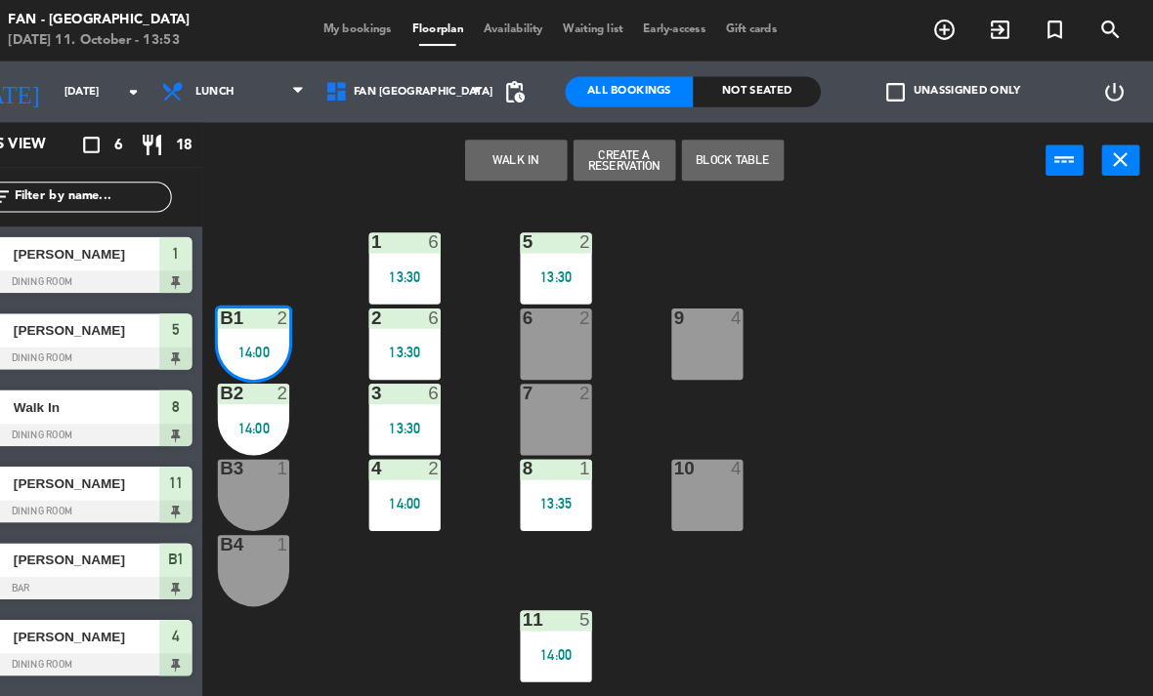
click at [548, 475] on div "13:35" at bounding box center [582, 482] width 68 height 14
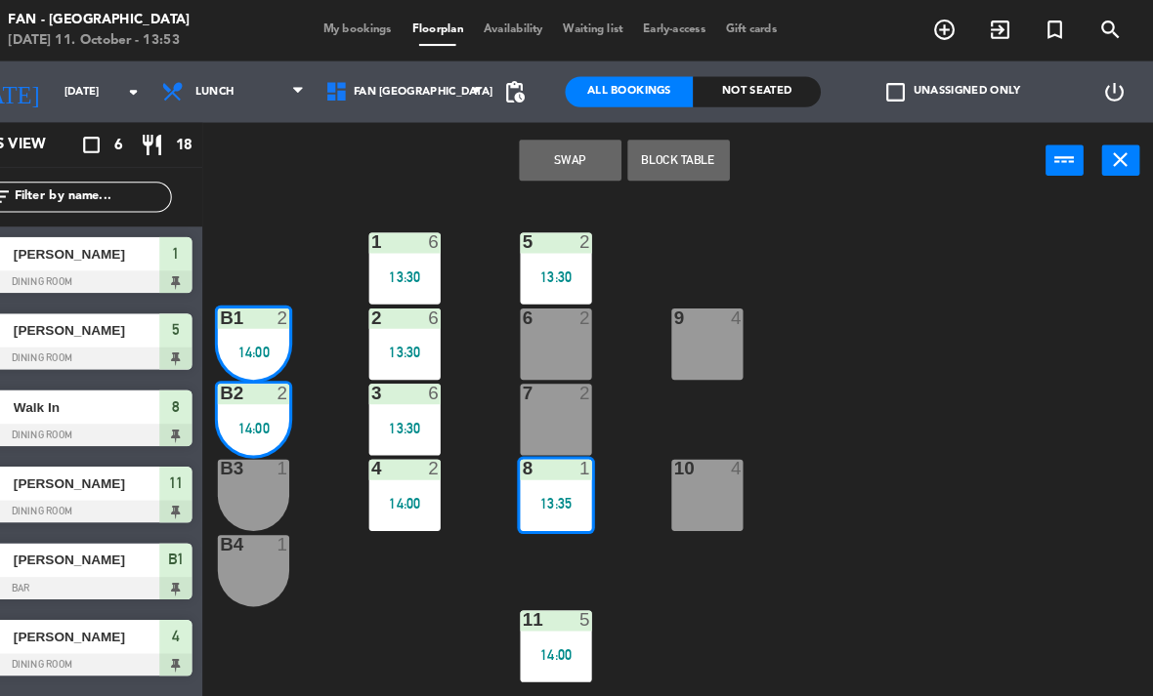
click at [388, 643] on div "1 6 13:30 5 2 13:30 B1 2 14:00 9 4 2 6 13:30 6 2 B2 2 14:00 3 6 13:30 7 2 B3 1 …" at bounding box center [704, 442] width 897 height 506
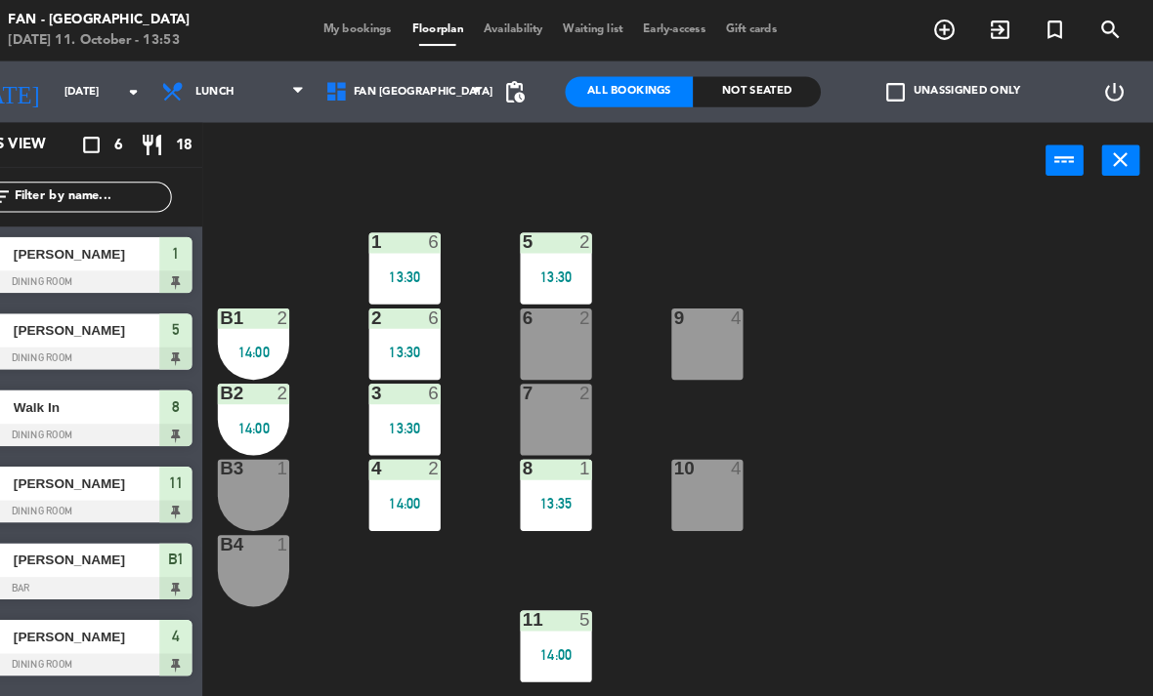
click at [548, 487] on div "13:35" at bounding box center [582, 482] width 68 height 14
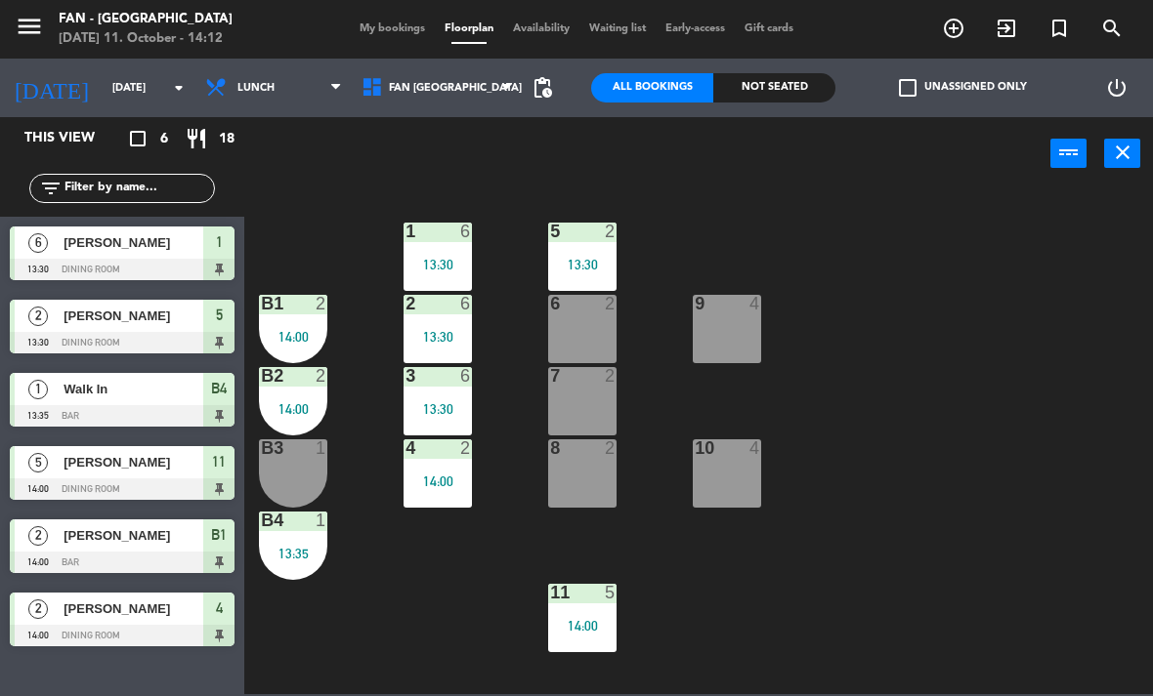
click at [754, 345] on div "9 4" at bounding box center [727, 329] width 68 height 68
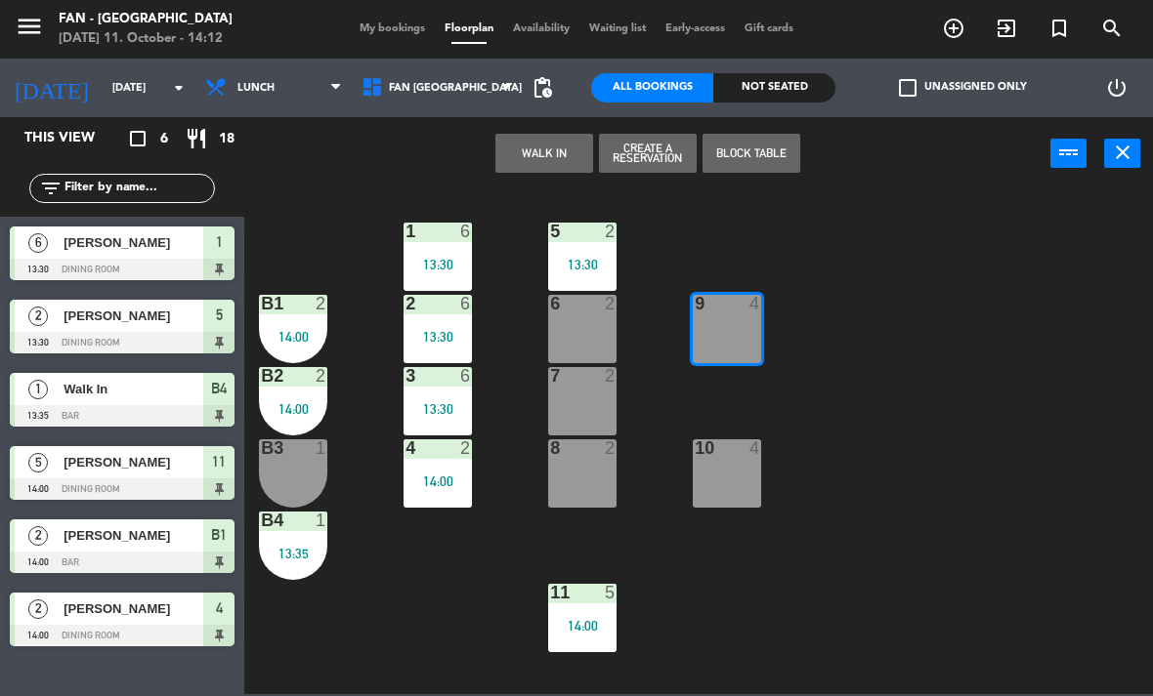
click at [527, 156] on button "WALK IN" at bounding box center [544, 153] width 98 height 39
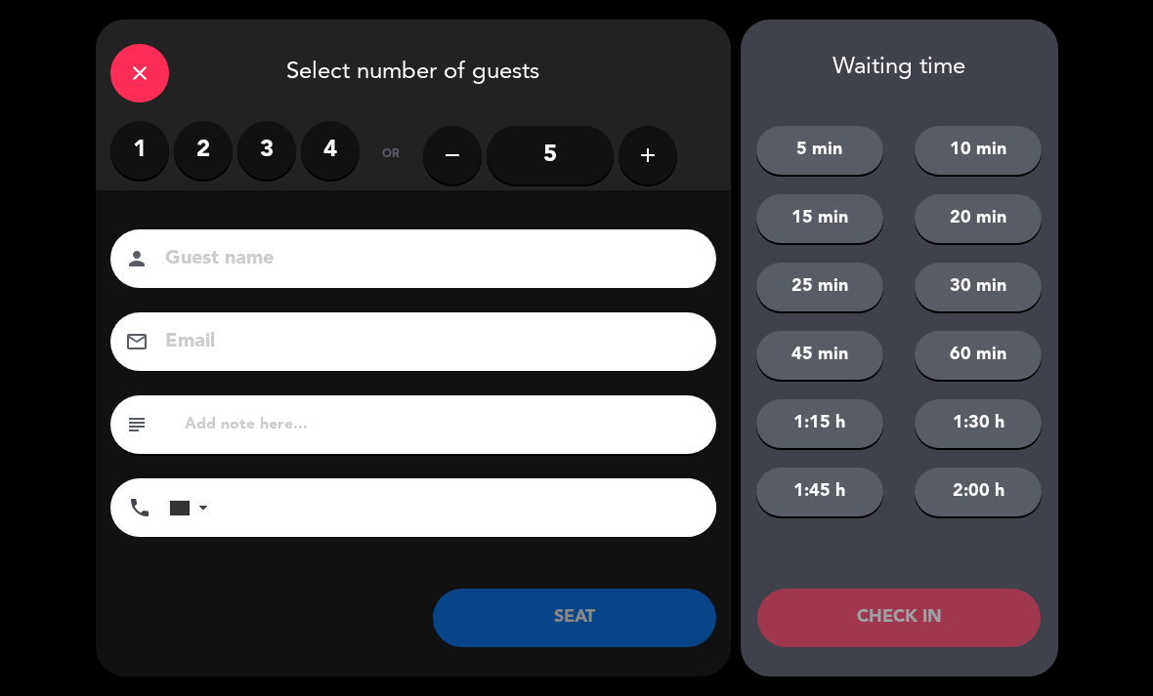
click at [262, 154] on label "3" at bounding box center [266, 150] width 59 height 59
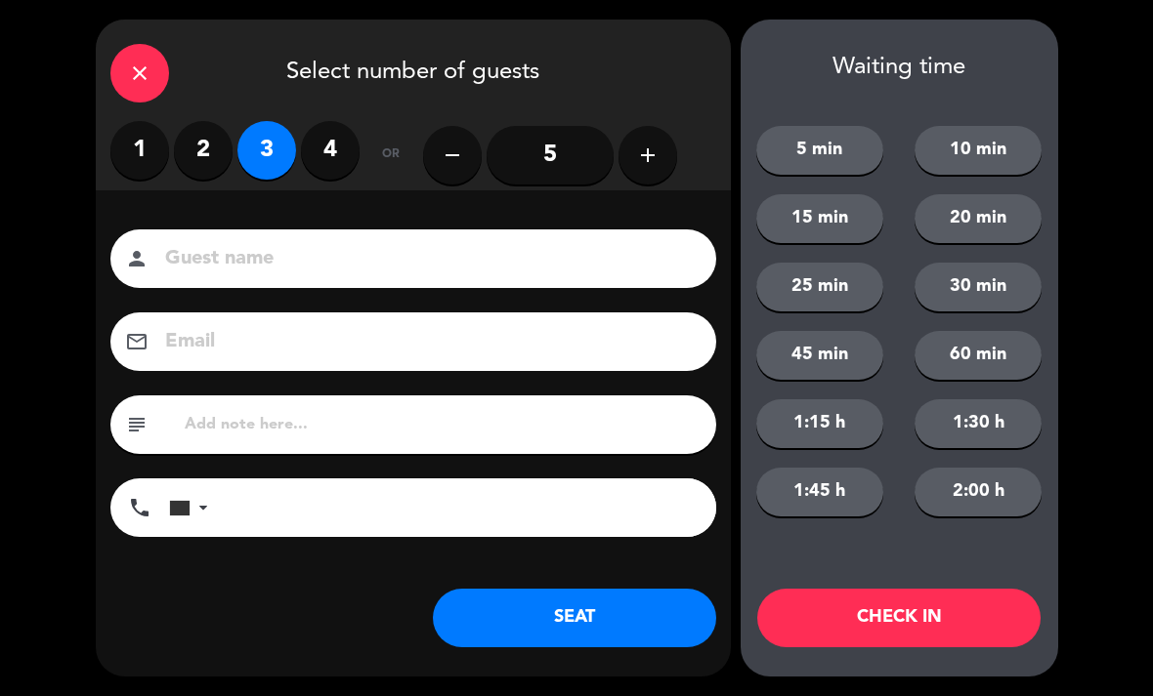
click at [630, 640] on button "SEAT" at bounding box center [574, 618] width 283 height 59
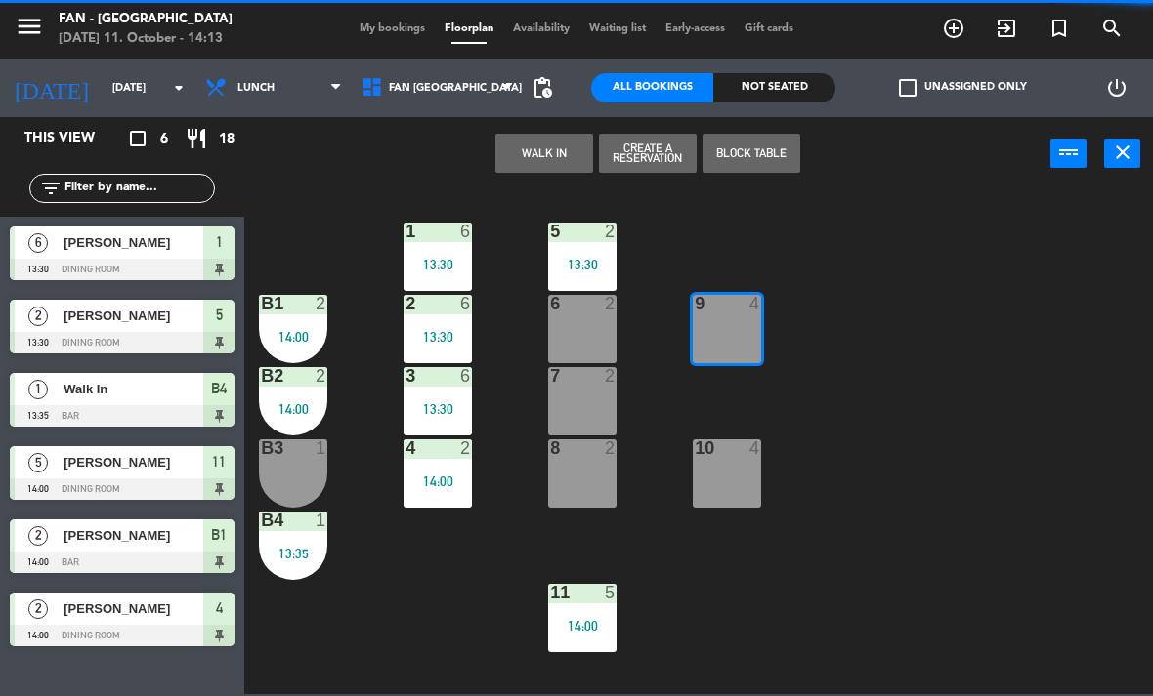
click at [648, 611] on div "1 6 13:30 5 2 13:30 B1 2 14:00 9 4 2 6 13:30 6 2 B2 2 14:00 3 6 13:30 7 2 B3 1 …" at bounding box center [704, 442] width 897 height 506
